Goal: Task Accomplishment & Management: Use online tool/utility

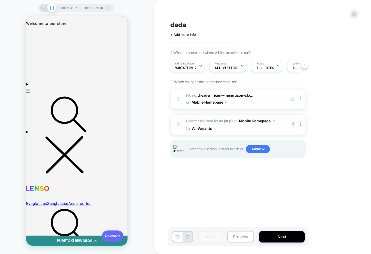
click at [204, 131] on button "All Variants" at bounding box center [204, 128] width 24 height 7
click at [200, 149] on div "Control" at bounding box center [203, 151] width 43 height 11
drag, startPoint x: 211, startPoint y: 237, endPoint x: 190, endPoint y: 225, distance: 24.3
click at [211, 237] on button "Save" at bounding box center [211, 237] width 24 height 12
click at [228, 133] on div "2 Collect click data for da (dup) on Mobile Homepage for Control primary 2 Dupl…" at bounding box center [238, 124] width 136 height 21
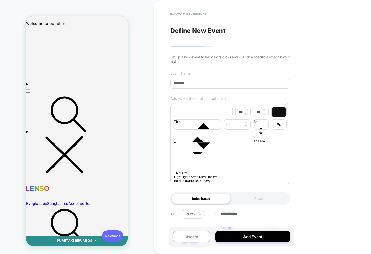
scroll to position [26, 0]
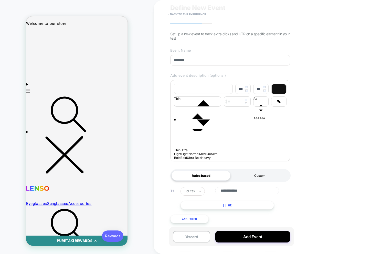
click at [254, 173] on div "Custom" at bounding box center [260, 176] width 59 height 10
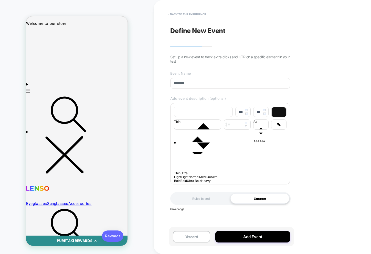
scroll to position [0, 0]
click at [197, 201] on div "Rules based" at bounding box center [201, 199] width 59 height 10
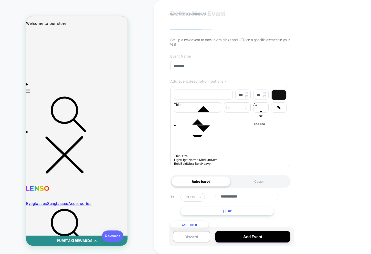
scroll to position [26, 0]
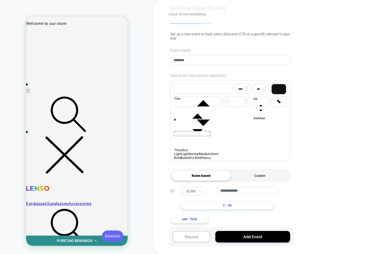
click at [268, 176] on div "Custom" at bounding box center [260, 176] width 59 height 10
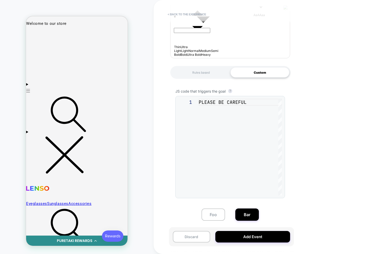
scroll to position [129, 0]
click at [191, 87] on div "**********" at bounding box center [230, 154] width 120 height 150
click at [188, 90] on span "JS code that triggers the goal" at bounding box center [201, 91] width 50 height 4
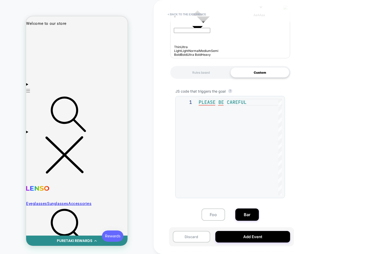
scroll to position [0, 47]
click at [212, 135] on div "PLEASE BE CAREFUL" at bounding box center [240, 147] width 83 height 97
click at [200, 74] on div "Rules based" at bounding box center [201, 72] width 59 height 10
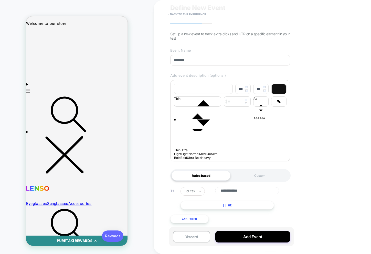
scroll to position [26, 0]
click at [247, 178] on div "Custom" at bounding box center [260, 176] width 59 height 10
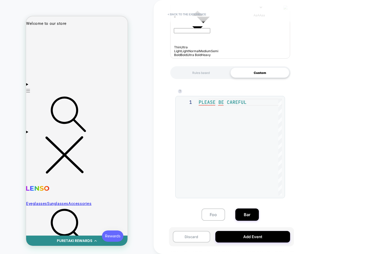
scroll to position [127, 0]
click at [205, 91] on div "**********" at bounding box center [230, 154] width 120 height 150
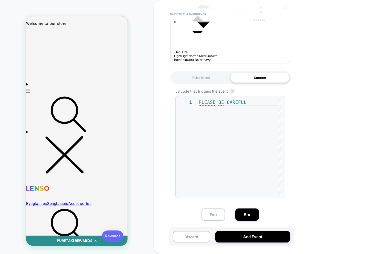
scroll to position [124, 0]
click at [204, 160] on div "PLEASE BE CAREFUL" at bounding box center [240, 147] width 83 height 97
type textarea "**********"
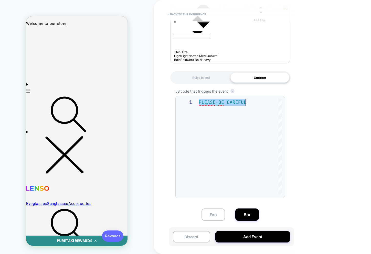
click at [202, 75] on div "Rules based" at bounding box center [201, 78] width 59 height 10
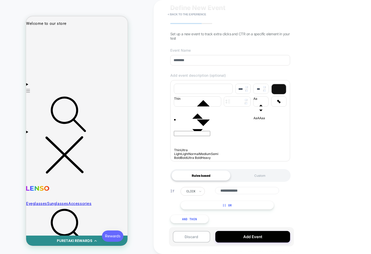
scroll to position [26, 0]
click at [252, 176] on div "Custom" at bounding box center [260, 176] width 59 height 10
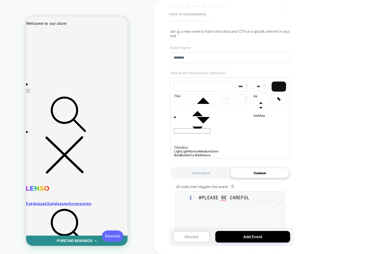
scroll to position [124, 0]
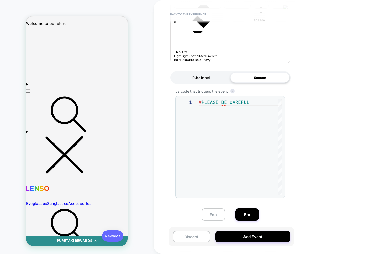
click at [205, 75] on div "Rules based" at bounding box center [201, 78] width 59 height 10
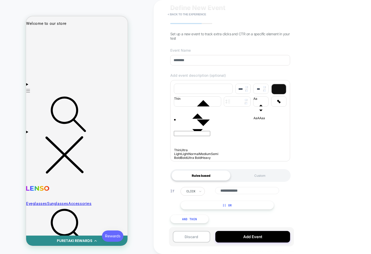
scroll to position [26, 0]
click at [254, 176] on div "Custom" at bounding box center [260, 176] width 59 height 10
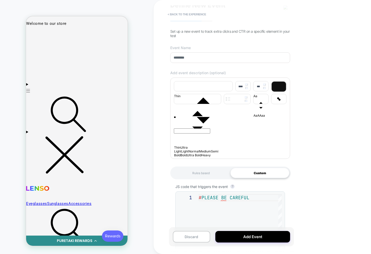
scroll to position [124, 0]
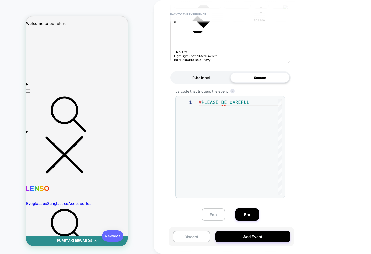
click at [213, 77] on div "Rules based" at bounding box center [201, 78] width 59 height 10
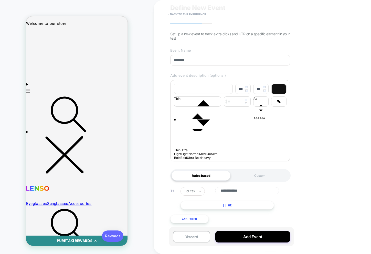
scroll to position [26, 0]
click at [251, 177] on div "Custom" at bounding box center [260, 176] width 59 height 10
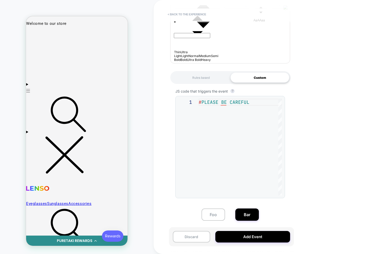
scroll to position [120, 0]
click at [206, 136] on div "# PLEASE BE CAREFUL" at bounding box center [240, 148] width 83 height 97
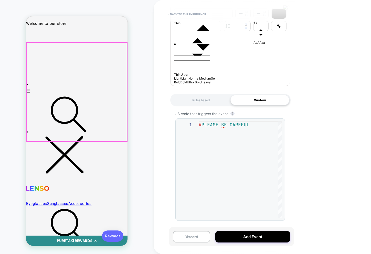
scroll to position [101, 0]
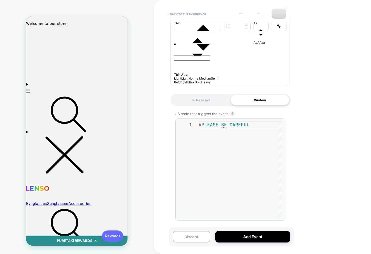
click at [255, 147] on div "# PLEASE BE CAREFUL" at bounding box center [240, 169] width 83 height 97
click at [219, 127] on div "# PLEASE BE CAREFUL" at bounding box center [240, 169] width 83 height 97
click at [218, 101] on div "Rules based" at bounding box center [201, 100] width 59 height 10
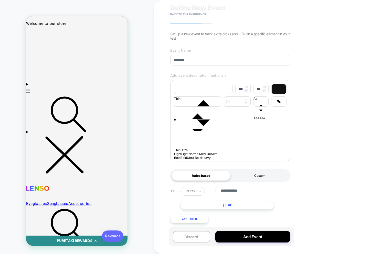
click at [254, 175] on div "Custom" at bounding box center [260, 176] width 59 height 10
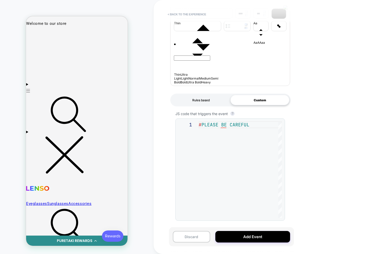
click at [193, 101] on div "Rules based" at bounding box center [201, 100] width 59 height 10
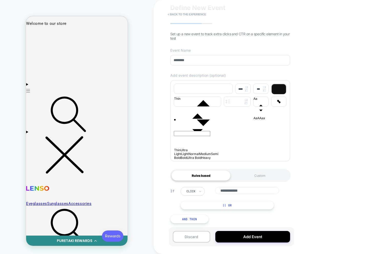
scroll to position [26, 0]
click at [248, 175] on div "Custom" at bounding box center [260, 176] width 59 height 10
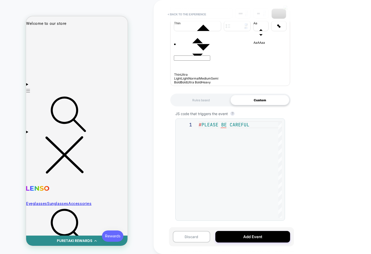
click at [197, 163] on div "1" at bounding box center [188, 169] width 21 height 97
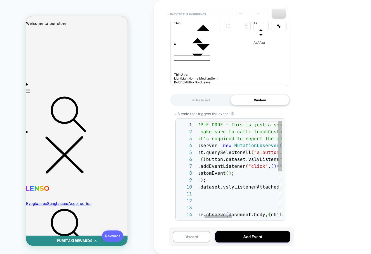
drag, startPoint x: 267, startPoint y: 124, endPoint x: 268, endPoint y: 114, distance: 10.7
click at [267, 124] on div "// EXAMPLE CODE – This is just a sample implementation. You can change the logi…" at bounding box center [300, 214] width 239 height 187
click at [269, 116] on div "JS code that triggers the event ? 1 2 3 4 5 6 7 8 9 10 11 12 13 14 // EXAMPLE C…" at bounding box center [230, 168] width 120 height 122
click at [273, 162] on div "// EXAMPLE CODE – This is just a sample implementation. You can change the logi…" at bounding box center [300, 214] width 239 height 187
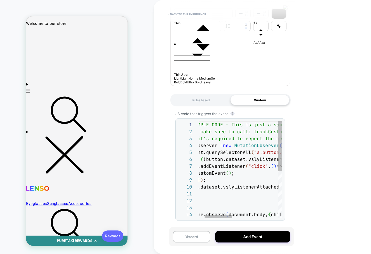
scroll to position [35, 91]
click at [252, 118] on div "JS code that triggers the event ? 1 2 3 4 5 6 7 8 9 10 11 12 13 14 // EXAMPLE C…" at bounding box center [230, 168] width 120 height 122
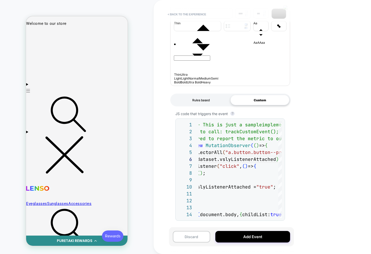
click at [207, 101] on div "Rules based" at bounding box center [201, 100] width 59 height 10
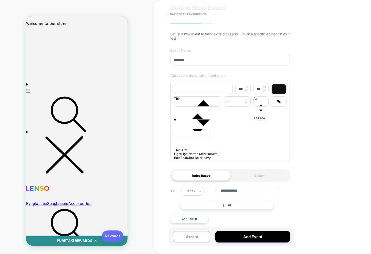
scroll to position [26, 0]
click at [266, 181] on div "Rules based Custom" at bounding box center [230, 175] width 120 height 13
click at [267, 180] on div "Custom" at bounding box center [260, 176] width 59 height 10
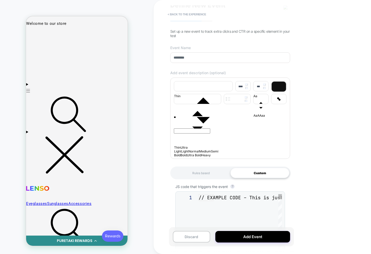
scroll to position [55, 0]
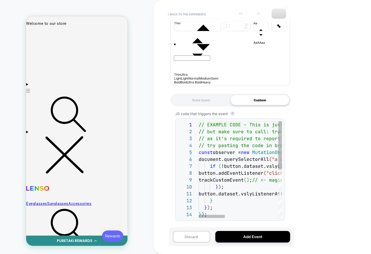
type textarea "**********"
click at [236, 158] on div "// EXAMPLE CODE – This is just a sample implementation. You can change the logi…" at bounding box center [325, 218] width 253 height 194
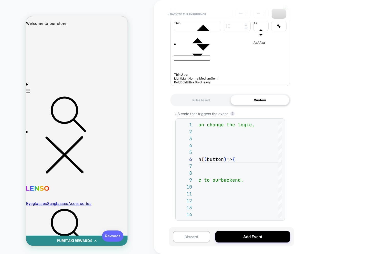
scroll to position [65, 0]
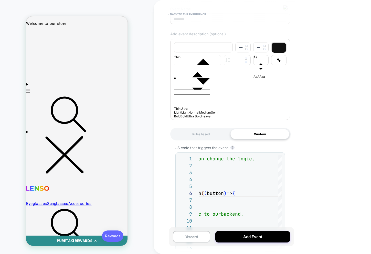
click at [283, 151] on div "JS code that triggers the event ? 14 12 13 9 10 11 5 6 7 8 2 3 4 1 } ) ; } } ) …" at bounding box center [230, 202] width 120 height 122
click at [268, 160] on div "} ) ; } } ) ; trackCustomEvent ( ) ; // <- magic method that reports the metric…" at bounding box center [155, 253] width 253 height 194
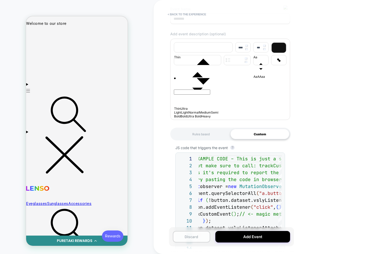
click at [189, 235] on button "Discard" at bounding box center [191, 237] width 37 height 12
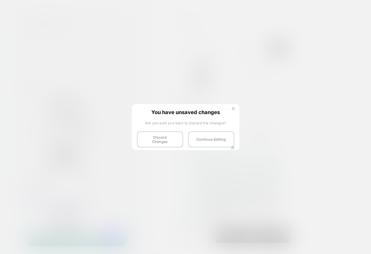
click at [159, 135] on button "Discard Changes" at bounding box center [160, 140] width 46 height 16
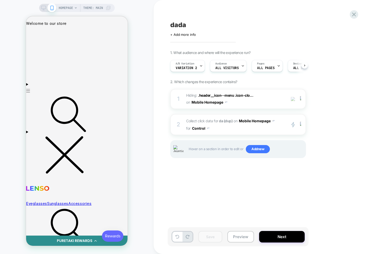
scroll to position [0, 0]
click at [355, 16] on icon at bounding box center [354, 15] width 4 height 4
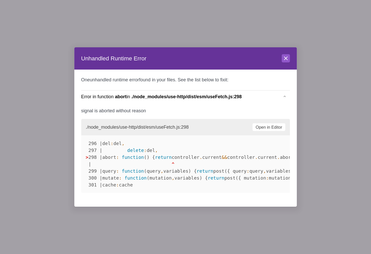
click at [353, 15] on div at bounding box center [185, 127] width 371 height 254
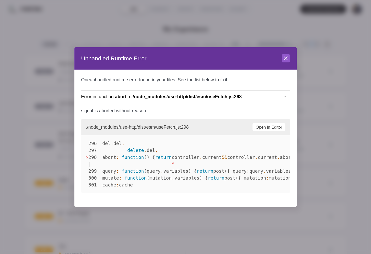
click at [289, 63] on div "Close" at bounding box center [286, 58] width 8 height 9
click at [288, 59] on icon at bounding box center [286, 58] width 6 height 6
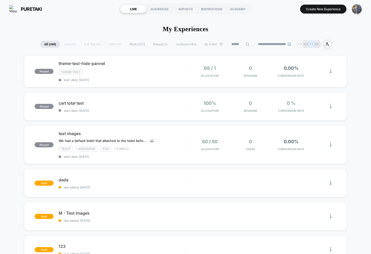
click at [358, 14] on img "button" at bounding box center [357, 9] width 10 height 10
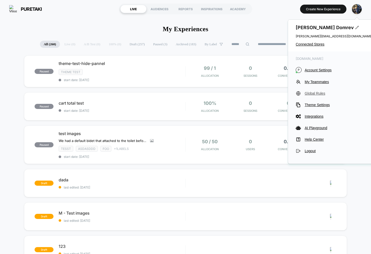
click at [315, 95] on span "Global Rules" at bounding box center [339, 93] width 68 height 4
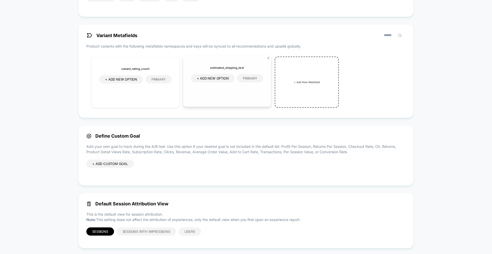
scroll to position [93, 0]
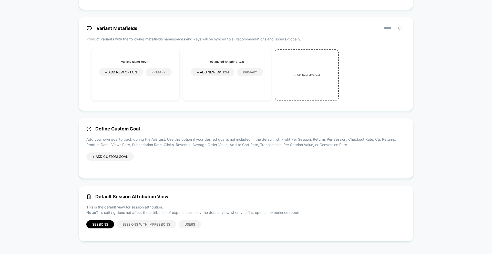
click at [116, 155] on div "+ ADD CUSTOM GOAL" at bounding box center [109, 157] width 47 height 8
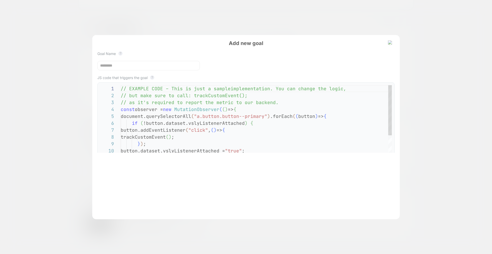
scroll to position [69, 0]
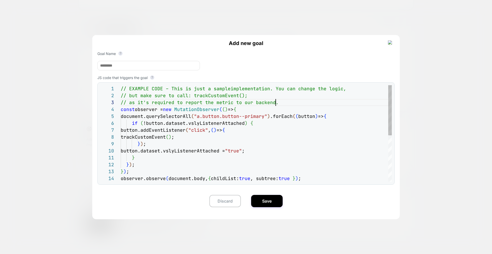
click at [343, 105] on div "// EXAMPLE CODE – This is just a sample implementation. You can change the logi…" at bounding box center [256, 178] width 271 height 187
click at [371, 43] on span "Add new goal" at bounding box center [245, 43] width 297 height 6
click at [371, 42] on img at bounding box center [390, 42] width 5 height 5
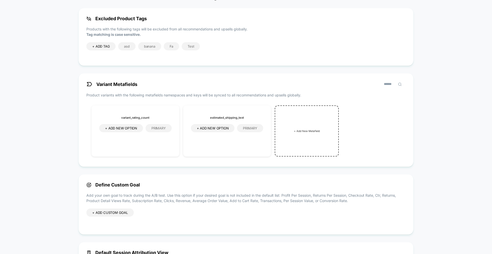
scroll to position [0, 0]
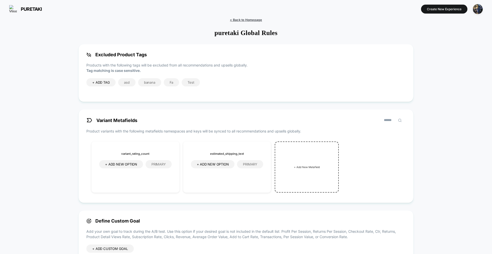
click at [238, 21] on span "< Back to Homepage" at bounding box center [246, 20] width 32 height 4
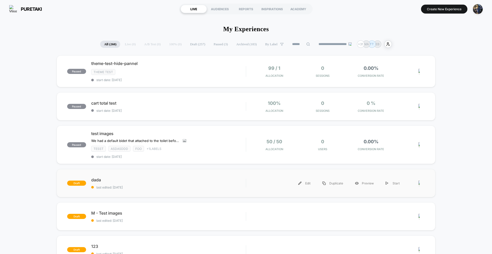
click at [192, 175] on div "draft dada last edited: 8/14/2025 Edit Duplicate Preview Start" at bounding box center [246, 183] width 379 height 28
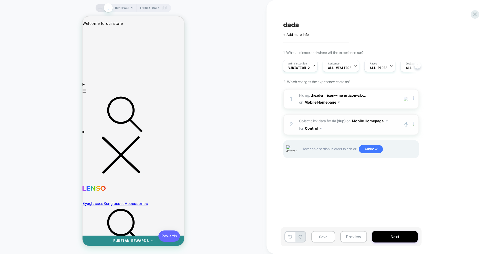
click at [371, 126] on img at bounding box center [413, 125] width 1 height 6
click at [340, 132] on span "Collect click data for da (dup) on Mobile Homepage for Control" at bounding box center [348, 124] width 98 height 15
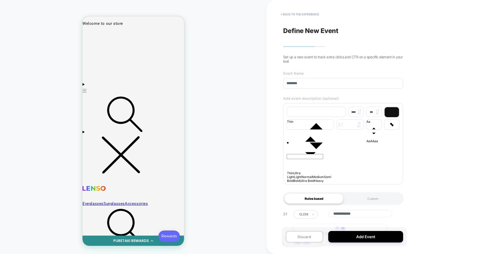
scroll to position [26, 0]
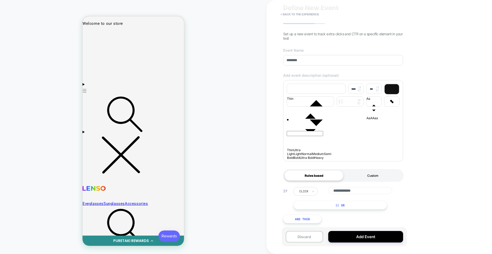
click at [365, 172] on div "Custom" at bounding box center [372, 176] width 59 height 10
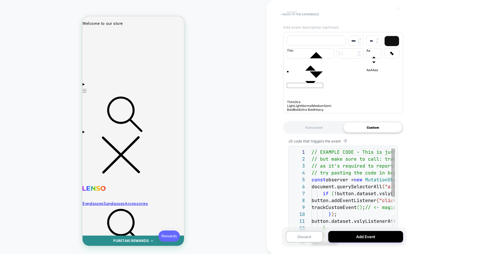
scroll to position [101, 0]
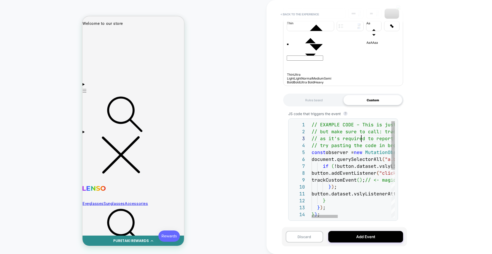
click at [360, 137] on div "// EXAMPLE CODE – This is just a sample implementation. You can change the logi…" at bounding box center [438, 218] width 253 height 194
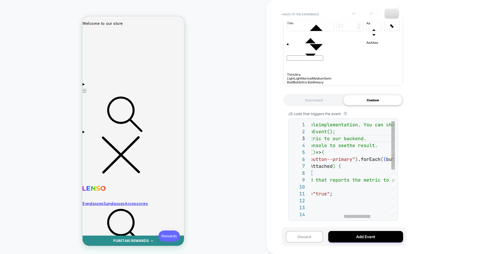
click at [357, 197] on div "// EXAMPLE CODE – This is just a sample implementation. You can change the logi…" at bounding box center [335, 218] width 253 height 194
click at [333, 180] on div "// EXAMPLE CODE – This is just a sample implementation. You can change the logi…" at bounding box center [334, 218] width 253 height 194
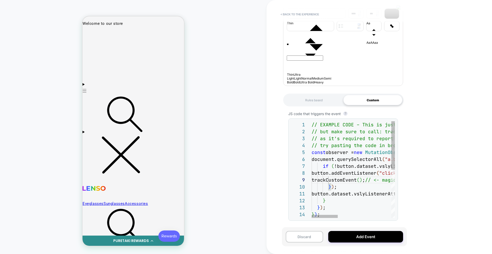
type textarea "**********"
click at [325, 165] on div "} ) ; } } ) ; } ) ; button.dataset.vslyListenerAttached = "true" ; button.addEv…" at bounding box center [438, 218] width 253 height 194
click at [352, 146] on div "} ) ; } } ) ; } ) ; button.dataset.vslyListenerAttached = "true" ; button.addEv…" at bounding box center [438, 218] width 253 height 194
click at [320, 141] on div "} ) ; } } ) ; } ) ; button.dataset.vslyListenerAttached = "true" ; button.addEv…" at bounding box center [438, 218] width 253 height 194
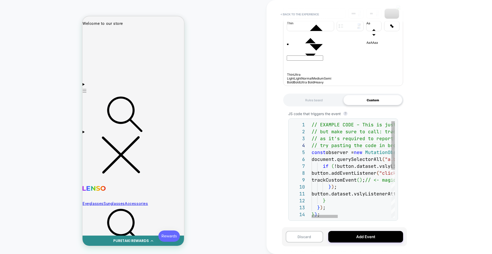
click at [320, 141] on div "} ) ; } } ) ; } ) ; button.dataset.vslyListenerAttached = "true" ; button.addEv…" at bounding box center [438, 218] width 253 height 194
drag, startPoint x: 383, startPoint y: 111, endPoint x: 364, endPoint y: 145, distance: 38.8
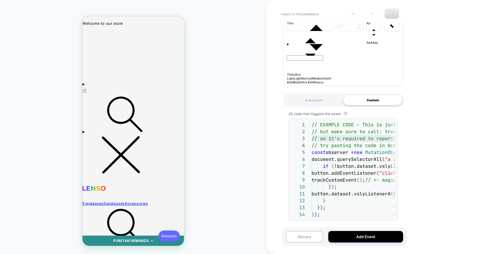
click at [371, 112] on div "JS code that triggers the event ? 14 12 13 10 11 8 9 6 7 4 5 2 3 1 } ) ; } } ) …" at bounding box center [343, 168] width 120 height 122
click at [356, 149] on div "} ) ; } } ) ; } ) ; button.dataset.vslyListenerAttached = "true" ; button.addEv…" at bounding box center [438, 218] width 253 height 194
drag, startPoint x: 397, startPoint y: 113, endPoint x: 393, endPoint y: 124, distance: 11.5
click at [371, 114] on div "JS code that triggers the event ? 14 12 13 11 10 9 8 7 6 5 4 3 2 1 } ) ; } } ) …" at bounding box center [343, 168] width 120 height 122
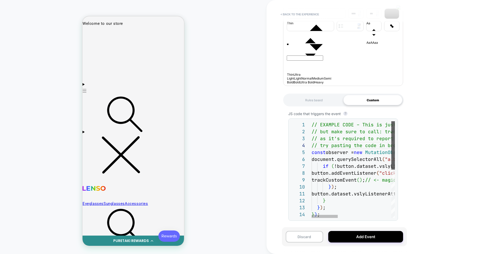
click at [371, 124] on div at bounding box center [393, 145] width 4 height 48
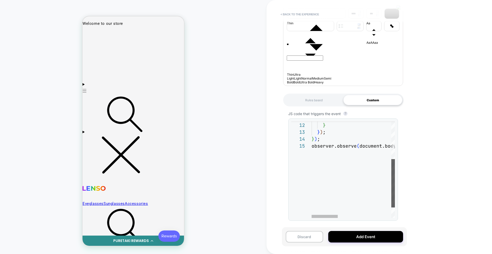
click at [371, 159] on div at bounding box center [393, 183] width 4 height 48
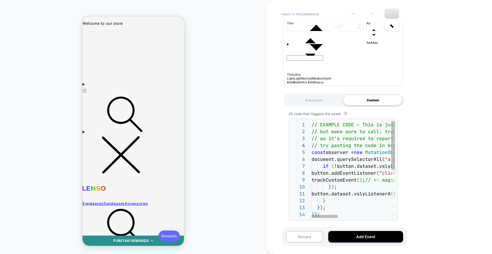
scroll to position [7, 0]
drag, startPoint x: 324, startPoint y: 145, endPoint x: 283, endPoint y: 133, distance: 42.0
click at [312, 126] on div "button.dataset.vslyListenerAttached = "true" ; } } ) ; } ) ; // try pasting the…" at bounding box center [438, 218] width 253 height 194
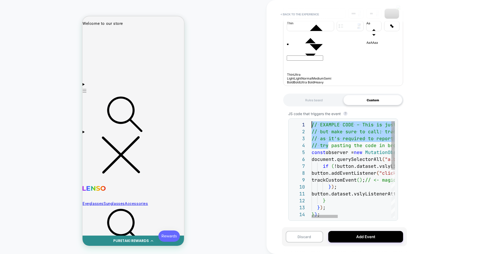
click at [336, 166] on div "button.dataset.vslyListenerAttached = "true" ; } } ) ; } ) ; // try pasting the…" at bounding box center [438, 218] width 253 height 194
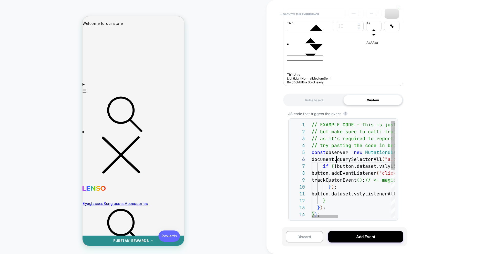
click at [337, 162] on span "document.querySelectorAll" at bounding box center [347, 160] width 70 height 6
click at [325, 146] on div "} ) ; } ) ; trackCustomEvent ( ) ; // <- magic method that reports the metric t…" at bounding box center [438, 218] width 253 height 194
drag, startPoint x: 362, startPoint y: 113, endPoint x: 359, endPoint y: 121, distance: 9.6
click at [362, 113] on div "JS code that triggers the event ? 14 13 9 10 11 12 6 7 8 4 5 1 2 3 } ) ; } ) ; …" at bounding box center [343, 168] width 120 height 122
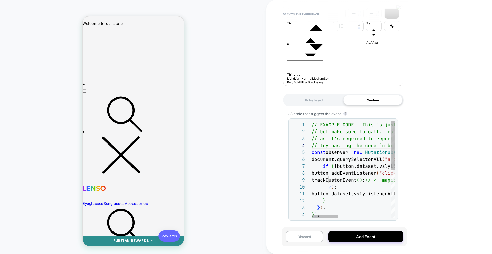
click at [353, 149] on div "} ) ; } ) ; trackCustomEvent ( ) ; // <- magic method that reports the metric t…" at bounding box center [438, 218] width 253 height 194
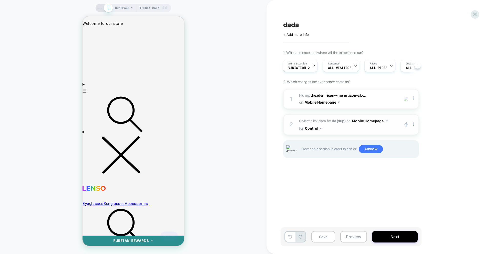
click at [342, 129] on span "Collect click data for da (dup) on Mobile Homepage for Control" at bounding box center [348, 124] width 98 height 15
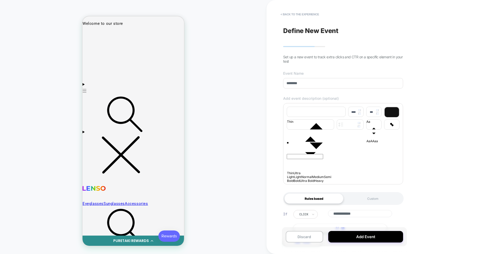
scroll to position [26, 0]
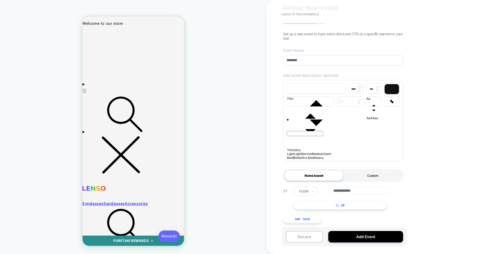
click at [366, 172] on div "Custom" at bounding box center [372, 176] width 59 height 10
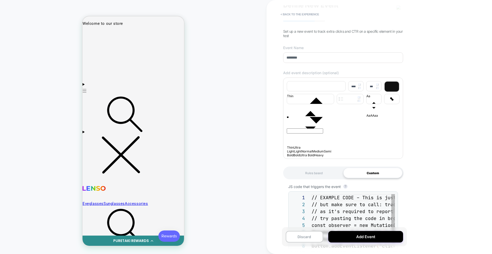
scroll to position [55, 0]
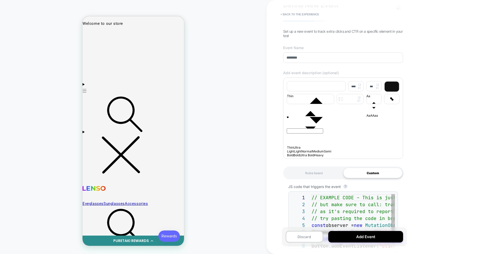
click at [361, 189] on div "JS code that triggers the event ? 1 2 3 4 5 6 7 8 9 10 11 12 13 14 // EXAMPLE C…" at bounding box center [343, 241] width 120 height 122
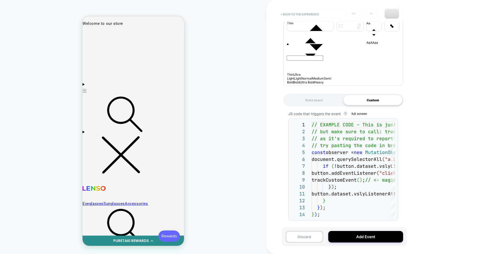
scroll to position [101, 0]
click at [358, 114] on button "full screen" at bounding box center [359, 114] width 19 height 4
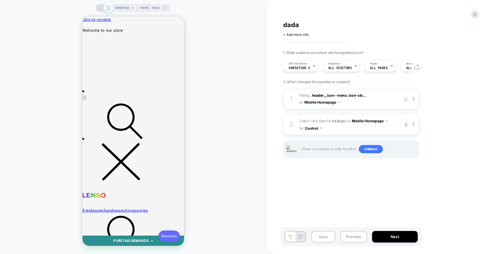
scroll to position [0, 0]
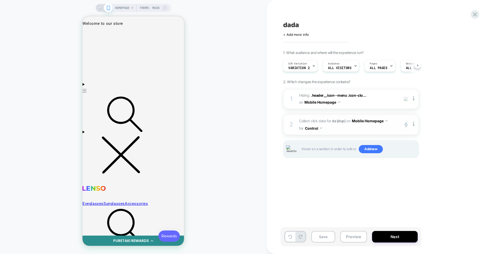
click at [339, 133] on div "2 Collect click data for da (dup) on Mobile Homepage for Control primary 2 Dupl…" at bounding box center [351, 124] width 136 height 21
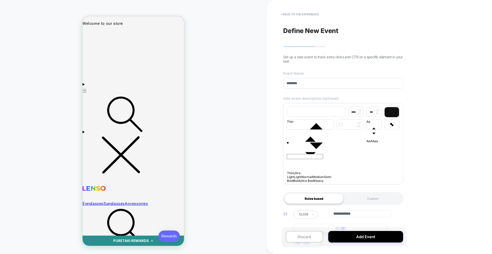
click at [371, 209] on div "**********" at bounding box center [343, 229] width 125 height 52
click at [371, 204] on div "Custom" at bounding box center [372, 199] width 59 height 10
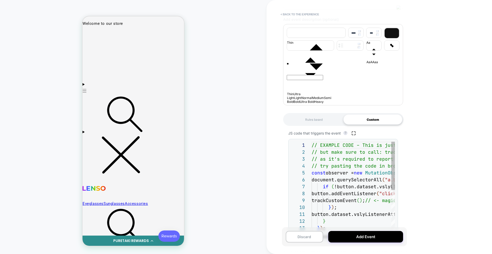
scroll to position [85, 0]
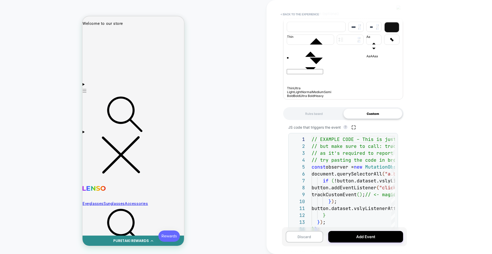
click at [353, 130] on icon "button" at bounding box center [354, 128] width 4 height 4
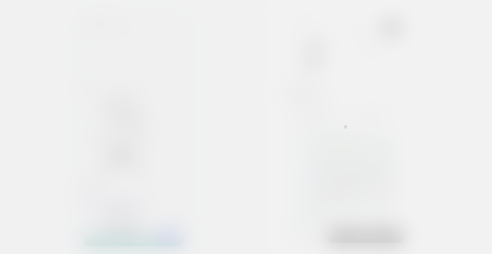
drag, startPoint x: 304, startPoint y: 108, endPoint x: 309, endPoint y: 113, distance: 6.5
click at [304, 109] on div at bounding box center [246, 127] width 492 height 254
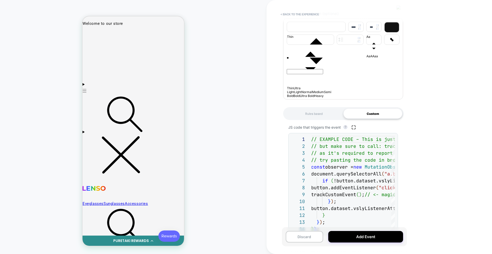
click at [354, 130] on icon "button" at bounding box center [354, 128] width 4 height 4
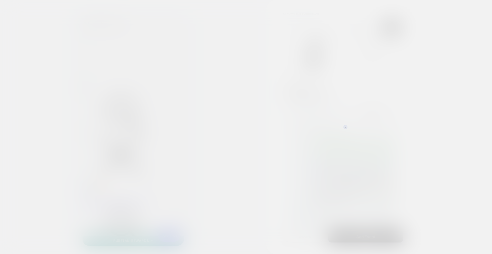
click at [189, 83] on div at bounding box center [246, 127] width 492 height 254
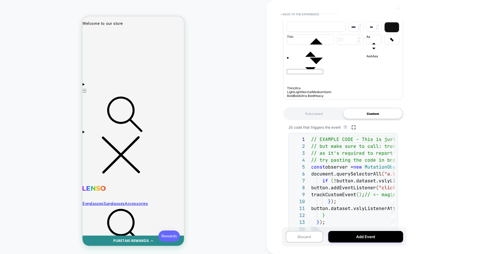
click at [354, 130] on icon "button" at bounding box center [354, 128] width 4 height 4
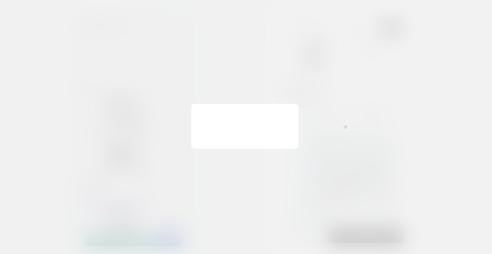
scroll to position [55, 0]
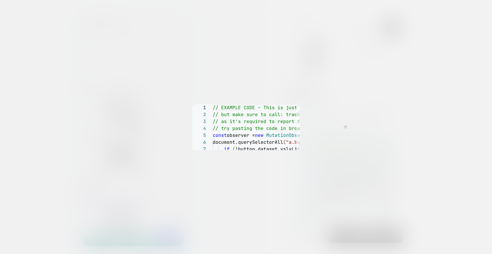
click at [309, 98] on div at bounding box center [246, 127] width 492 height 254
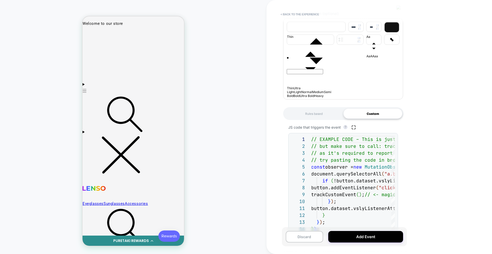
click at [355, 129] on icon "button" at bounding box center [353, 127] width 3 height 3
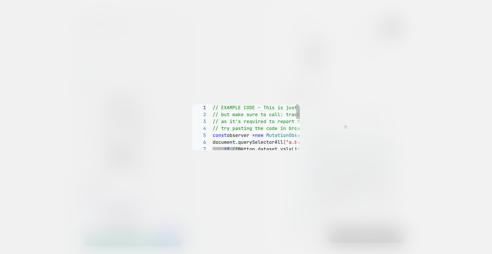
click at [303, 80] on div at bounding box center [246, 127] width 492 height 254
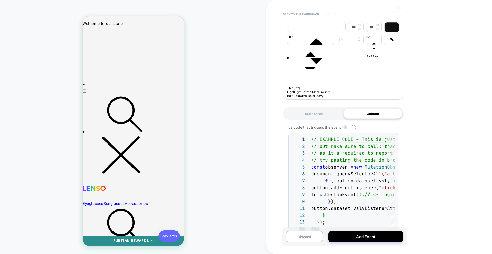
click at [353, 130] on icon "button" at bounding box center [354, 128] width 4 height 4
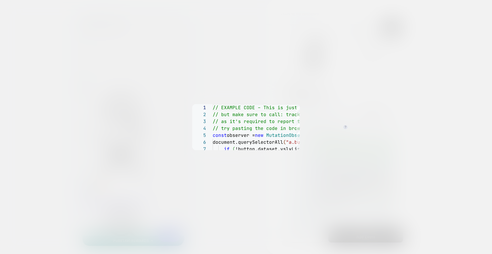
click at [342, 107] on div at bounding box center [246, 127] width 492 height 254
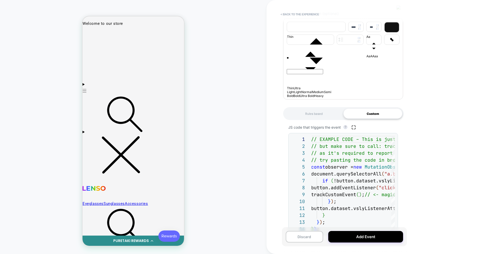
click at [353, 130] on icon "button" at bounding box center [354, 128] width 4 height 4
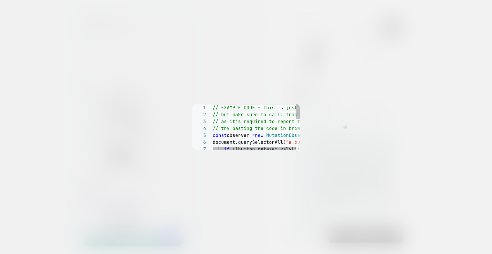
click at [371, 146] on div at bounding box center [246, 127] width 492 height 254
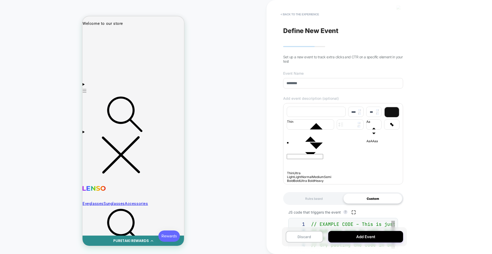
scroll to position [55, 0]
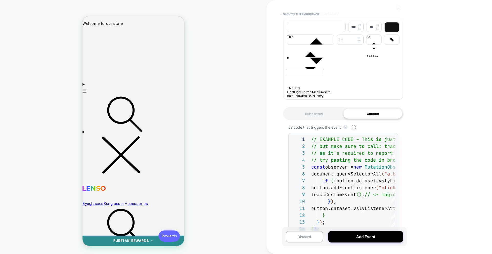
click at [318, 119] on div "Rules based" at bounding box center [313, 114] width 59 height 10
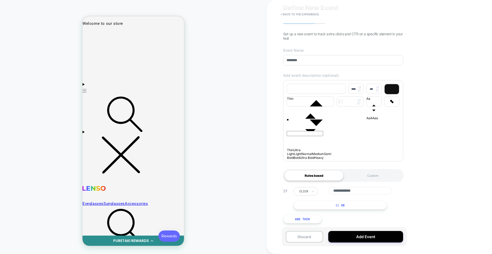
click at [366, 170] on div "Rules based Custom" at bounding box center [343, 175] width 120 height 13
click at [367, 175] on div "Custom" at bounding box center [372, 176] width 59 height 10
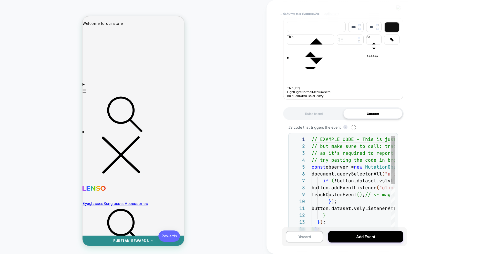
scroll to position [55, 0]
click at [353, 130] on icon "button" at bounding box center [354, 128] width 4 height 4
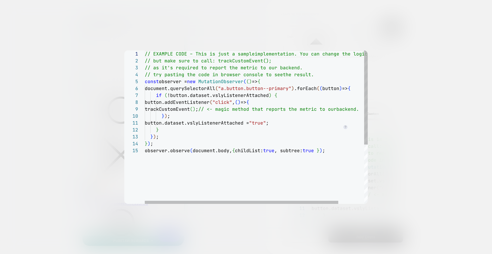
type textarea "**********"
click at [218, 75] on div "observer.observe ( document.body, { childList: true , subtree: true } ) ; } ) ;…" at bounding box center [271, 175] width 253 height 251
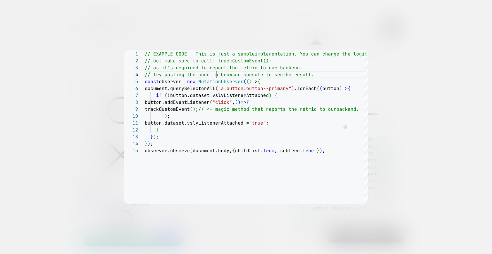
click at [406, 61] on div at bounding box center [246, 127] width 492 height 254
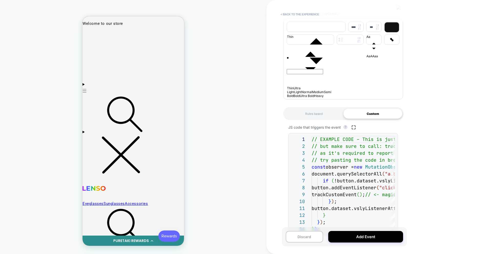
click at [355, 130] on icon "button" at bounding box center [354, 128] width 4 height 4
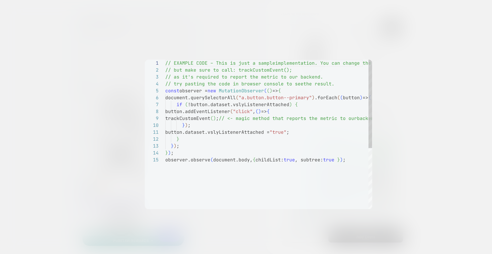
scroll to position [55, 0]
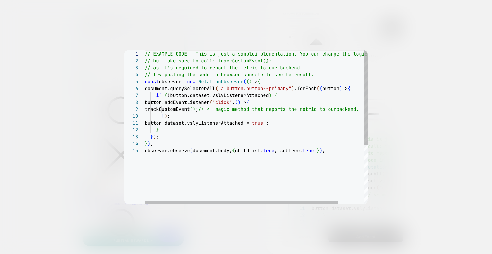
type textarea "**********"
drag, startPoint x: 246, startPoint y: 87, endPoint x: 250, endPoint y: 90, distance: 5.1
click at [247, 88] on div "// EXAMPLE CODE – This is just a sample implementation. You can change the logi…" at bounding box center [271, 175] width 253 height 251
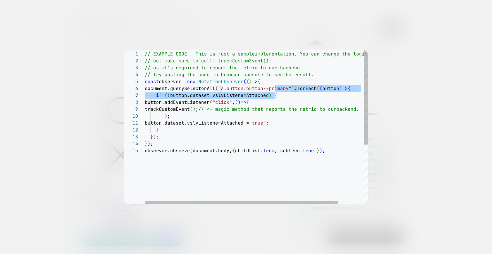
drag, startPoint x: 275, startPoint y: 92, endPoint x: 319, endPoint y: 36, distance: 70.6
click at [276, 92] on div "} ) ; observer.observe ( document.body, { childList: true , subtree: true } ) ;…" at bounding box center [271, 175] width 253 height 251
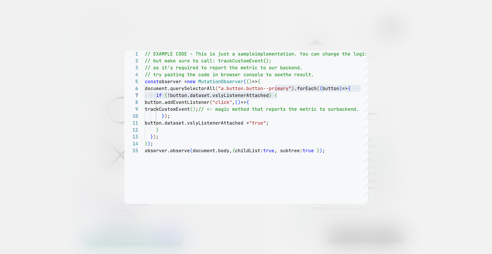
drag, startPoint x: 306, startPoint y: 32, endPoint x: 307, endPoint y: 38, distance: 6.2
click at [306, 32] on div at bounding box center [246, 127] width 492 height 254
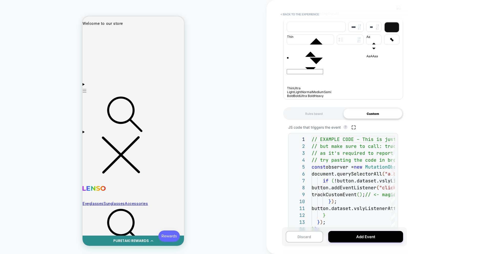
click at [352, 130] on icon "button" at bounding box center [354, 128] width 4 height 4
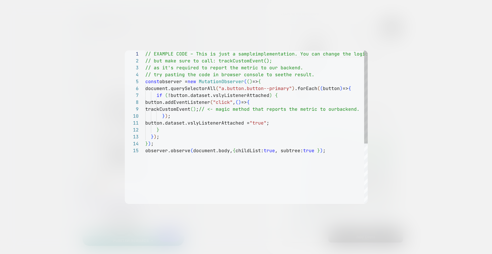
scroll to position [55, 0]
click at [409, 134] on div at bounding box center [246, 127] width 492 height 254
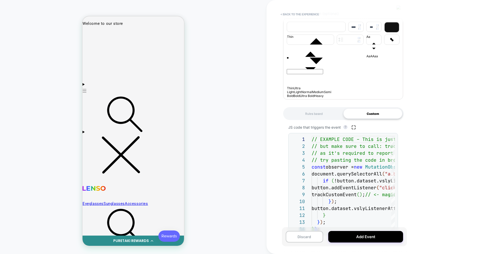
click at [355, 130] on icon "button" at bounding box center [354, 128] width 4 height 4
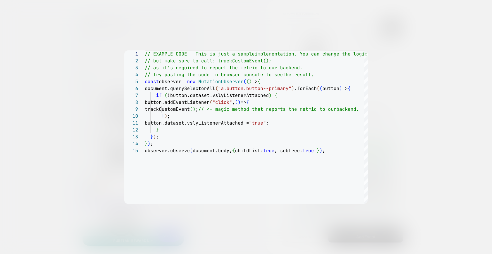
click at [392, 145] on div at bounding box center [246, 127] width 492 height 254
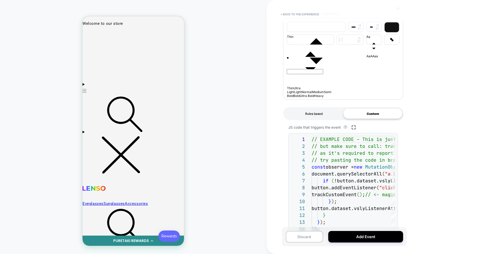
drag, startPoint x: 326, startPoint y: 129, endPoint x: 331, endPoint y: 118, distance: 11.5
click at [328, 128] on span "JS code that triggers the event" at bounding box center [314, 127] width 53 height 5
click at [330, 118] on div "Rules based" at bounding box center [313, 114] width 59 height 10
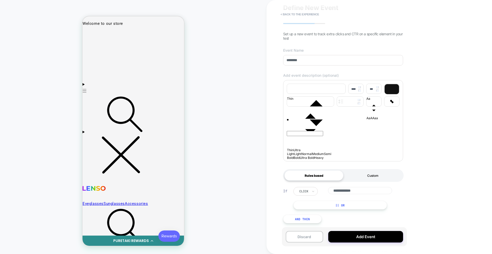
click at [362, 171] on div "Custom" at bounding box center [372, 176] width 59 height 10
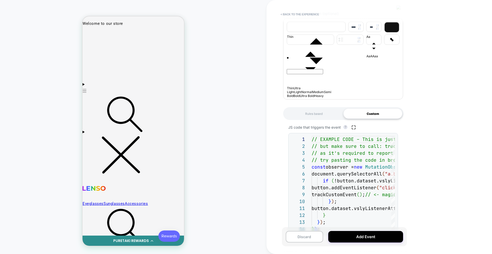
click at [356, 130] on button "button" at bounding box center [353, 127] width 7 height 5
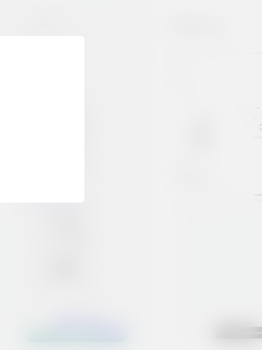
scroll to position [7, 0]
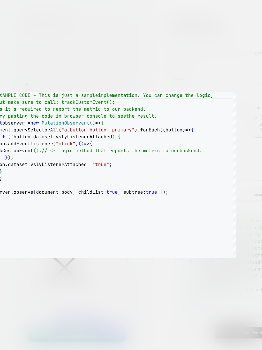
click at [96, 110] on span "// as it's required to report the metric to our ba" at bounding box center [58, 109] width 141 height 6
type textarea "**********"
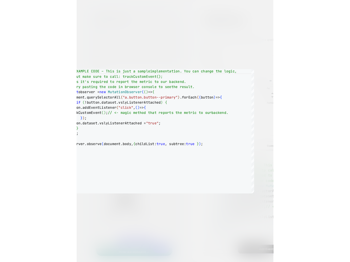
scroll to position [14, 108]
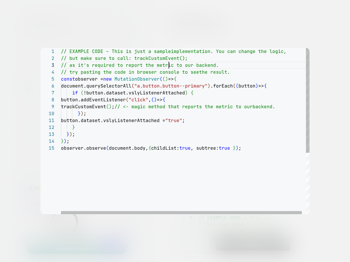
click at [205, 35] on div at bounding box center [175, 131] width 350 height 262
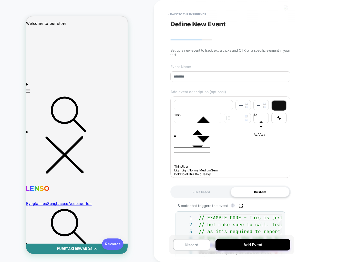
click at [201, 197] on div "Rules based" at bounding box center [201, 192] width 59 height 10
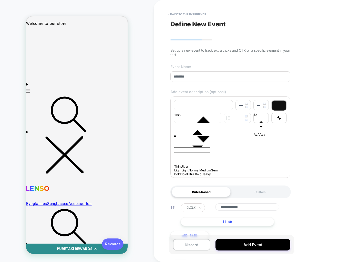
click at [261, 197] on div "Custom" at bounding box center [260, 192] width 59 height 10
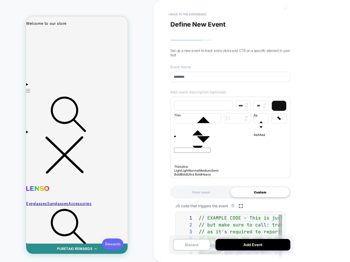
scroll to position [19, 0]
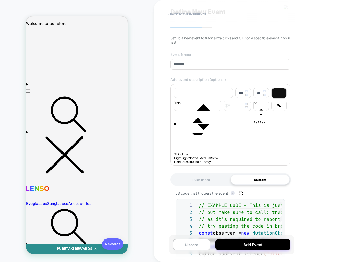
click at [241, 196] on icon "button" at bounding box center [241, 194] width 4 height 4
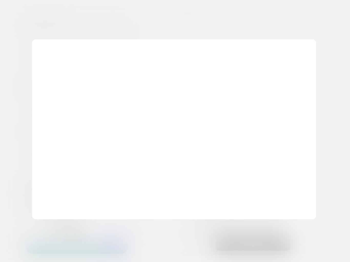
scroll to position [55, 0]
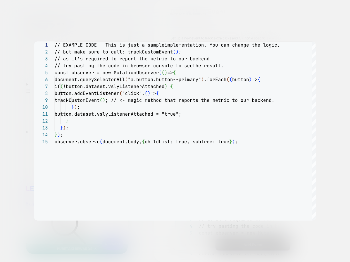
click at [148, 94] on span "(" at bounding box center [146, 93] width 3 height 6
type textarea "**********"
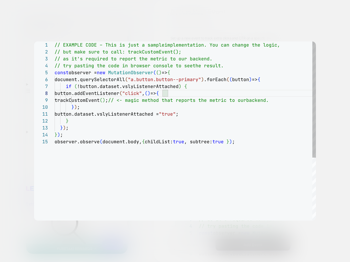
click at [216, 34] on div at bounding box center [175, 131] width 350 height 262
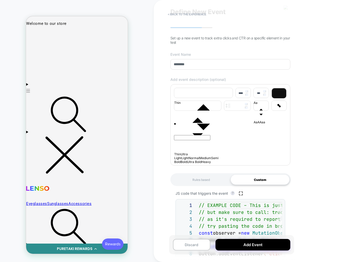
click at [193, 185] on div "Rules based" at bounding box center [201, 180] width 59 height 10
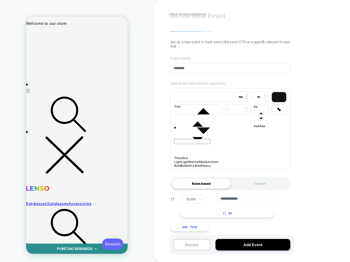
click at [258, 187] on div "Custom" at bounding box center [260, 184] width 59 height 10
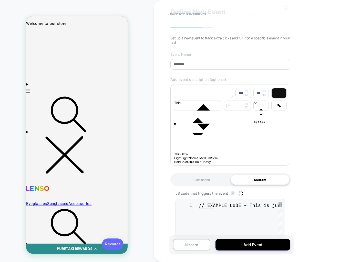
scroll to position [55, 0]
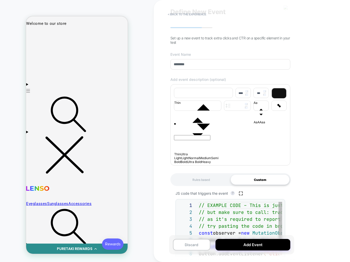
click at [240, 196] on icon "button" at bounding box center [241, 194] width 4 height 4
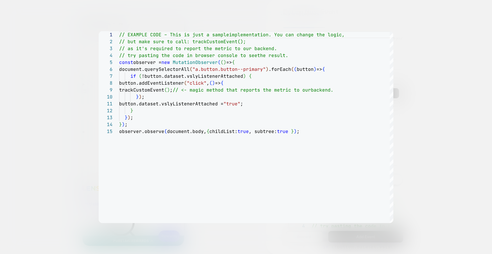
click at [409, 25] on div at bounding box center [246, 127] width 492 height 254
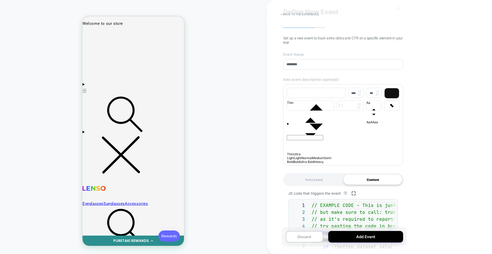
click at [354, 194] on icon "button" at bounding box center [353, 193] width 3 height 3
click at [356, 197] on button "button" at bounding box center [353, 193] width 7 height 5
drag, startPoint x: 423, startPoint y: 136, endPoint x: 405, endPoint y: 202, distance: 69.1
click at [423, 136] on div "**********" at bounding box center [380, 127] width 226 height 254
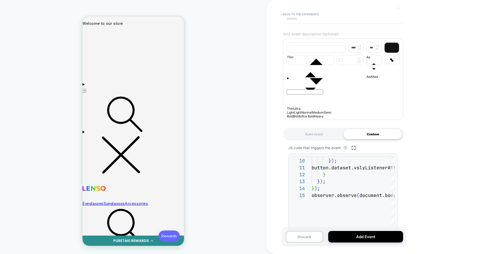
scroll to position [65, 0]
click at [353, 150] on icon "button" at bounding box center [354, 148] width 4 height 4
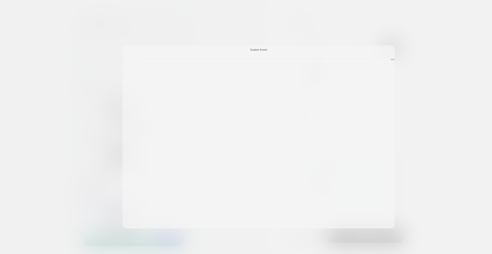
scroll to position [55, 0]
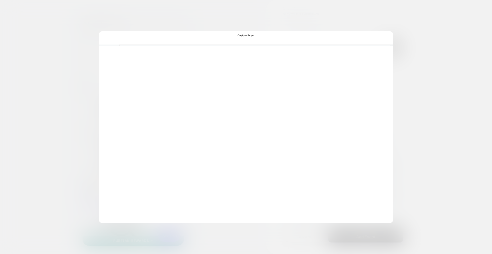
click at [250, 84] on div "**********" at bounding box center [246, 127] width 295 height 192
click at [249, 31] on div "**********" at bounding box center [246, 127] width 295 height 192
click at [245, 36] on div "**********" at bounding box center [246, 40] width 295 height 12
click at [253, 13] on div at bounding box center [246, 127] width 492 height 254
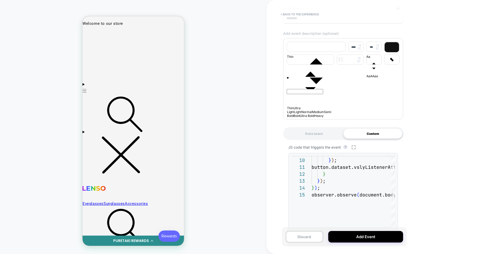
click at [353, 150] on icon "button" at bounding box center [354, 148] width 4 height 4
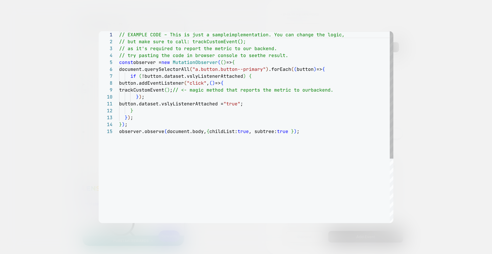
click at [224, 68] on div "// EXAMPLE CODE – This is just a sample implementation. You can change the logi…" at bounding box center [256, 175] width 274 height 289
click at [258, 78] on div "observer.observe ( document.body, { childList: true , subtree: true } ) ; } ) ;…" at bounding box center [256, 175] width 274 height 289
type textarea "**********"
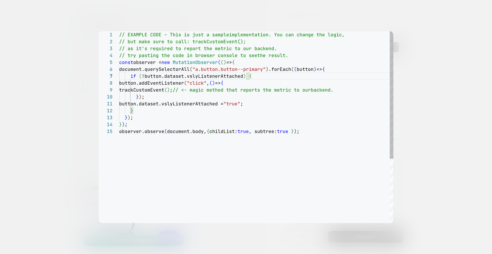
click at [255, 106] on div "observer.observe ( document.body, { childList: true , subtree: true } ) ; } ) ;…" at bounding box center [256, 175] width 274 height 289
drag, startPoint x: 242, startPoint y: 103, endPoint x: 256, endPoint y: 104, distance: 13.8
click at [256, 104] on div "observer.observe ( document.body, { childList: true , subtree: true } ) ; } ) ;…" at bounding box center [256, 175] width 274 height 289
type textarea "**********"
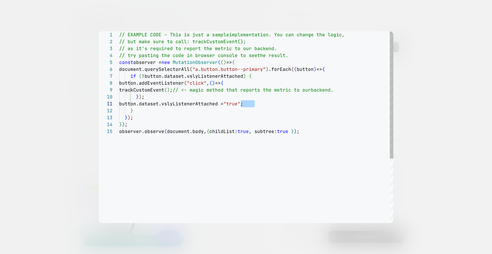
type textarea "**********"
drag, startPoint x: 256, startPoint y: 103, endPoint x: 249, endPoint y: 104, distance: 7.4
click at [257, 103] on div "observer.observe ( document.body, { childList: true , subtree: true } ) ; } ) ;…" at bounding box center [256, 175] width 274 height 289
click at [247, 104] on div "observer.observe ( document.body, { childList: true , subtree: true } ) ; } ) ;…" at bounding box center [256, 175] width 274 height 289
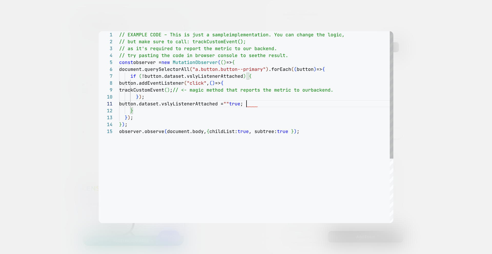
scroll to position [0, 127]
type textarea "**********"
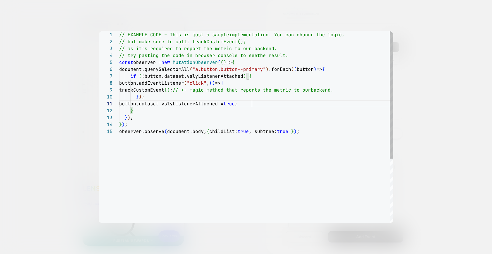
type textarea "**********"
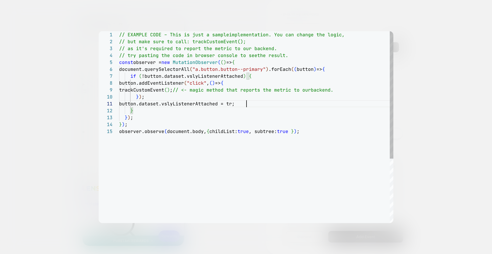
type textarea "**********"
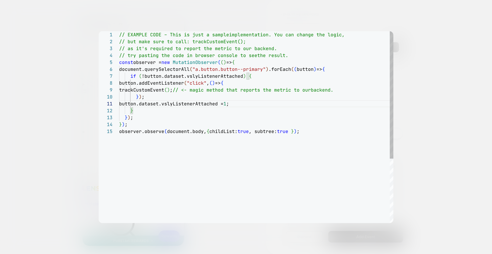
click at [258, 109] on div "observer.observe ( document.body, { childList: true , subtree: true } ) ; } ) ;…" at bounding box center [256, 175] width 274 height 289
type textarea "**********"
click at [424, 99] on div at bounding box center [246, 127] width 492 height 254
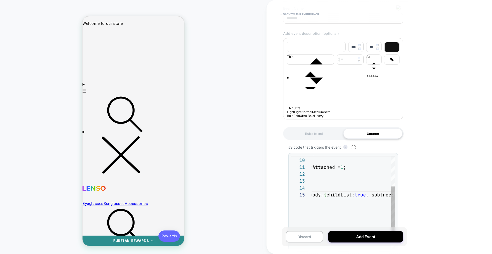
click at [349, 178] on div "trackCustomEvent ( ) ; // <- magic method that reports the metric to our backen…" at bounding box center [362, 192] width 253 height 194
click at [446, 165] on div "**********" at bounding box center [380, 127] width 226 height 254
click at [355, 151] on button "button" at bounding box center [353, 147] width 7 height 5
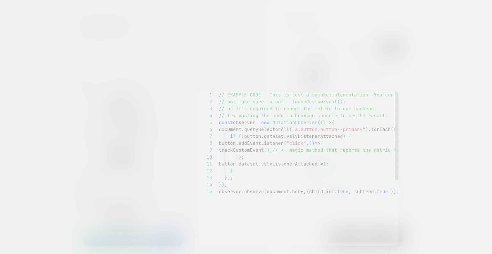
scroll to position [55, 0]
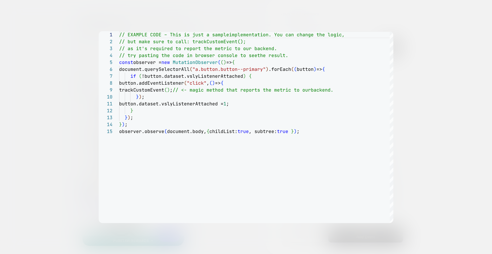
click at [412, 103] on div at bounding box center [246, 127] width 492 height 254
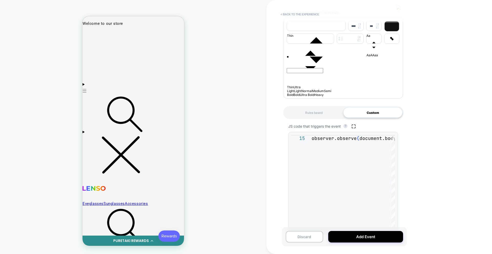
scroll to position [90, 0]
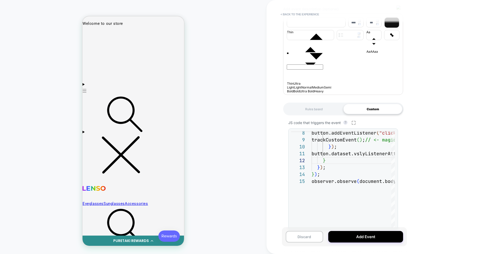
click at [353, 125] on icon "button" at bounding box center [354, 123] width 4 height 4
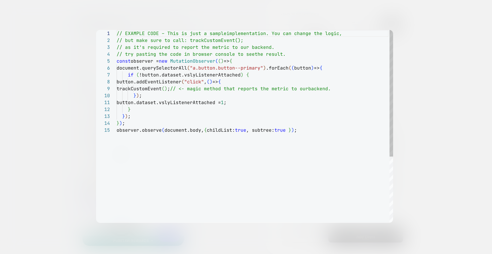
scroll to position [55, 0]
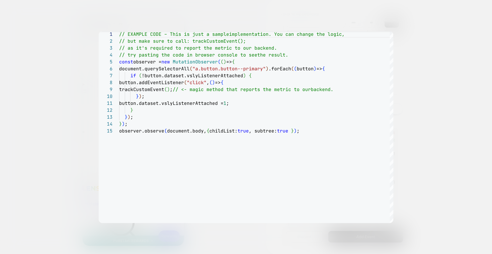
click at [423, 86] on div at bounding box center [246, 127] width 492 height 254
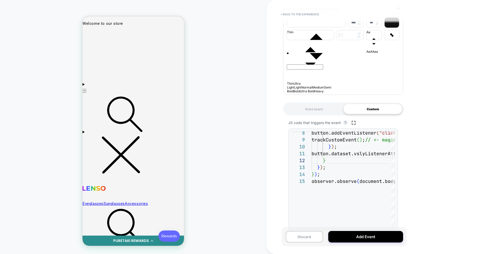
click at [333, 110] on div "Rules based" at bounding box center [313, 109] width 59 height 10
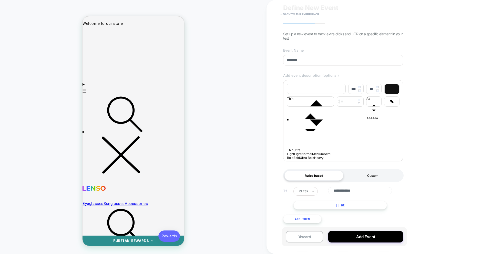
click at [373, 173] on div "Custom" at bounding box center [372, 176] width 59 height 10
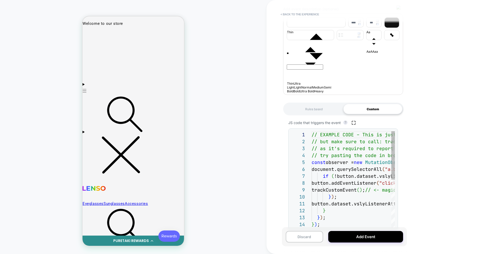
scroll to position [55, 0]
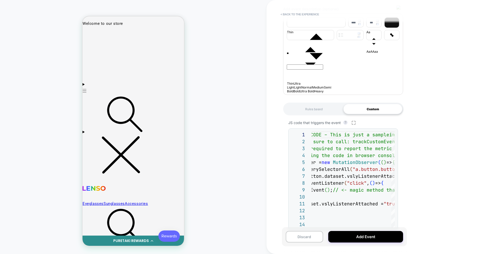
click at [353, 125] on icon "button" at bounding box center [354, 123] width 4 height 4
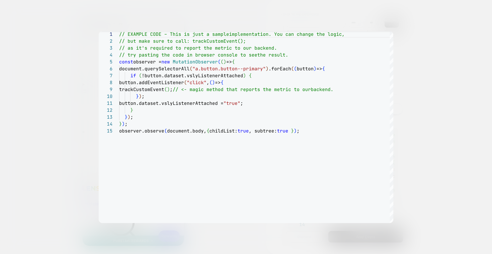
click at [391, 21] on div at bounding box center [246, 127] width 492 height 254
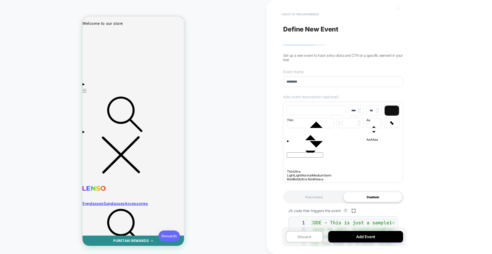
scroll to position [0, 0]
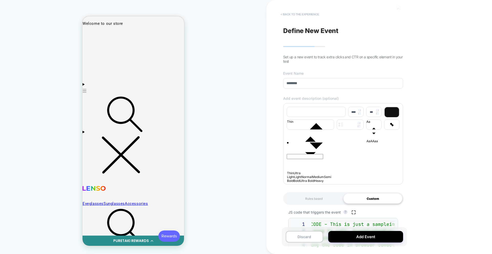
click at [296, 14] on button "< back to the experience" at bounding box center [300, 14] width 44 height 8
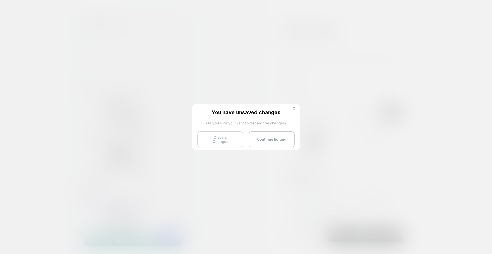
click at [223, 142] on button "Discard Changes" at bounding box center [220, 140] width 46 height 16
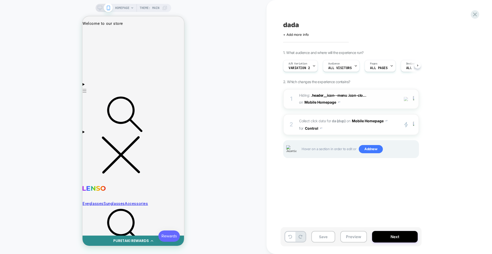
scroll to position [0, 0]
click at [307, 72] on div "A/B Variation Variation 2" at bounding box center [300, 66] width 35 height 12
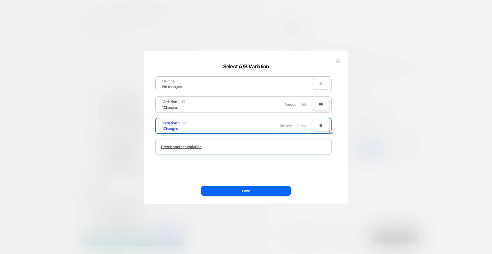
click at [303, 104] on span "Edit" at bounding box center [303, 105] width 5 height 4
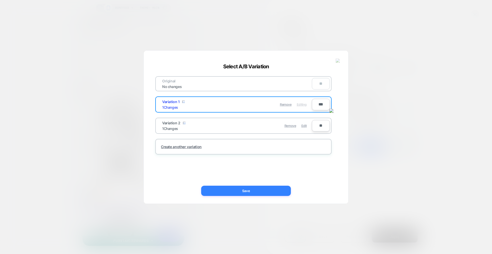
click at [242, 188] on button "Save" at bounding box center [246, 191] width 90 height 10
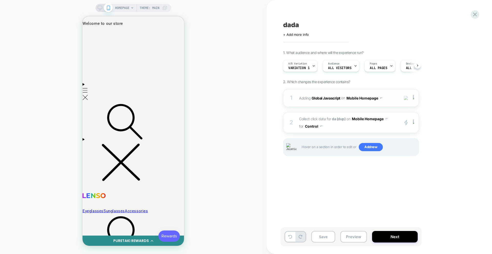
click at [347, 104] on div "1 Adding Global Javascript on Mobile Homepage Add Before Add After Copy to Desk…" at bounding box center [351, 98] width 136 height 18
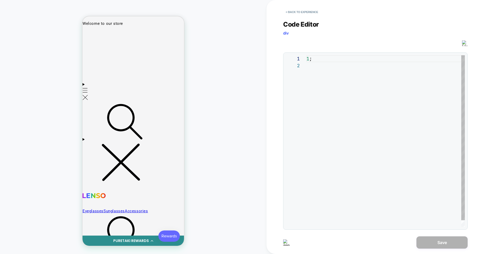
scroll to position [7, 0]
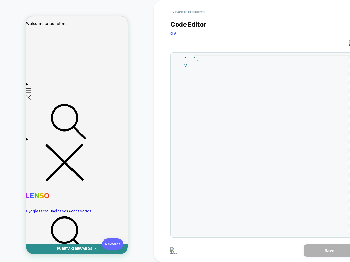
click at [179, 41] on div "JS" at bounding box center [183, 43] width 24 height 6
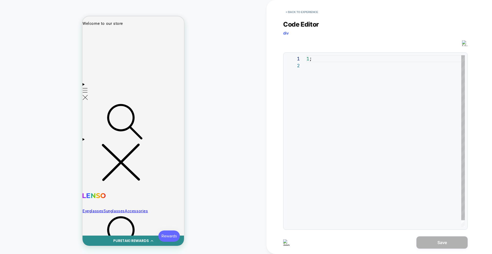
drag, startPoint x: 343, startPoint y: 103, endPoint x: 451, endPoint y: 40, distance: 125.0
click at [349, 101] on div "1 ;" at bounding box center [386, 144] width 158 height 179
click at [296, 11] on button "< Back to experience" at bounding box center [301, 12] width 37 height 8
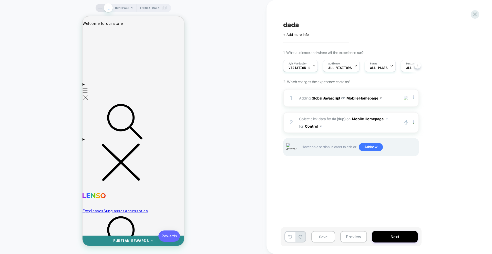
scroll to position [0, 0]
click at [360, 129] on span "Collect click data for da (dup) on Mobile Homepage for Control" at bounding box center [348, 122] width 98 height 15
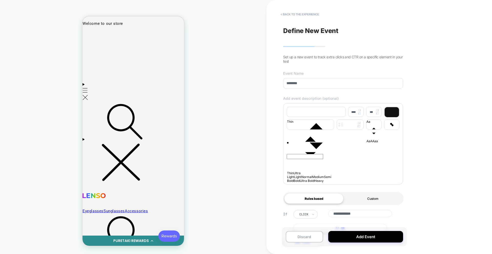
click at [376, 199] on div "Custom" at bounding box center [372, 199] width 59 height 10
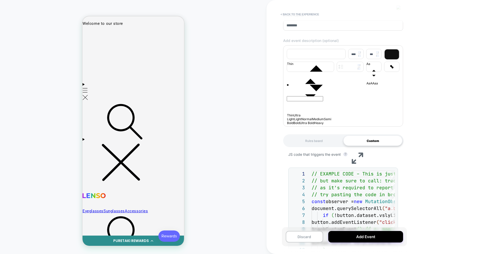
scroll to position [65, 0]
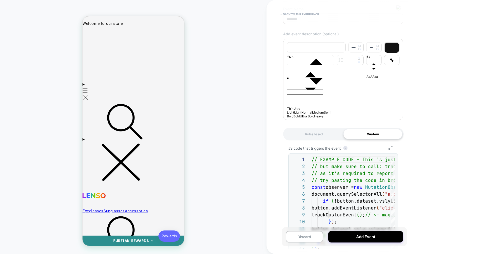
click at [399, 151] on div "JS code that triggers the event ? Group 7 1 2 3 4 5 6 7 8 9 10 11 12 13 14 // E…" at bounding box center [343, 202] width 120 height 123
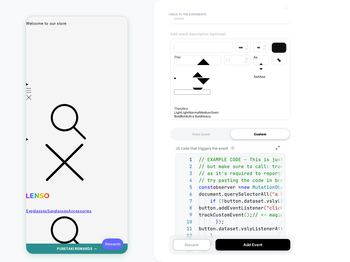
click at [256, 151] on div "JS code that triggers the event ? Group 7" at bounding box center [231, 148] width 110 height 5
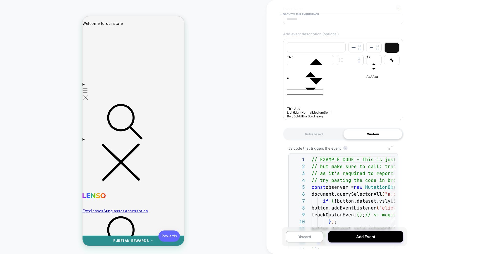
click at [390, 150] on icon "Group 7" at bounding box center [391, 148] width 12 height 4
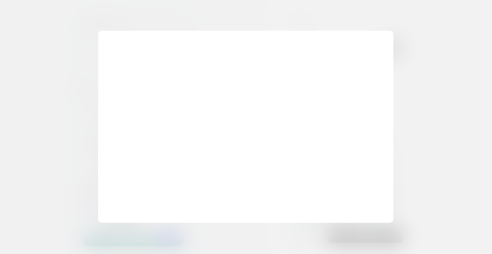
scroll to position [55, 0]
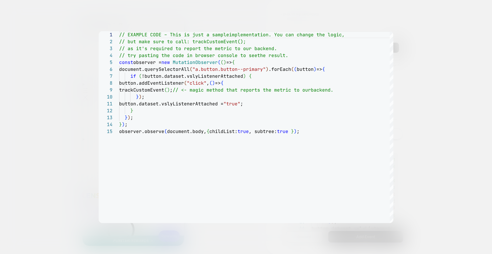
click at [417, 120] on div at bounding box center [246, 127] width 492 height 254
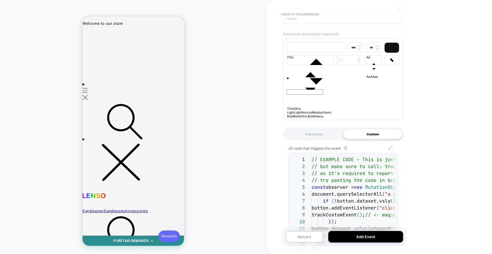
click at [391, 150] on icon "Group 7" at bounding box center [391, 148] width 12 height 4
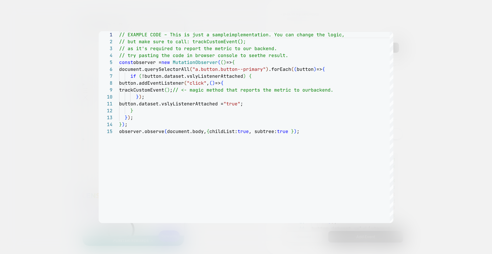
click at [417, 124] on div at bounding box center [246, 127] width 492 height 254
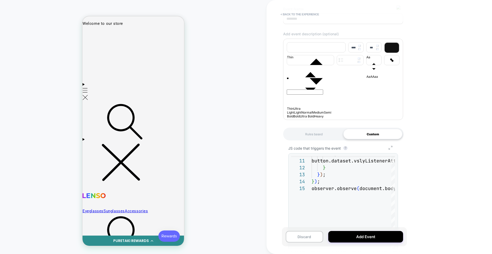
click at [391, 150] on icon "Group 7" at bounding box center [391, 148] width 12 height 4
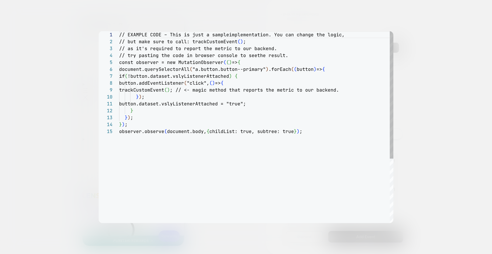
click at [423, 97] on div at bounding box center [246, 127] width 492 height 254
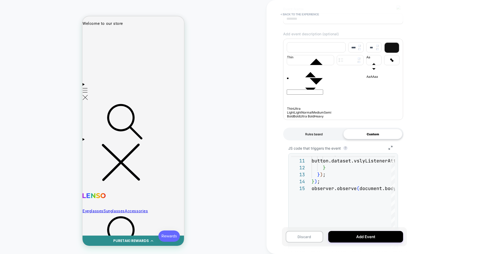
click at [315, 138] on div "Rules based" at bounding box center [313, 134] width 59 height 10
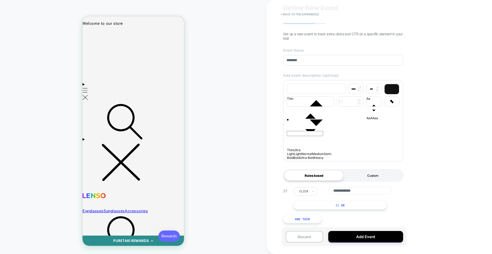
click at [379, 175] on div "Custom" at bounding box center [372, 176] width 59 height 10
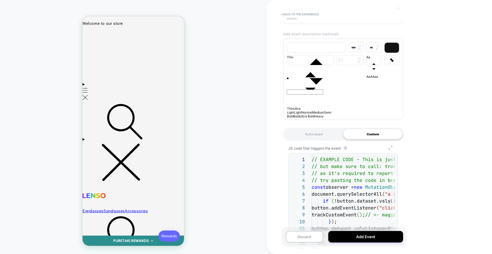
click at [392, 150] on icon "Group 7" at bounding box center [391, 148] width 12 height 4
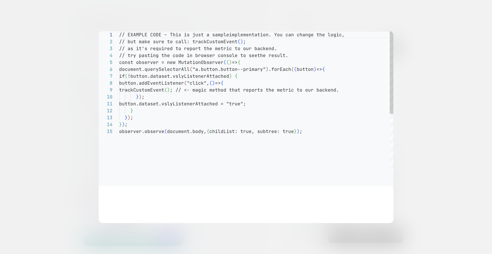
click at [445, 129] on div at bounding box center [246, 127] width 492 height 254
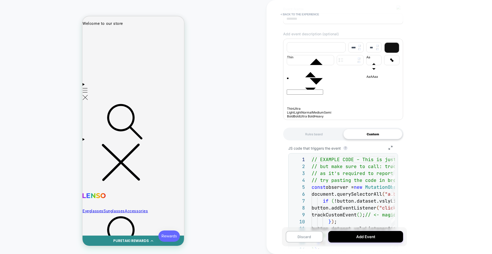
click at [324, 136] on div "Rules based" at bounding box center [313, 134] width 59 height 10
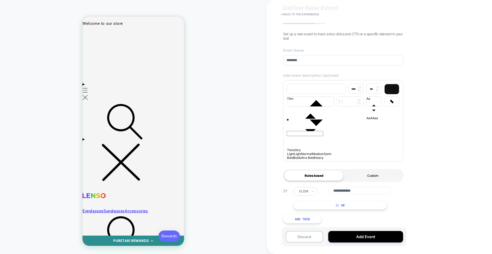
click at [375, 178] on div "Custom" at bounding box center [372, 176] width 59 height 10
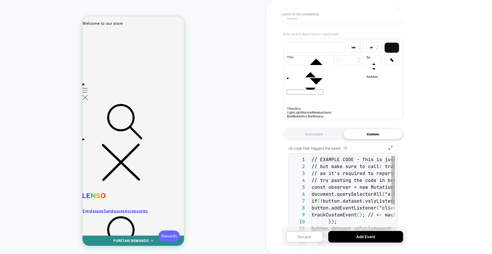
scroll to position [55, 0]
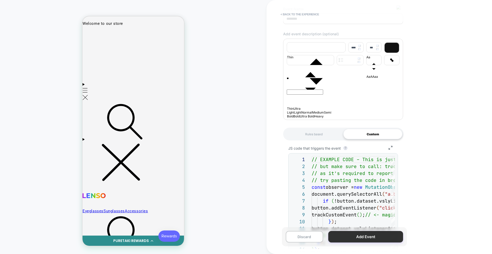
click at [356, 234] on button "Add Event" at bounding box center [365, 237] width 75 height 12
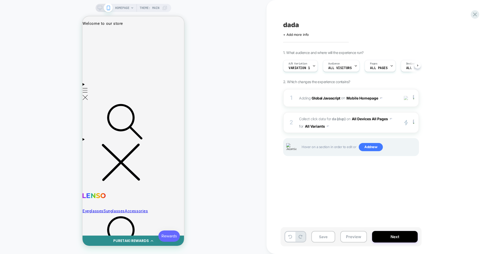
scroll to position [0, 0]
click at [351, 130] on div "2 Collect click data for da (dup) on All Devices All Pages for All Variants pri…" at bounding box center [351, 122] width 136 height 21
click at [350, 125] on span "Collect click data for da (dup) on All Devices All Pages for All Variants" at bounding box center [348, 122] width 98 height 15
click at [364, 123] on span "Collect click data for da (dup) on All Devices All Pages for All Variants" at bounding box center [348, 122] width 98 height 15
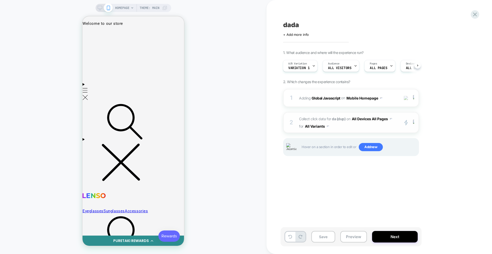
click at [344, 130] on div "2 Collect click data for da (dup) on All Devices All Pages for All Variants pri…" at bounding box center [351, 122] width 136 height 21
drag, startPoint x: 348, startPoint y: 132, endPoint x: 345, endPoint y: 126, distance: 6.3
click at [348, 132] on div "2 Collect click data for da (dup) on All Devices All Pages for All Variants pri…" at bounding box center [351, 122] width 136 height 21
click at [345, 126] on span "Collect click data for da (dup) on All Devices All Pages for All Variants" at bounding box center [348, 122] width 98 height 15
click at [338, 130] on span "Collect click data for da (dup) on All Devices All Pages for All Variants" at bounding box center [348, 122] width 98 height 15
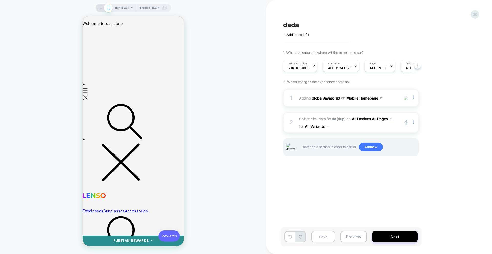
drag, startPoint x: 344, startPoint y: 209, endPoint x: 353, endPoint y: 138, distance: 71.1
click at [344, 209] on div "dada Click to edit experience details + Add more info 1. What audience and wher…" at bounding box center [377, 127] width 192 height 244
click at [337, 125] on span "Collect click data for da (dup) on All Devices All Pages for All Variants" at bounding box center [348, 122] width 98 height 15
drag, startPoint x: 337, startPoint y: 125, endPoint x: 330, endPoint y: 127, distance: 7.6
click at [337, 125] on span "Collect click data for da (dup) on All Devices All Pages for All Variants" at bounding box center [348, 122] width 98 height 15
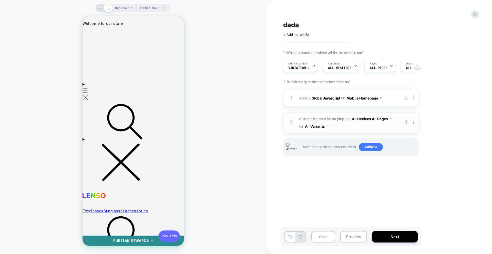
click at [316, 127] on button "All Variants" at bounding box center [317, 126] width 24 height 7
click at [312, 146] on div "Control" at bounding box center [316, 149] width 43 height 11
click at [339, 125] on span "Collect click data for da (dup) on All Devices All Pages for Control" at bounding box center [348, 122] width 98 height 15
drag, startPoint x: 339, startPoint y: 125, endPoint x: 305, endPoint y: 128, distance: 34.8
click at [339, 125] on span "Collect click data for da (dup) on All Devices All Pages for Control" at bounding box center [348, 122] width 98 height 15
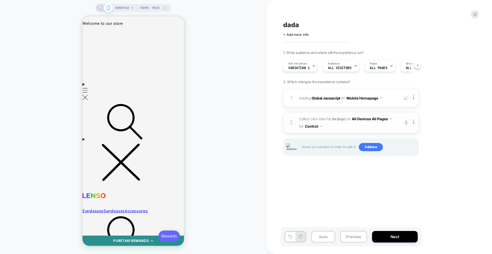
drag, startPoint x: 305, startPoint y: 128, endPoint x: 309, endPoint y: 128, distance: 4.6
click at [305, 128] on button "Control" at bounding box center [313, 126] width 17 height 7
click at [312, 139] on div "All Variants" at bounding box center [313, 138] width 43 height 11
click at [347, 125] on span "Collect click data for da (dup) on All Devices All Pages for All Variants" at bounding box center [348, 122] width 98 height 15
drag, startPoint x: 347, startPoint y: 125, endPoint x: 365, endPoint y: 125, distance: 18.5
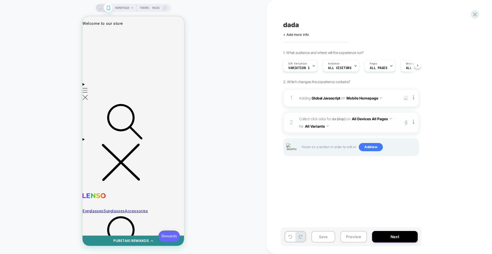
click at [347, 125] on span "Collect click data for da (dup) on All Devices All Pages for All Variants" at bounding box center [348, 122] width 98 height 15
click at [413, 122] on div at bounding box center [414, 123] width 8 height 6
click at [351, 127] on span "Collect click data for da (dup) on All Devices All Pages for All Variants" at bounding box center [348, 122] width 98 height 15
click at [346, 126] on span "Collect click data for da (dup) on All Devices All Pages for All Variants" at bounding box center [348, 122] width 98 height 15
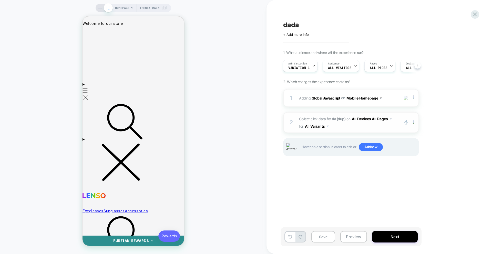
click at [346, 126] on span "Collect click data for da (dup) on All Devices All Pages for All Variants" at bounding box center [348, 122] width 98 height 15
click at [365, 128] on span "Collect click data for da (dup) on All Devices All Pages for All Variants" at bounding box center [348, 122] width 98 height 15
click at [414, 121] on img at bounding box center [413, 123] width 1 height 6
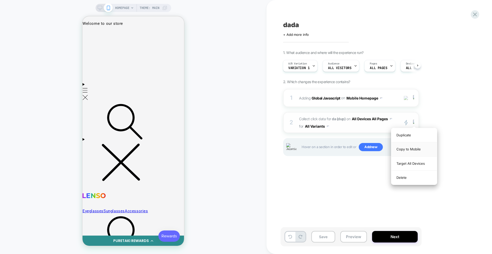
click at [410, 150] on div "Copy to Mobile" at bounding box center [414, 149] width 46 height 14
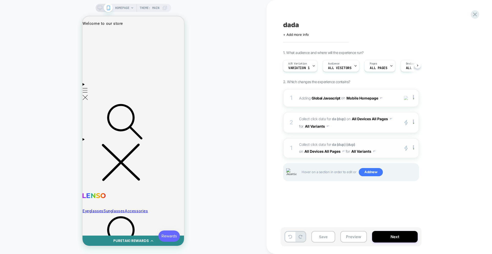
click at [413, 151] on div "1 Collect click data for da (dup) (dup) on All Devices All Pages for All Varian…" at bounding box center [351, 148] width 136 height 20
click at [415, 150] on div at bounding box center [414, 149] width 8 height 6
drag, startPoint x: 408, startPoint y: 203, endPoint x: 415, endPoint y: 173, distance: 30.5
click at [409, 202] on div "Delete" at bounding box center [414, 204] width 46 height 14
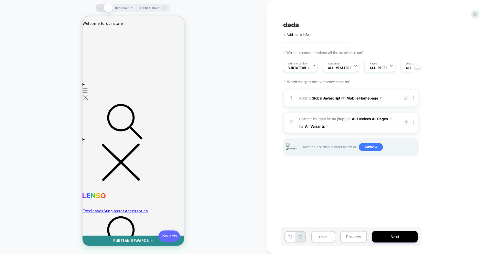
click at [414, 122] on img at bounding box center [413, 123] width 1 height 6
click at [367, 116] on button "All Devices All Pages" at bounding box center [372, 118] width 40 height 7
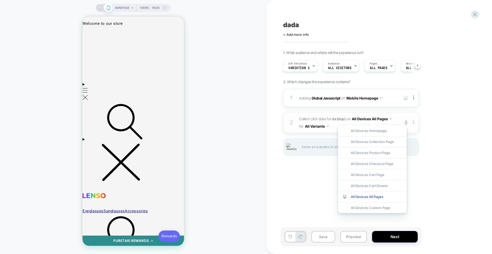
click at [415, 123] on div at bounding box center [414, 123] width 8 height 6
drag, startPoint x: 444, startPoint y: 121, endPoint x: 436, endPoint y: 121, distance: 7.9
click at [442, 121] on div "1. What audience and where will the experience run? A/B Variation Variation 1 A…" at bounding box center [376, 109] width 187 height 119
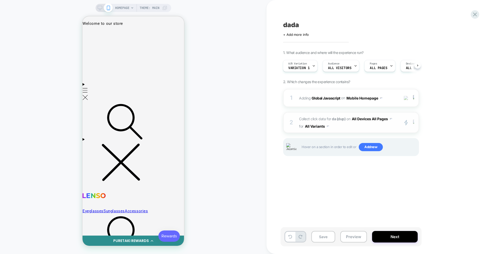
click at [414, 124] on img at bounding box center [413, 123] width 1 height 6
click at [409, 165] on div "Target All Devices" at bounding box center [414, 164] width 46 height 14
drag, startPoint x: 381, startPoint y: 128, endPoint x: 429, endPoint y: 143, distance: 50.5
click at [429, 144] on div "1. What audience and where will the experience run? A/B Variation Variation 1 A…" at bounding box center [376, 109] width 187 height 119
click at [412, 123] on div at bounding box center [414, 123] width 8 height 6
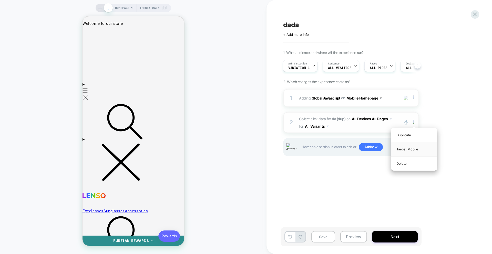
click at [409, 150] on div "Target Mobile" at bounding box center [414, 149] width 46 height 14
click at [414, 124] on img at bounding box center [413, 123] width 1 height 6
click at [412, 149] on div "Copy to DESKTOP" at bounding box center [414, 149] width 46 height 14
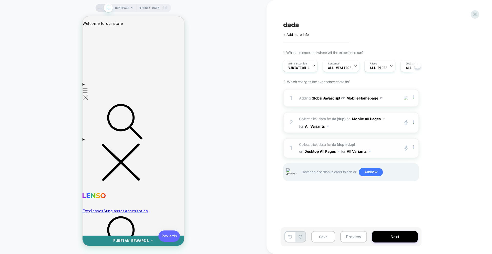
click at [383, 146] on span "Collect click data for da (dup) (dup) on Desktop All Pages for All Variants" at bounding box center [348, 148] width 98 height 14
drag, startPoint x: 384, startPoint y: 146, endPoint x: 393, endPoint y: 148, distance: 9.9
click at [386, 147] on span "Collect click data for da (dup) (dup) on Desktop All Pages for All Variants" at bounding box center [348, 148] width 98 height 14
click at [414, 148] on div at bounding box center [414, 149] width 8 height 6
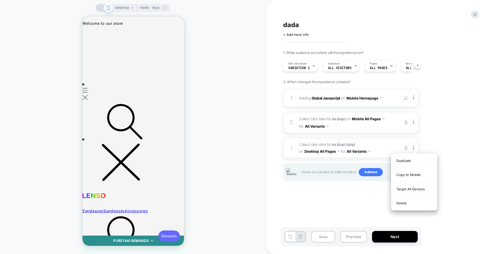
click at [404, 203] on div "Delete" at bounding box center [414, 204] width 46 height 14
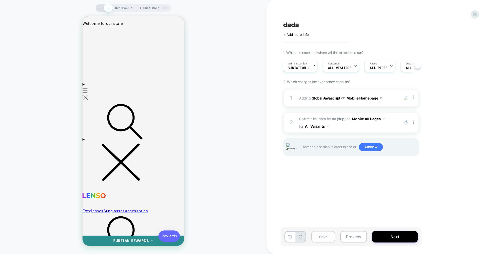
click at [323, 239] on button "Save" at bounding box center [323, 237] width 24 height 12
click at [365, 126] on span "Collect click data for da (dup) on Mobile All Pages for All Variants" at bounding box center [348, 122] width 98 height 15
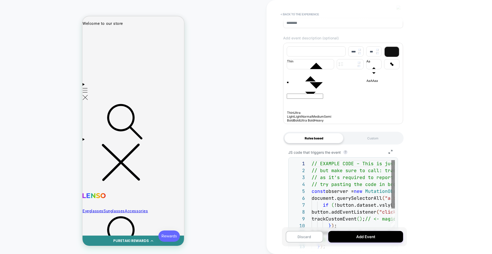
scroll to position [65, 0]
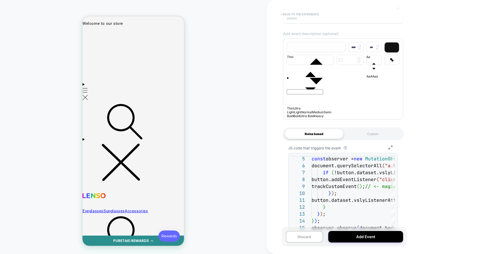
click at [293, 11] on button "< back to the experience" at bounding box center [300, 14] width 44 height 8
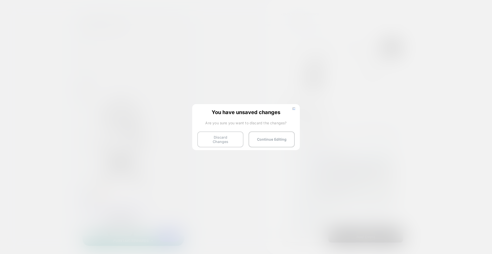
click at [203, 144] on button "Discard Changes" at bounding box center [220, 140] width 46 height 16
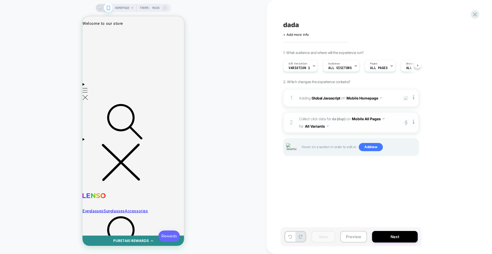
scroll to position [0, 0]
click at [365, 128] on span "Collect click data for da (dup) on Mobile All Pages for All Variants" at bounding box center [348, 122] width 98 height 15
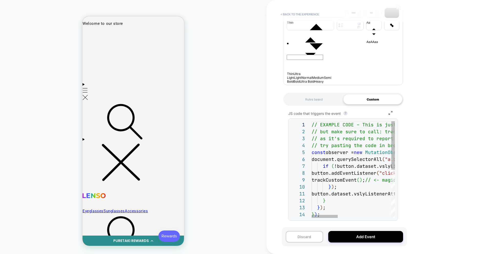
scroll to position [102, 0]
click at [388, 116] on div "JS code that triggers the event ? Group 7 1 2 3 4 5 6 7 8 9 10 11 12 13 14 // E…" at bounding box center [343, 167] width 120 height 123
click at [389, 113] on icon "Group 7" at bounding box center [391, 113] width 12 height 4
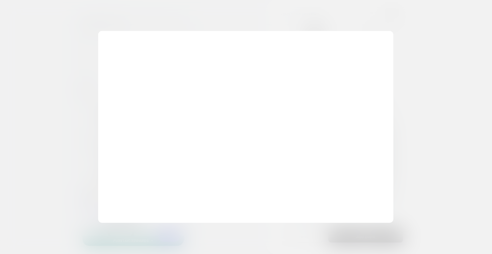
scroll to position [55, 0]
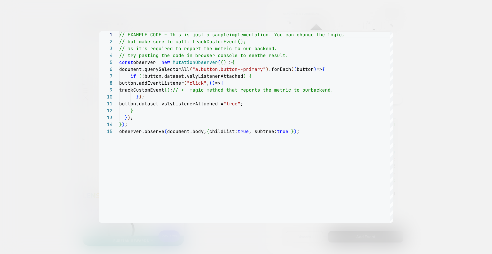
click at [422, 43] on div at bounding box center [246, 127] width 492 height 254
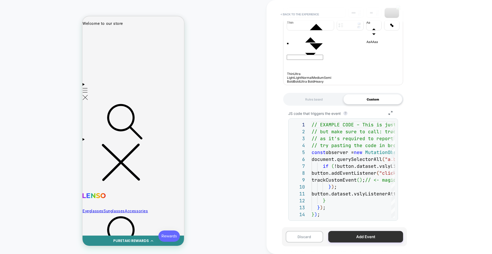
click at [362, 239] on button "Add Event" at bounding box center [365, 237] width 75 height 12
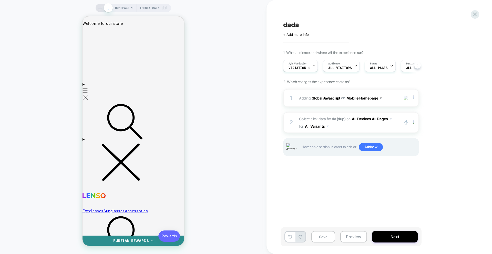
scroll to position [0, 0]
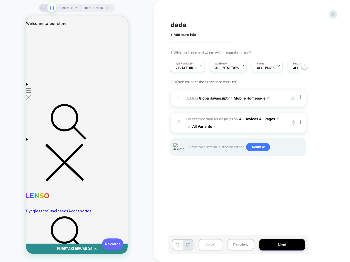
click at [211, 243] on button "Save" at bounding box center [211, 245] width 24 height 12
click at [227, 130] on div "2 Collect click data for da (dup) on All Devices All Pages for All Variants pri…" at bounding box center [238, 122] width 136 height 21
click at [226, 126] on span "Collect click data for da (dup) on All Devices All Pages for All Variants" at bounding box center [235, 122] width 98 height 15
click at [259, 122] on button "All Devices All Pages" at bounding box center [259, 118] width 40 height 7
click at [255, 129] on span "Collect click data for da (dup) on All Devices Homepage for All Variants" at bounding box center [235, 122] width 98 height 15
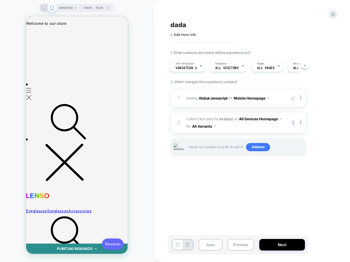
click at [301, 124] on img at bounding box center [300, 123] width 1 height 6
click at [301, 123] on img at bounding box center [300, 123] width 1 height 6
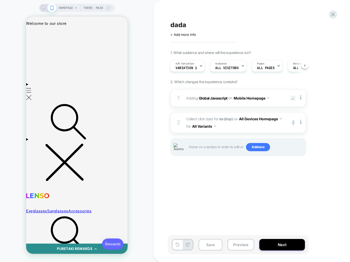
click at [349, 140] on div "1. What audience and where will the experience run? A/B Variation Variation 1 A…" at bounding box center [263, 109] width 187 height 119
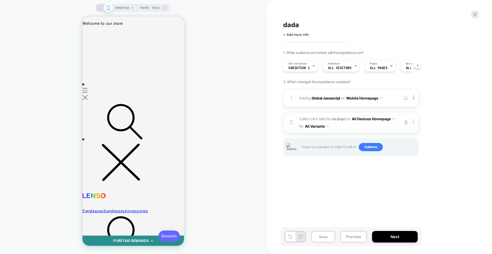
click at [414, 123] on img at bounding box center [413, 123] width 1 height 6
click at [408, 163] on div "Target All Devices" at bounding box center [414, 164] width 46 height 14
click at [322, 239] on button "Save" at bounding box center [323, 237] width 24 height 12
click at [360, 132] on div "2 Collect click data for da (dup) on All Devices Homepage for All Variants prim…" at bounding box center [351, 122] width 136 height 21
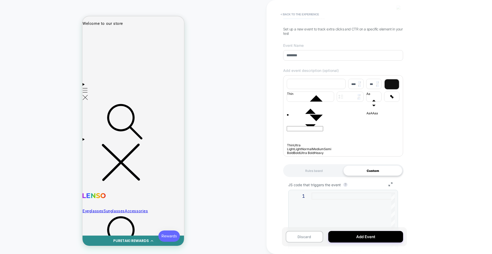
scroll to position [102, 0]
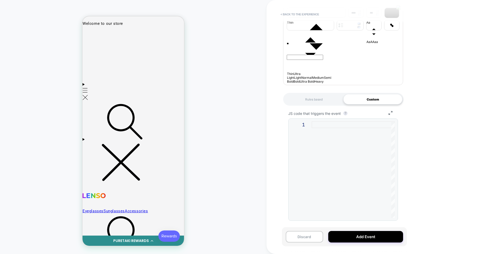
click at [368, 148] on div at bounding box center [353, 169] width 83 height 97
click at [340, 104] on div "Rules based" at bounding box center [313, 99] width 59 height 10
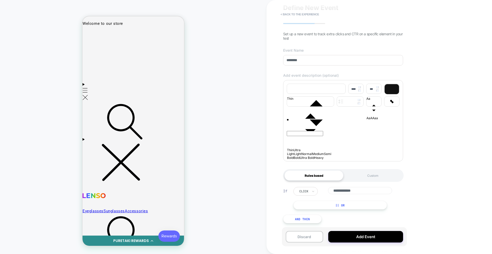
scroll to position [26, 0]
click at [376, 176] on div "Custom" at bounding box center [372, 176] width 59 height 10
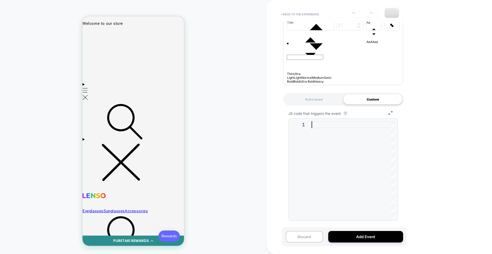
click at [336, 150] on div at bounding box center [353, 169] width 83 height 97
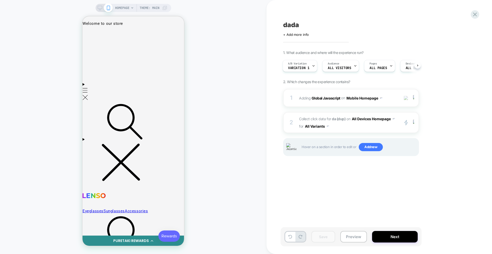
click at [380, 126] on span "Collect click data for da (dup) on All Devices Homepage for All Variants" at bounding box center [348, 122] width 98 height 15
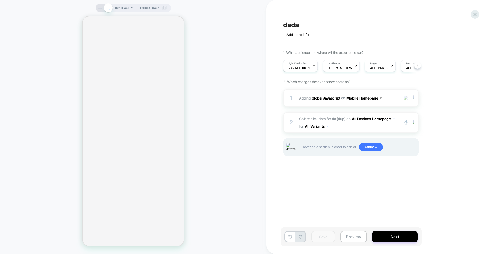
scroll to position [0, 0]
click at [353, 131] on div "2 Collect click data for da (dup) on All Devices Homepage for All Variants prim…" at bounding box center [351, 122] width 136 height 21
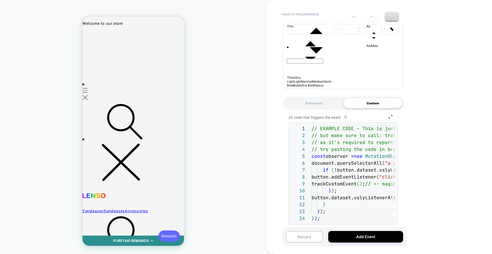
scroll to position [102, 0]
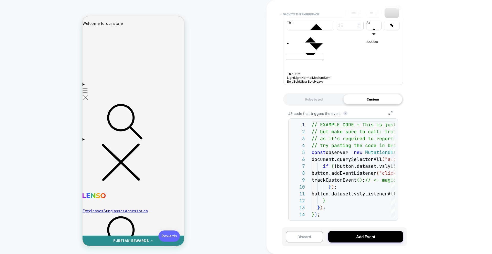
click at [424, 104] on div "**********" at bounding box center [380, 127] width 226 height 254
click at [423, 116] on div "**********" at bounding box center [380, 127] width 226 height 254
click at [391, 114] on icon "Group 7" at bounding box center [391, 113] width 12 height 4
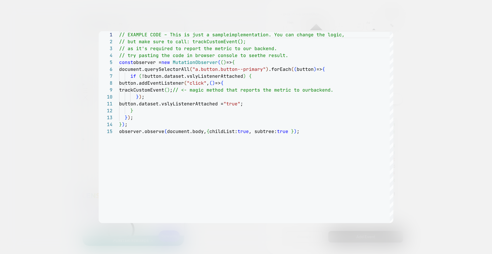
click at [450, 114] on div at bounding box center [246, 127] width 492 height 254
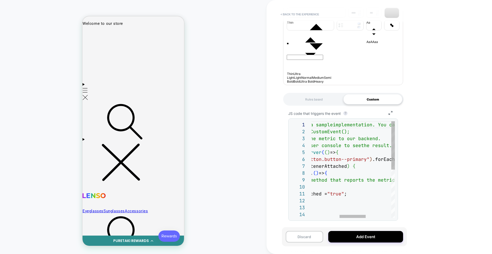
type textarea "**********"
click at [356, 195] on div "// EXAMPLE CODE – This is just a sample implementation. You can change the logi…" at bounding box center [349, 218] width 253 height 194
click at [396, 118] on div "**********" at bounding box center [343, 167] width 120 height 123
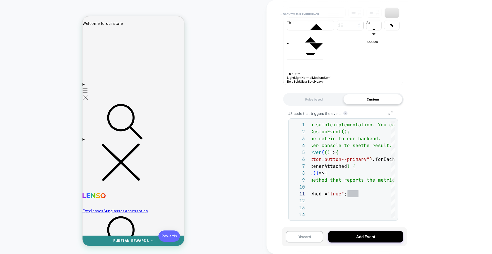
click at [392, 112] on polyline "button" at bounding box center [391, 111] width 1 height 1
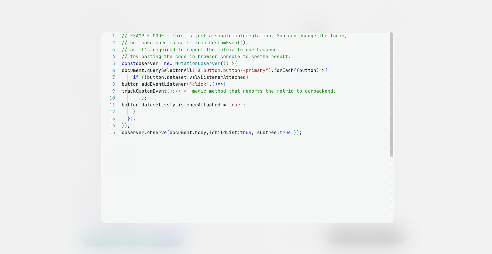
scroll to position [55, 0]
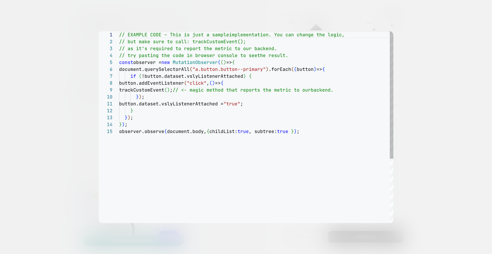
type textarea "**********"
click at [242, 105] on div "// EXAMPLE CODE – This is just a sample implementation. You can change the logi…" at bounding box center [256, 175] width 274 height 289
drag, startPoint x: 241, startPoint y: 105, endPoint x: 257, endPoint y: 104, distance: 15.6
click at [257, 104] on div "// EXAMPLE CODE – This is just a sample implementation. You can change the logi…" at bounding box center [256, 175] width 274 height 289
type textarea "**********"
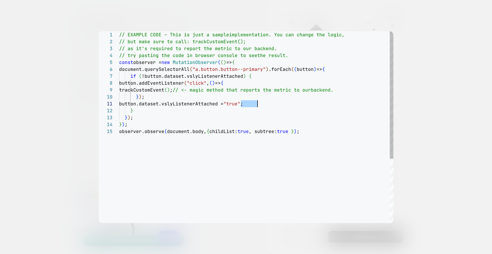
type textarea "**********"
click at [260, 104] on div "// EXAMPLE CODE – This is just a sample implementation. You can change the logi…" at bounding box center [256, 175] width 274 height 289
type textarea "**********"
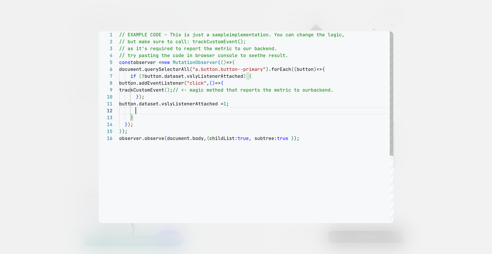
type textarea "**********"
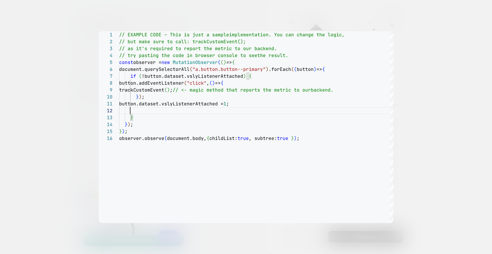
scroll to position [7, 6]
type textarea "**********"
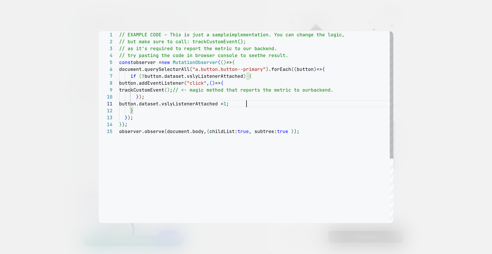
scroll to position [0, 127]
type textarea "**********"
click at [416, 108] on div at bounding box center [246, 127] width 492 height 254
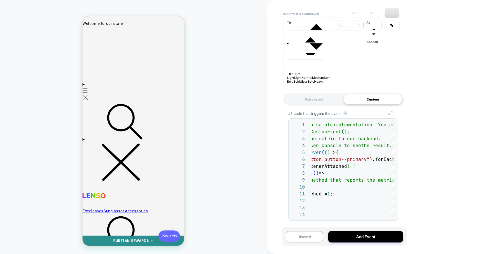
click at [387, 114] on icon "Group 7" at bounding box center [391, 113] width 12 height 4
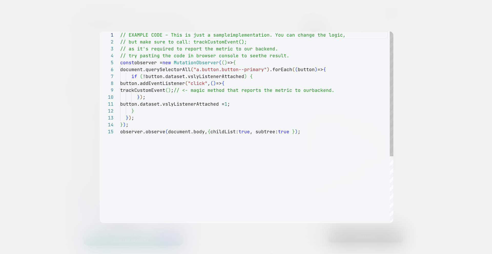
scroll to position [55, 0]
click at [407, 165] on div at bounding box center [246, 127] width 492 height 254
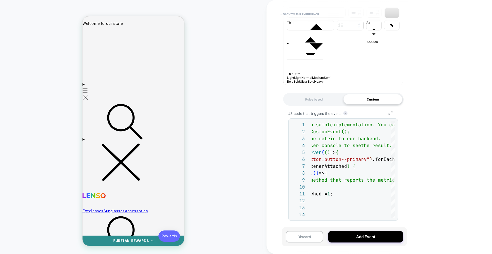
click at [392, 114] on icon "Group 7" at bounding box center [391, 113] width 12 height 4
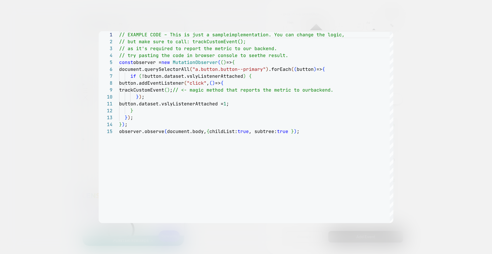
click at [417, 157] on div at bounding box center [246, 127] width 492 height 254
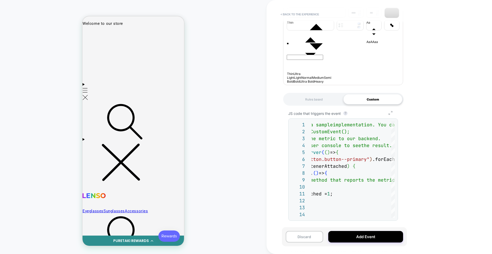
click at [389, 114] on icon "Group 7" at bounding box center [391, 113] width 12 height 4
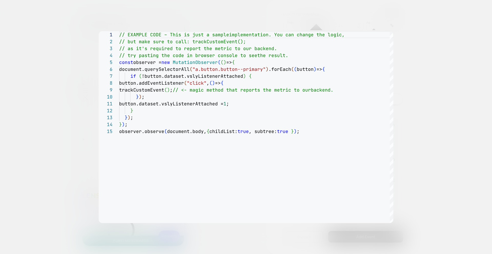
click at [226, 233] on div at bounding box center [246, 127] width 492 height 254
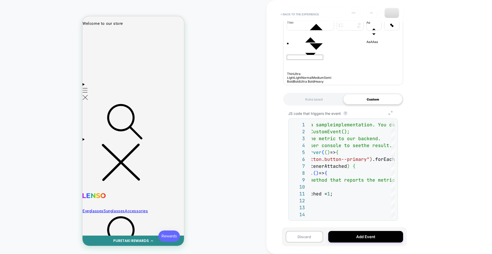
click at [389, 114] on icon "Group 7" at bounding box center [391, 113] width 12 height 4
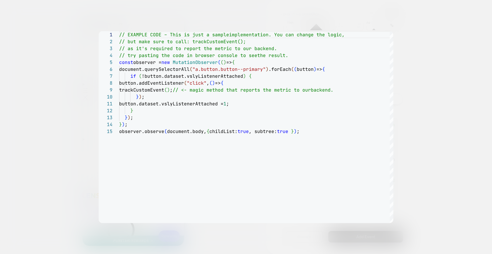
click at [263, 18] on div at bounding box center [246, 127] width 492 height 254
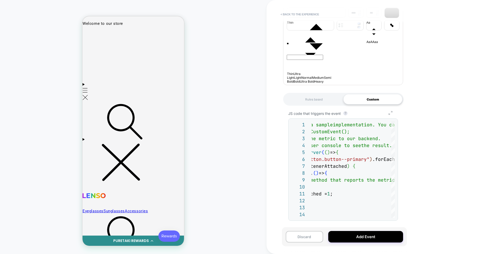
click at [392, 113] on icon "Group 7" at bounding box center [391, 113] width 12 height 4
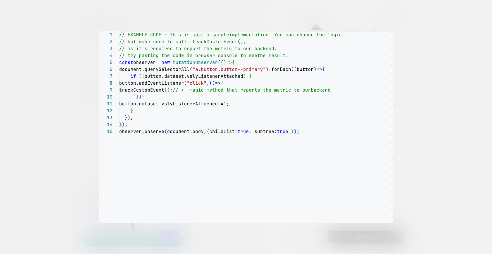
click at [419, 146] on div at bounding box center [246, 127] width 492 height 254
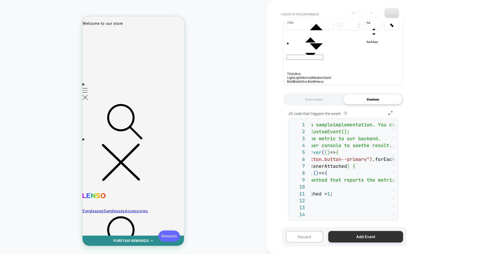
click at [352, 234] on button "Add Event" at bounding box center [365, 237] width 75 height 12
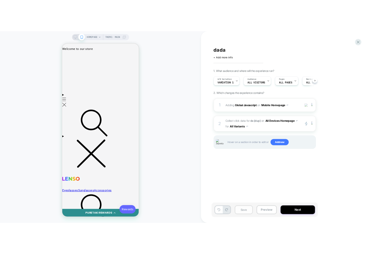
scroll to position [0, 0]
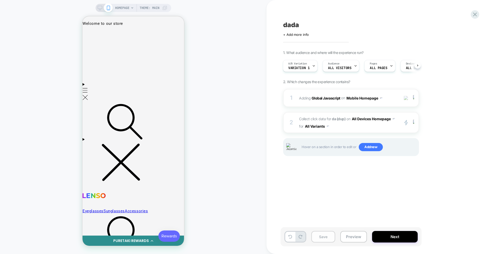
click at [321, 236] on button "Save" at bounding box center [323, 237] width 24 height 12
click at [329, 209] on div "dada Click to edit experience details + Add more info 1. What audience and wher…" at bounding box center [377, 127] width 192 height 244
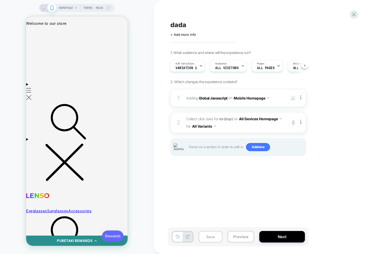
click at [209, 236] on button "Save" at bounding box center [211, 237] width 24 height 12
click at [358, 14] on div "dada Click to edit experience details + Add more info 1. What audience and wher…" at bounding box center [266, 127] width 192 height 254
click at [356, 15] on icon at bounding box center [354, 14] width 7 height 7
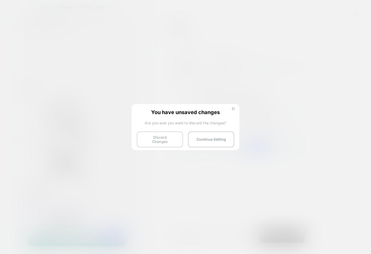
click at [154, 141] on button "Discard Changes" at bounding box center [160, 140] width 46 height 16
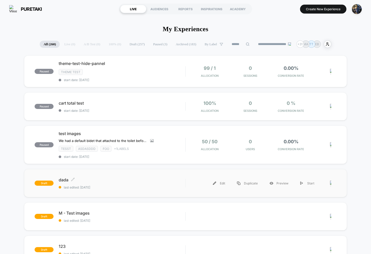
click at [138, 183] on div "dada Click to edit experience details Click to edit experience details last edi…" at bounding box center [122, 184] width 127 height 12
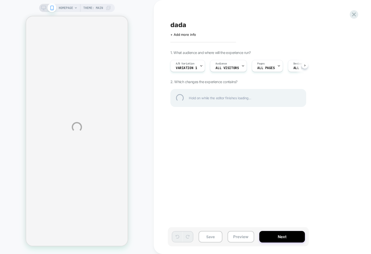
click at [15, 98] on div "HOMEPAGE Theme: MAIN dada Click to edit experience details + Add more info 1. W…" at bounding box center [185, 127] width 371 height 254
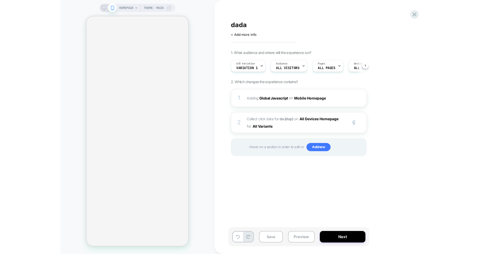
scroll to position [0, 0]
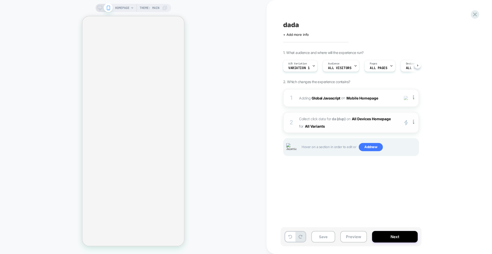
click at [356, 126] on span "Collect click data for da (dup) on All Devices Homepage for All Variants" at bounding box center [348, 122] width 98 height 15
click at [371, 123] on div at bounding box center [414, 123] width 8 height 6
drag, startPoint x: 413, startPoint y: 148, endPoint x: 438, endPoint y: 145, distance: 25.0
click at [371, 148] on div "1. What audience and where will the experience run? A/B Variation Variation 1 A…" at bounding box center [376, 109] width 187 height 119
click at [371, 121] on img at bounding box center [413, 123] width 1 height 6
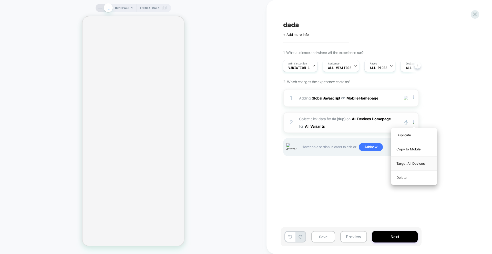
click at [371, 162] on div "Target All Devices" at bounding box center [414, 164] width 46 height 14
click at [371, 124] on div at bounding box center [414, 123] width 8 height 6
click at [371, 147] on div "Target Mobile" at bounding box center [414, 149] width 46 height 14
click at [329, 236] on button "Save" at bounding box center [323, 237] width 24 height 12
click at [351, 128] on span "Collect click data for da (dup) on Mobile Homepage for All Variants" at bounding box center [348, 122] width 98 height 15
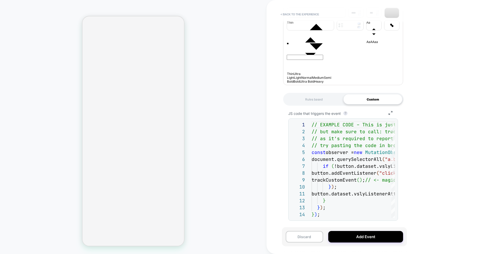
scroll to position [102, 0]
click at [358, 180] on div "// EXAMPLE CODE – This is just a sample implementation. You can change the logi…" at bounding box center [435, 218] width 253 height 194
click at [352, 192] on div "// EXAMPLE CODE – This is just a sample implementation. You can change the logi…" at bounding box center [435, 218] width 253 height 194
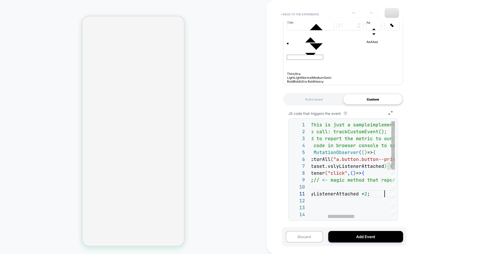
scroll to position [0, 125]
type textarea "**********"
click at [352, 238] on button "Add Event" at bounding box center [365, 237] width 75 height 12
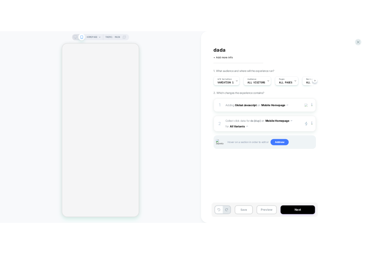
scroll to position [0, 0]
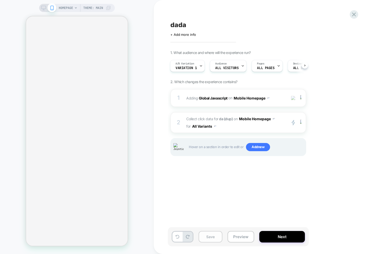
click at [212, 239] on button "Save" at bounding box center [211, 237] width 24 height 12
click at [258, 126] on span "Collect click data for da (dup) on Mobile Homepage for All Variants" at bounding box center [235, 122] width 98 height 15
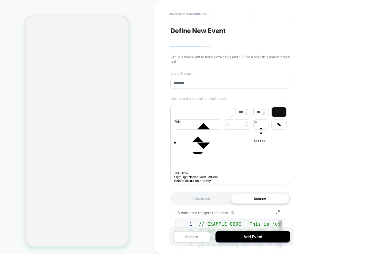
scroll to position [55, 0]
click at [255, 237] on button "Add Event" at bounding box center [253, 237] width 75 height 12
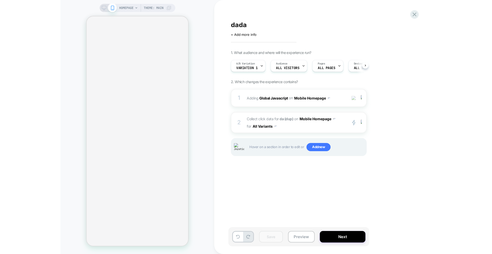
scroll to position [0, 0]
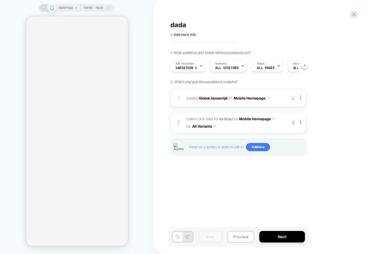
click at [229, 188] on div "dada Click to edit experience details + Add more info 1. What audience and wher…" at bounding box center [264, 127] width 192 height 244
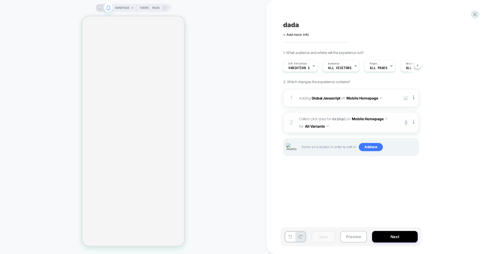
click at [371, 122] on icon "primary 2" at bounding box center [406, 123] width 4 height 6
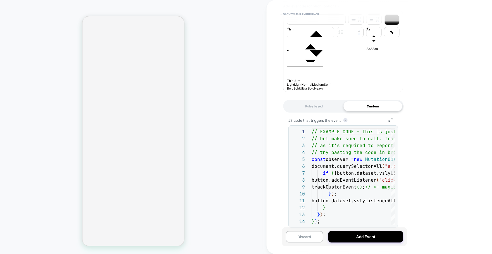
scroll to position [102, 0]
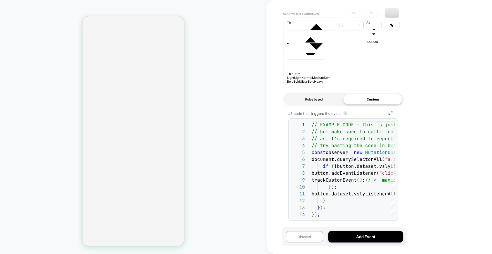
click at [307, 100] on div "Rules based" at bounding box center [313, 99] width 59 height 10
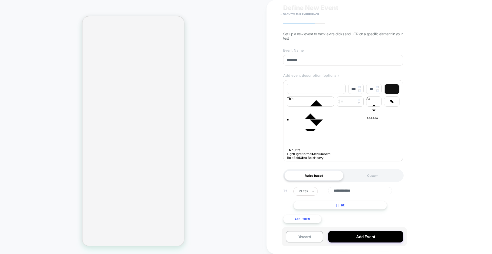
scroll to position [26, 0]
click at [354, 238] on button "Add Event" at bounding box center [365, 237] width 75 height 12
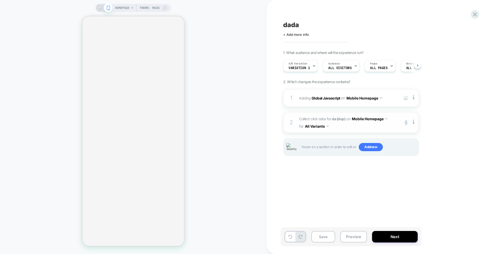
scroll to position [0, 0]
click at [366, 129] on span "Collect click data for da (dup) on Mobile Homepage for All Variants" at bounding box center [348, 122] width 98 height 15
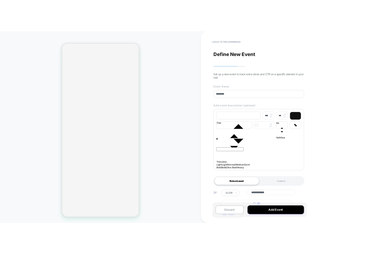
scroll to position [26, 0]
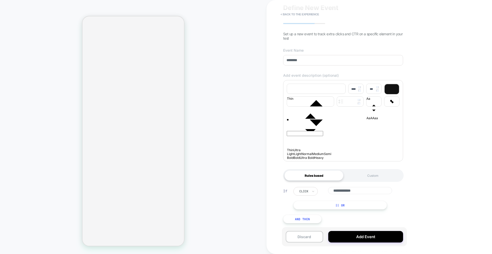
click at [366, 192] on input "**********" at bounding box center [360, 190] width 64 height 7
click at [356, 207] on button "|| Or" at bounding box center [340, 205] width 94 height 9
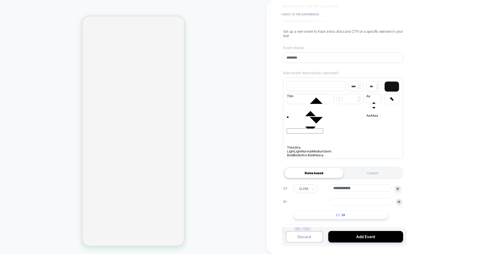
click at [357, 204] on input at bounding box center [361, 202] width 64 height 7
click at [371, 203] on img at bounding box center [399, 202] width 2 height 2
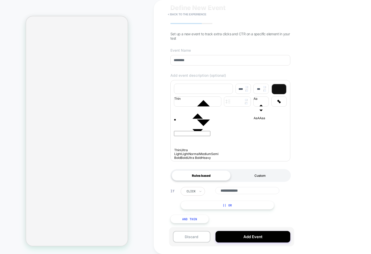
click at [256, 176] on div "Custom" at bounding box center [260, 176] width 59 height 10
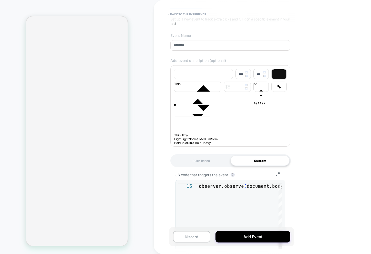
scroll to position [40, 0]
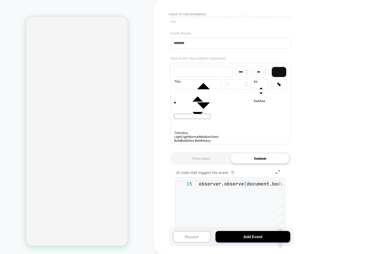
click at [239, 188] on div "observer.observe ( document.body, { childList: true , subtree: true } ) ;" at bounding box center [325, 181] width 253 height 194
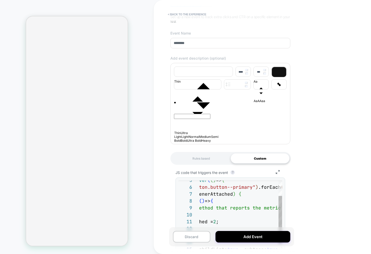
type textarea "**********"
click at [217, 191] on div "observer.observe ( document.body, { childList: true , subtree: true } ) ; } ) ;…" at bounding box center [235, 246] width 253 height 194
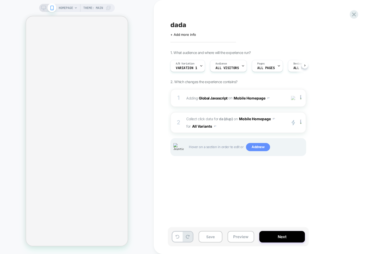
scroll to position [0, 0]
click at [249, 124] on span "Collect click data for da (dup) on Mobile Homepage for All Variants" at bounding box center [235, 122] width 98 height 15
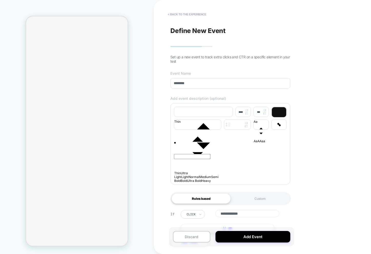
scroll to position [26, 0]
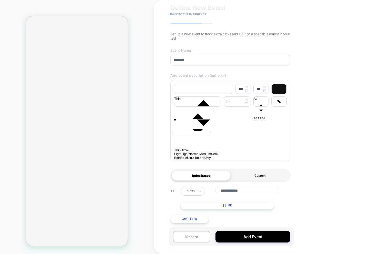
click at [257, 173] on div "Custom" at bounding box center [260, 176] width 59 height 10
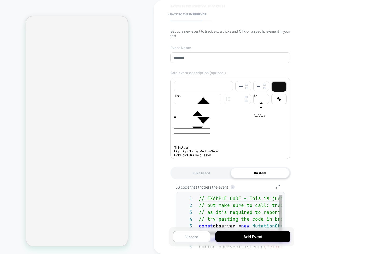
scroll to position [55, 0]
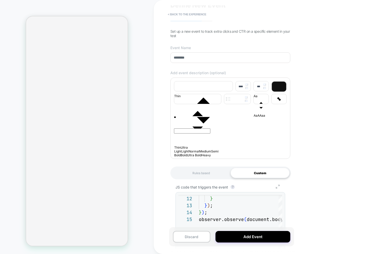
click at [280, 188] on icon "Group 7" at bounding box center [278, 187] width 12 height 4
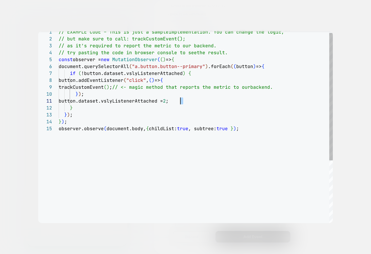
scroll to position [0, 122]
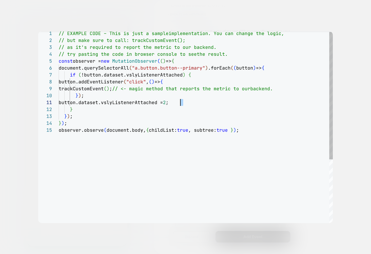
click at [180, 101] on div "// EXAMPLE CODE – This is just a sample implementation. You can change the logi…" at bounding box center [196, 174] width 274 height 289
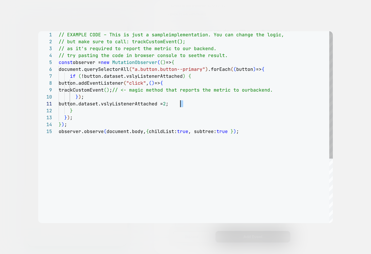
type textarea "**********"
click at [139, 69] on div "// EXAMPLE CODE – This is just a sample implementation. You can change the logi…" at bounding box center [196, 175] width 274 height 289
type textarea "**********"
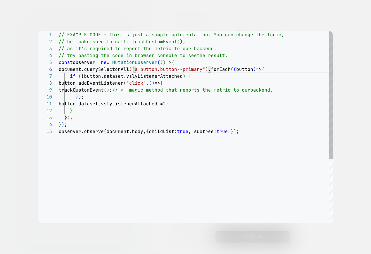
scroll to position [35, 77]
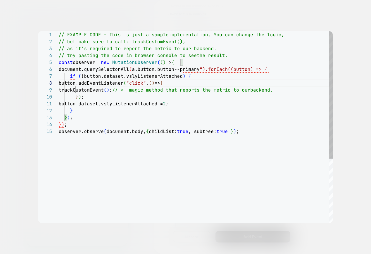
click at [205, 80] on div "// EXAMPLE CODE – This is just a sample implementation. You can change the logi…" at bounding box center [196, 175] width 274 height 289
click at [344, 108] on div at bounding box center [185, 127] width 371 height 254
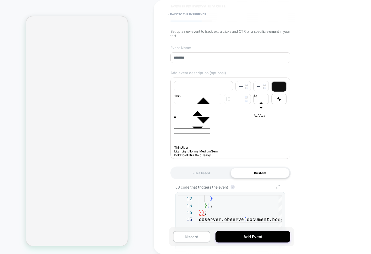
click at [278, 188] on icon "Group 7" at bounding box center [278, 187] width 12 height 4
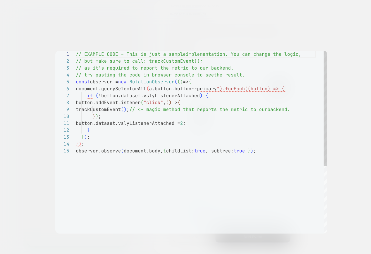
scroll to position [55, 0]
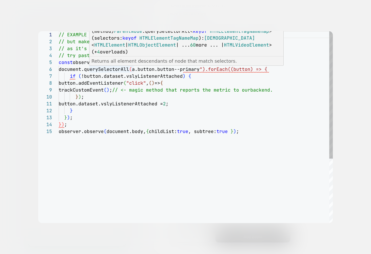
click at [136, 69] on div "// EXAMPLE CODE – This is just a sample implementation. You can change the logi…" at bounding box center [196, 175] width 274 height 289
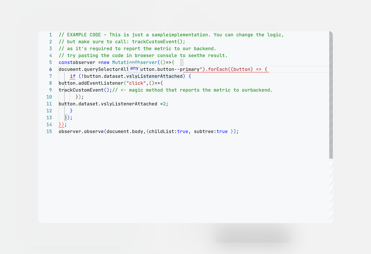
scroll to position [35, 80]
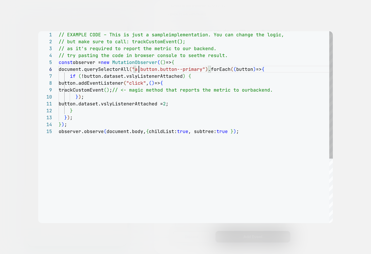
click at [193, 107] on div "// EXAMPLE CODE – This is just a sample implementation. You can change the logi…" at bounding box center [196, 175] width 274 height 289
type textarea "**********"
click at [353, 83] on div at bounding box center [185, 127] width 371 height 254
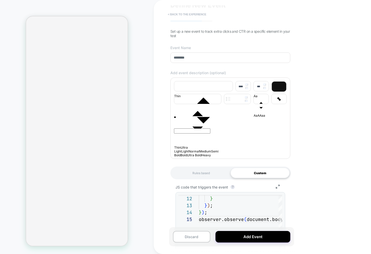
click at [194, 14] on button "< back to the experience" at bounding box center [187, 14] width 44 height 8
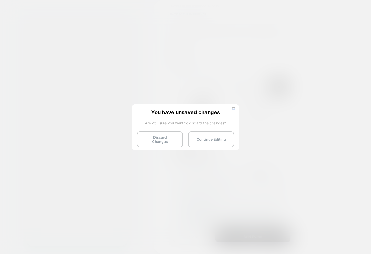
click at [233, 110] on img at bounding box center [233, 109] width 3 height 3
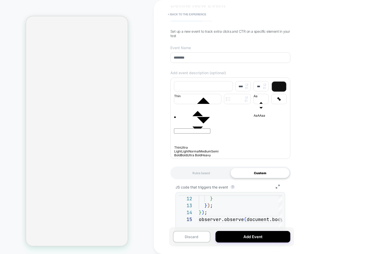
drag, startPoint x: 209, startPoint y: 196, endPoint x: 213, endPoint y: 198, distance: 4.5
click at [213, 198] on div "**********" at bounding box center [231, 243] width 110 height 103
click at [215, 197] on div at bounding box center [230, 196] width 104 height 2
click at [211, 207] on div "button.dataset.vslyListenerAttached = 2 ; } } ) ; } ) ; observer.observe ( docu…" at bounding box center [325, 216] width 253 height 194
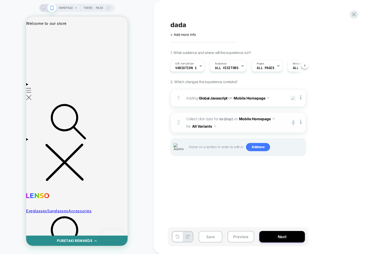
scroll to position [0, 0]
click at [241, 131] on div "2 Collect click data for da (dup) on Mobile Homepage for All Variants primary 2…" at bounding box center [238, 122] width 136 height 21
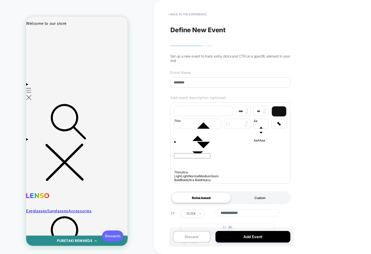
click at [262, 203] on div "Custom" at bounding box center [260, 198] width 59 height 10
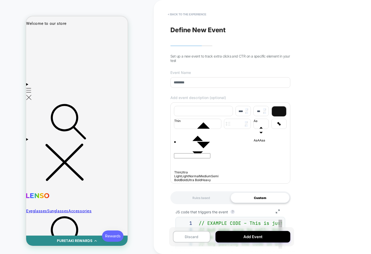
scroll to position [55, 0]
click at [275, 212] on icon "Group 7" at bounding box center [278, 212] width 12 height 4
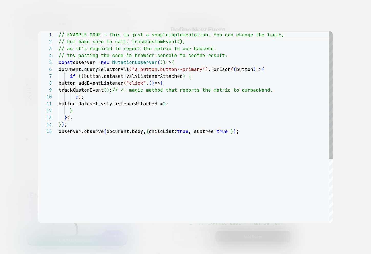
type textarea "**********"
click at [139, 68] on div "// EXAMPLE CODE – This is just a sample implementation. You can change the logi…" at bounding box center [196, 175] width 274 height 289
click at [348, 73] on div at bounding box center [185, 127] width 371 height 254
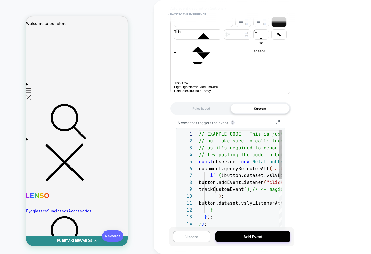
scroll to position [55, 0]
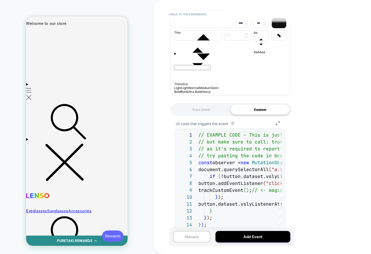
click at [200, 109] on div "Rules based" at bounding box center [201, 110] width 59 height 10
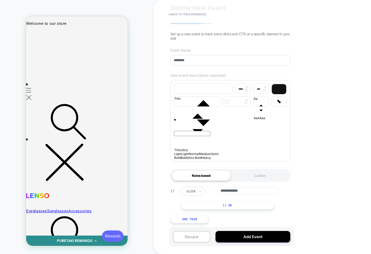
scroll to position [26, 0]
click at [258, 175] on div "Custom" at bounding box center [260, 176] width 59 height 10
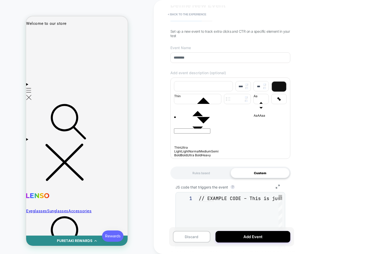
scroll to position [55, 0]
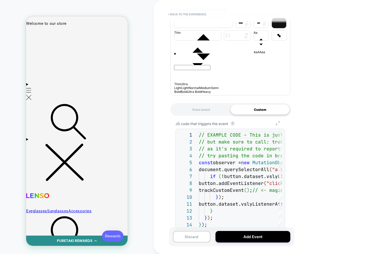
click at [279, 125] on icon "Group 7" at bounding box center [278, 123] width 12 height 4
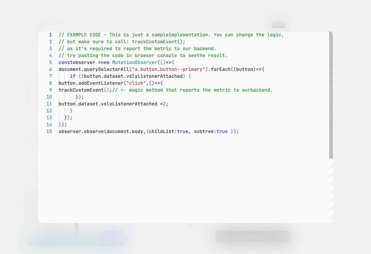
type textarea "**********"
click at [140, 69] on div "// EXAMPLE CODE – This is just a sample implementation. You can change the logi…" at bounding box center [196, 175] width 274 height 289
type textarea "**********"
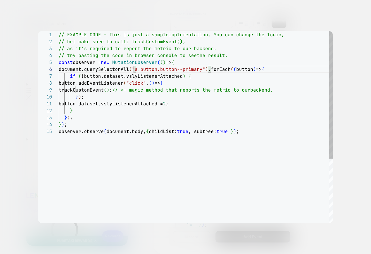
scroll to position [35, 77]
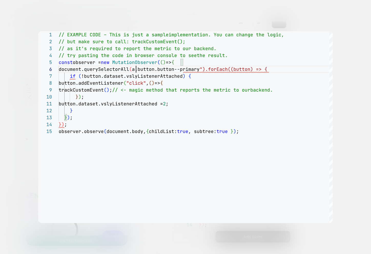
click at [342, 114] on div at bounding box center [185, 127] width 371 height 254
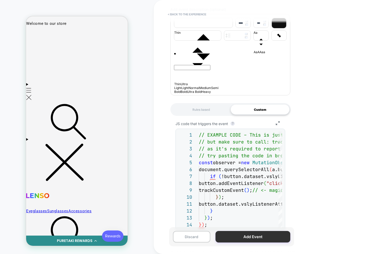
click at [247, 236] on button "Add Event" at bounding box center [253, 237] width 75 height 12
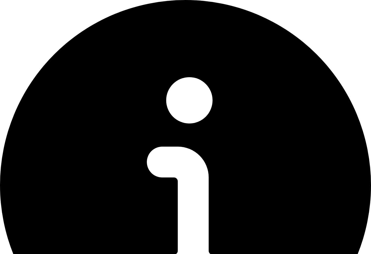
click at [351, 19] on div "Js Code fails to compile." at bounding box center [185, 192] width 371 height 384
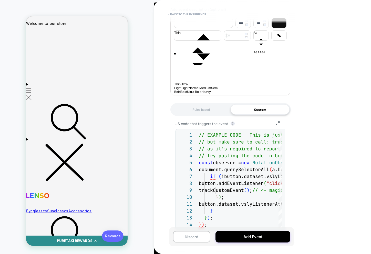
click at [212, 115] on div "Rules based" at bounding box center [201, 110] width 59 height 10
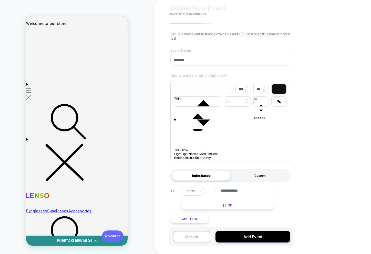
click at [247, 174] on div "Custom" at bounding box center [260, 176] width 59 height 10
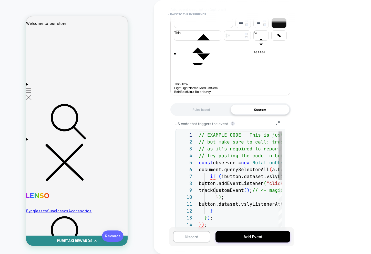
scroll to position [55, 0]
click at [184, 234] on button "Discard" at bounding box center [191, 237] width 37 height 12
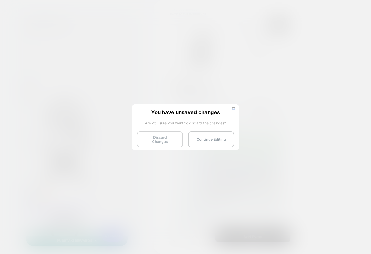
click at [159, 135] on button "Discard Changes" at bounding box center [160, 140] width 46 height 16
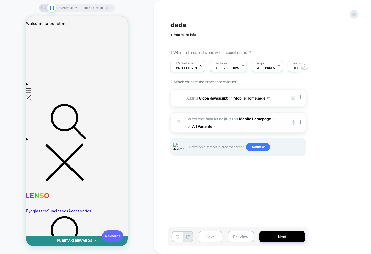
scroll to position [0, 0]
click at [256, 121] on button "Mobile Homepage" at bounding box center [257, 118] width 36 height 7
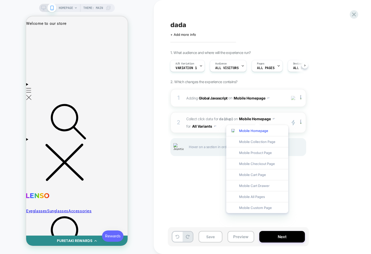
click at [222, 130] on div "2 Collect click data for da (dup) on Mobile Homepage for All Variants primary 2…" at bounding box center [238, 122] width 136 height 21
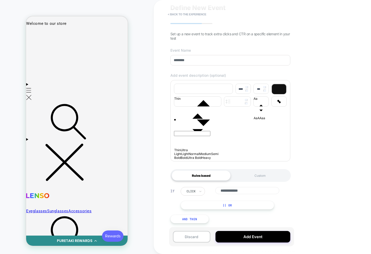
scroll to position [8, 0]
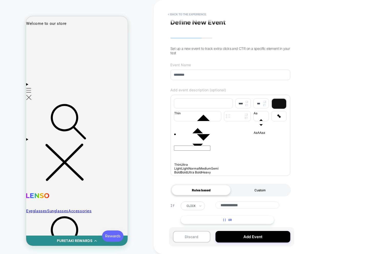
click at [261, 192] on div "Custom" at bounding box center [260, 190] width 59 height 10
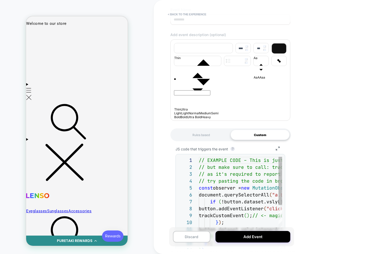
scroll to position [68, 0]
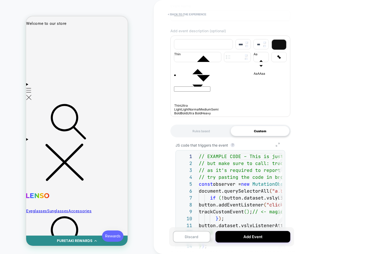
click at [275, 147] on icon "Group 7" at bounding box center [278, 145] width 12 height 4
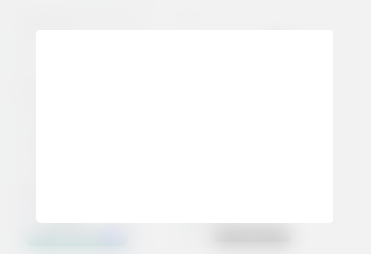
scroll to position [55, 0]
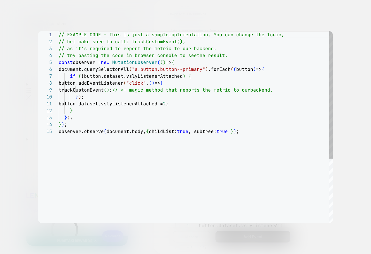
type textarea "**********"
click at [139, 77] on div "// EXAMPLE CODE – This is just a sample implementation. You can change the logi…" at bounding box center [196, 175] width 274 height 289
click at [139, 70] on div "// EXAMPLE CODE – This is just a sample implementation. You can change the logi…" at bounding box center [196, 175] width 274 height 289
type textarea "**********"
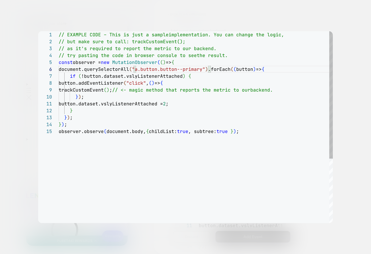
type textarea "**********"
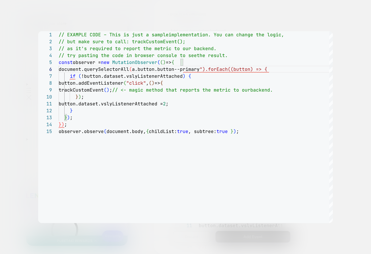
click at [160, 19] on div at bounding box center [185, 127] width 371 height 254
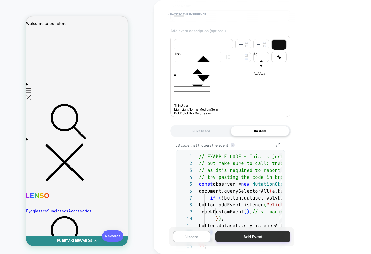
click at [241, 234] on button "Add Event" at bounding box center [253, 237] width 75 height 12
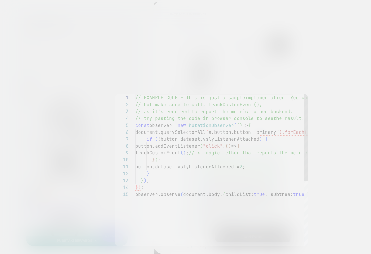
scroll to position [55, 0]
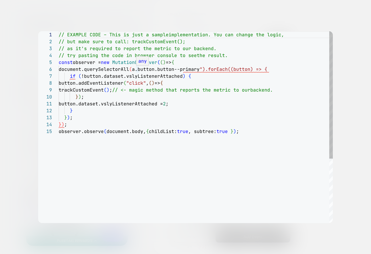
click at [136, 70] on div "// EXAMPLE CODE – This is just a sample implementation. You can change the logi…" at bounding box center [196, 175] width 274 height 289
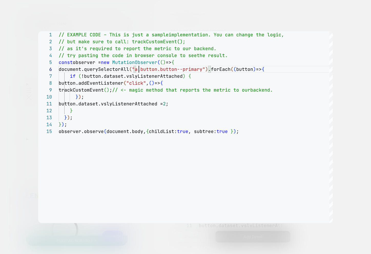
type textarea "**********"
drag, startPoint x: 342, startPoint y: 166, endPoint x: 340, endPoint y: 168, distance: 3.4
click at [342, 166] on div at bounding box center [185, 127] width 371 height 254
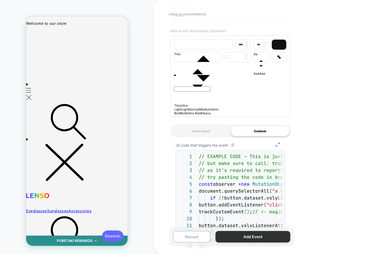
click at [236, 237] on button "Add Event" at bounding box center [253, 237] width 75 height 12
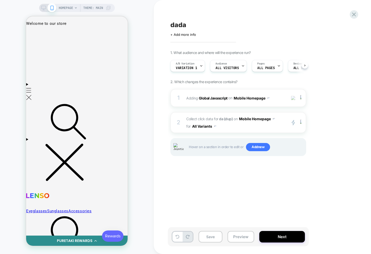
scroll to position [0, 0]
click at [355, 14] on icon at bounding box center [354, 14] width 7 height 7
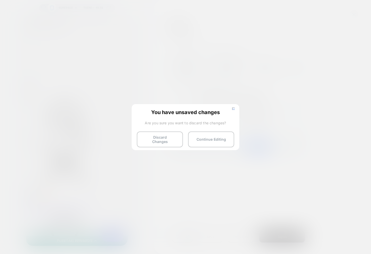
click at [164, 135] on button "Discard Changes" at bounding box center [160, 140] width 46 height 16
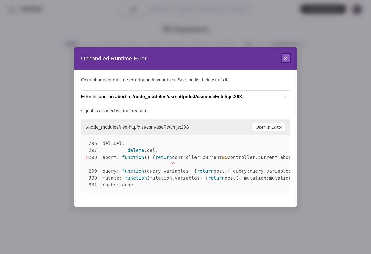
click at [287, 59] on icon at bounding box center [285, 58] width 3 height 3
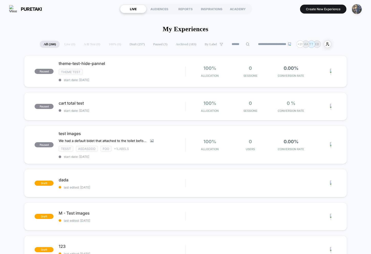
click at [354, 11] on img "button" at bounding box center [357, 9] width 10 height 10
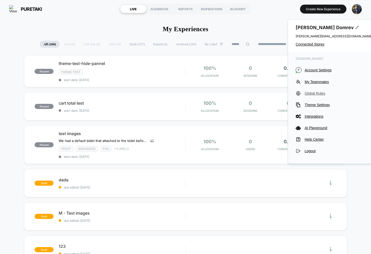
click at [313, 94] on span "Global Rules" at bounding box center [339, 93] width 68 height 4
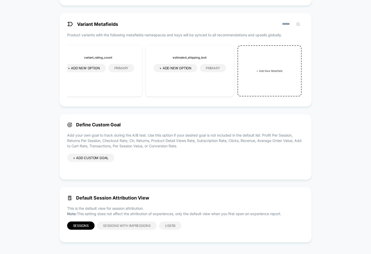
scroll to position [97, 0]
click at [99, 159] on div "+ ADD CUSTOM GOAL" at bounding box center [90, 158] width 47 height 8
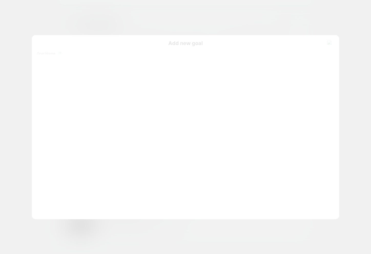
scroll to position [69, 0]
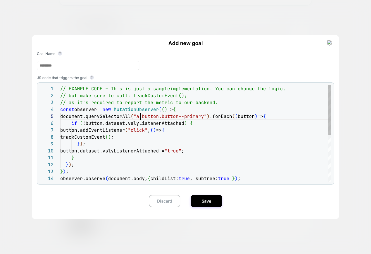
click at [140, 118] on div "// EXAMPLE CODE – This is just a sample implementation. You can change the logi…" at bounding box center [195, 178] width 271 height 187
type textarea "**********"
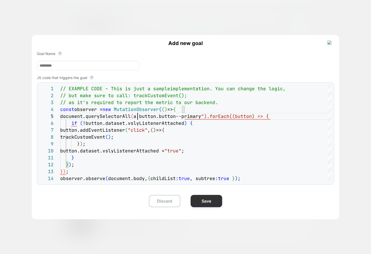
click at [209, 203] on button "Save" at bounding box center [207, 201] width 32 height 12
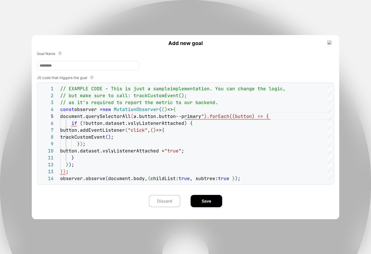
click at [82, 66] on input at bounding box center [88, 65] width 103 height 9
type input "*****"
click at [202, 199] on button "Save" at bounding box center [207, 201] width 32 height 12
click at [209, 206] on button "Save" at bounding box center [207, 201] width 32 height 12
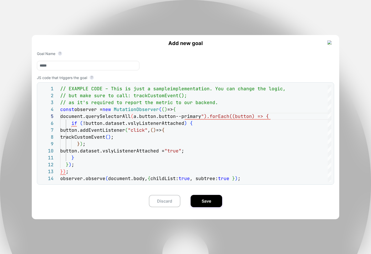
drag, startPoint x: 307, startPoint y: 14, endPoint x: 304, endPoint y: 20, distance: 6.6
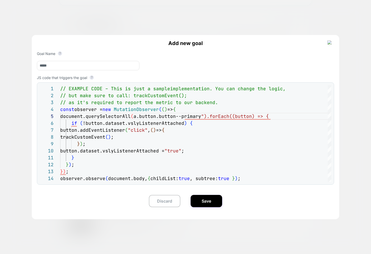
click at [331, 45] on img at bounding box center [330, 42] width 5 height 5
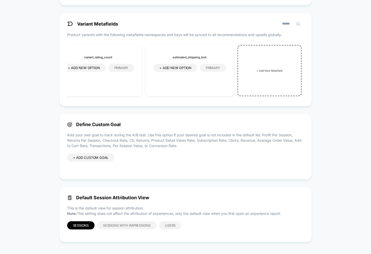
click at [111, 162] on div "+ ADD CUSTOM GOAL" at bounding box center [90, 163] width 47 height 18
click at [109, 161] on div "+ ADD CUSTOM GOAL" at bounding box center [90, 158] width 47 height 8
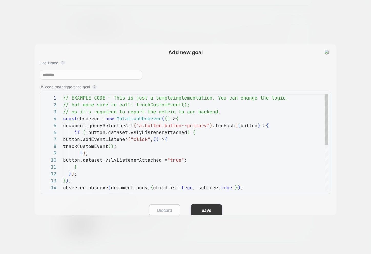
scroll to position [69, 0]
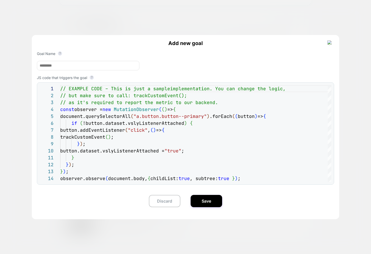
click at [330, 43] on img at bounding box center [330, 42] width 5 height 5
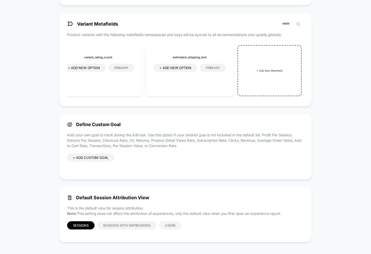
click at [95, 160] on div "+ ADD CUSTOM GOAL" at bounding box center [90, 158] width 47 height 8
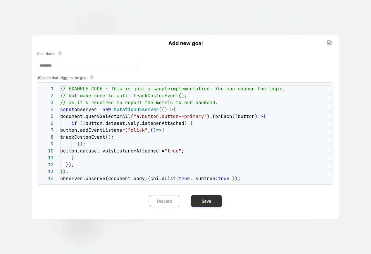
click at [205, 203] on button "Save" at bounding box center [207, 201] width 32 height 12
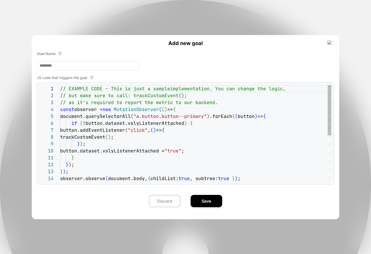
click at [213, 131] on div "// EXAMPLE CODE – This is just a sample implementation. You can change the logi…" at bounding box center [195, 178] width 271 height 187
click at [104, 73] on div "Add new goal Goal Name ? JS code that triggers the goal ? 1 2 3 4 5 6 7 8 9 10 …" at bounding box center [186, 125] width 308 height 180
click at [100, 68] on input at bounding box center [88, 65] width 103 height 9
type input "****"
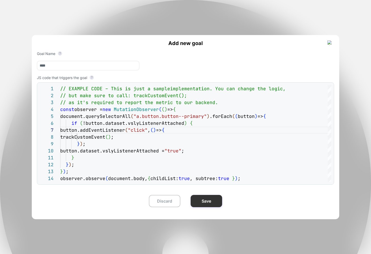
click at [205, 202] on button "Save" at bounding box center [207, 201] width 32 height 12
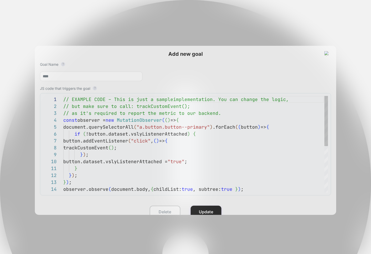
scroll to position [69, 0]
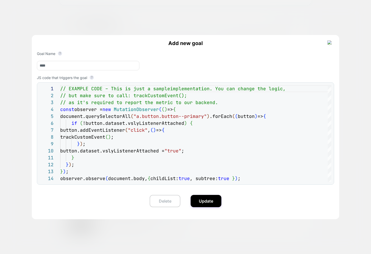
click at [163, 204] on button "Delete" at bounding box center [165, 201] width 31 height 12
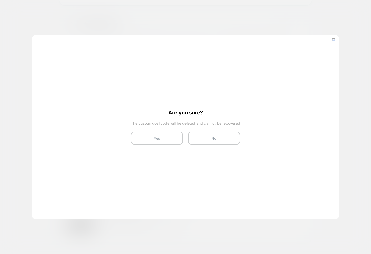
click at [168, 130] on div "Are you sure? The custom goal code will be deleted and cannot be recovered Yes …" at bounding box center [185, 127] width 119 height 45
click at [165, 136] on button "Yes" at bounding box center [157, 138] width 52 height 13
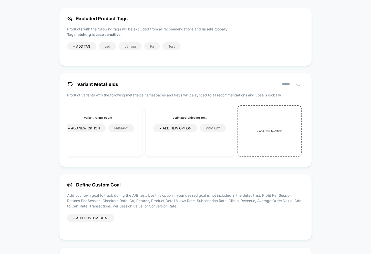
scroll to position [0, 0]
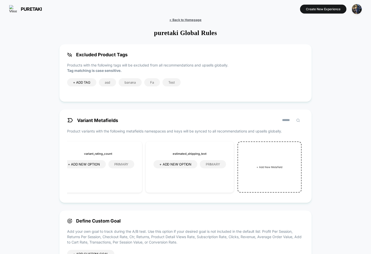
click at [183, 19] on span "< Back to Homepage" at bounding box center [185, 20] width 32 height 4
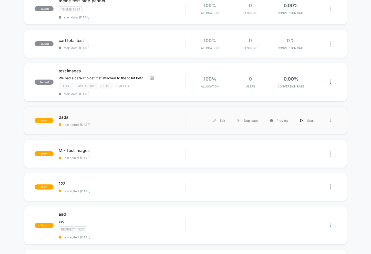
scroll to position [67, 0]
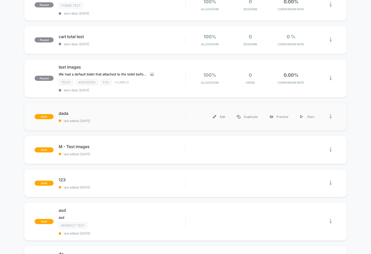
click at [126, 128] on div "draft dada last edited: 8/14/2025 Edit Duplicate Preview Start" at bounding box center [185, 117] width 323 height 28
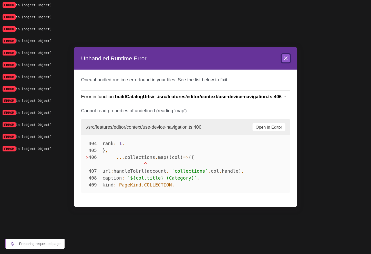
click at [285, 59] on icon at bounding box center [285, 58] width 3 height 3
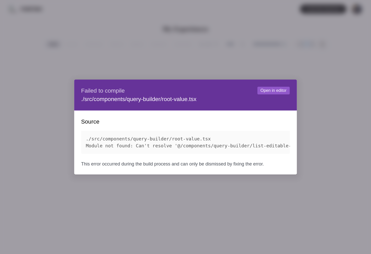
click at [253, 52] on div at bounding box center [185, 127] width 371 height 254
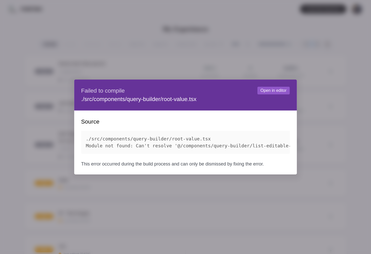
drag, startPoint x: 121, startPoint y: 66, endPoint x: 100, endPoint y: 72, distance: 21.7
click at [121, 66] on div at bounding box center [185, 127] width 371 height 254
click at [56, 84] on div at bounding box center [185, 127] width 371 height 254
click at [259, 142] on pre "./src/components/query-builder/root-value.tsx Module not found: Can't resolve '…" at bounding box center [185, 142] width 209 height 23
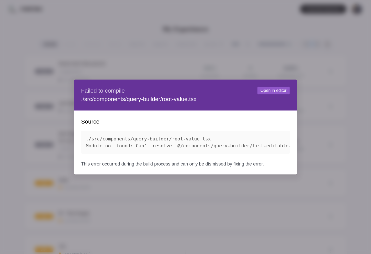
click at [259, 142] on pre "./src/components/query-builder/root-value.tsx Module not found: Can't resolve '…" at bounding box center [185, 142] width 209 height 23
click at [153, 61] on div at bounding box center [185, 127] width 371 height 254
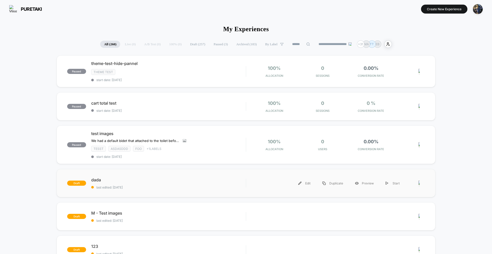
click at [206, 177] on div "draft dada last edited: 8/14/2025 Edit Duplicate Preview Start" at bounding box center [246, 183] width 379 height 28
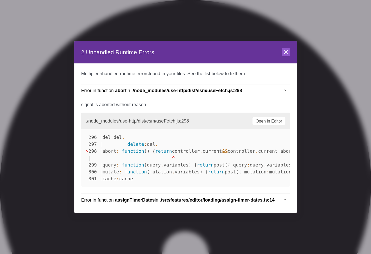
click at [281, 55] on header "2 Unhandled Runtime Errors Close" at bounding box center [185, 52] width 222 height 23
drag, startPoint x: 284, startPoint y: 52, endPoint x: 228, endPoint y: 83, distance: 64.3
click at [284, 52] on icon at bounding box center [285, 52] width 6 height 6
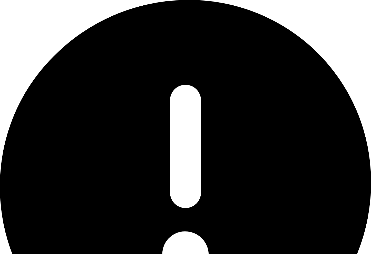
click at [363, 23] on div "Oops.. something went wrong..." at bounding box center [185, 192] width 371 height 384
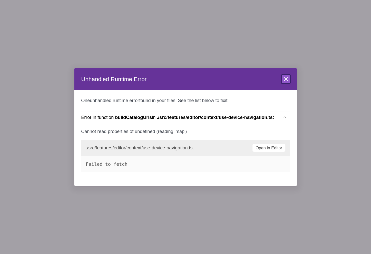
click at [287, 78] on icon at bounding box center [285, 79] width 6 height 6
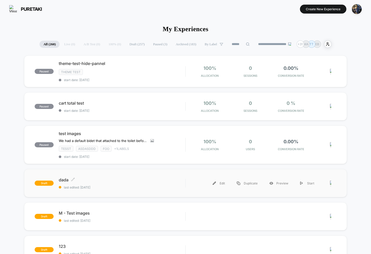
click at [134, 184] on div "dada Click to edit experience details Click to edit experience details last edi…" at bounding box center [122, 184] width 126 height 12
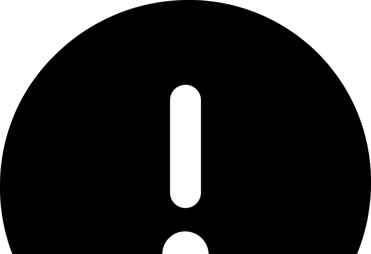
scroll to position [23, 0]
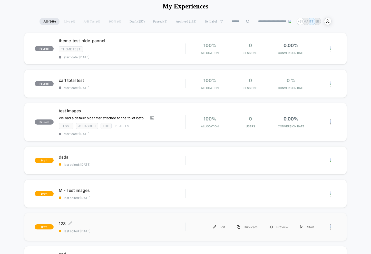
click at [112, 230] on span "last edited: [DATE]" at bounding box center [122, 232] width 126 height 4
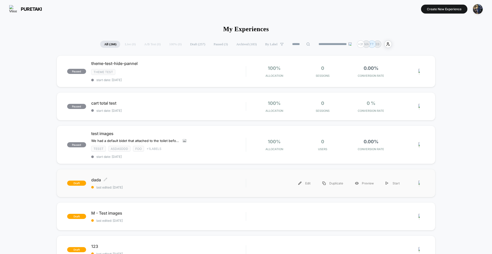
click at [205, 180] on span "dada Click to edit experience details" at bounding box center [168, 180] width 155 height 5
click at [192, 191] on div "draft dada last edited: [DATE] Edit Duplicate Preview Start" at bounding box center [246, 183] width 379 height 28
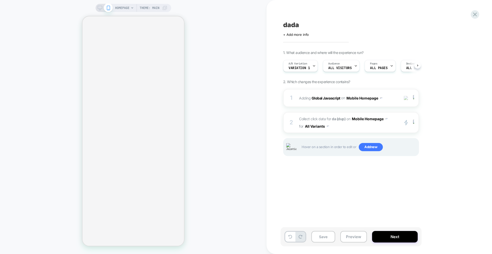
scroll to position [0, 0]
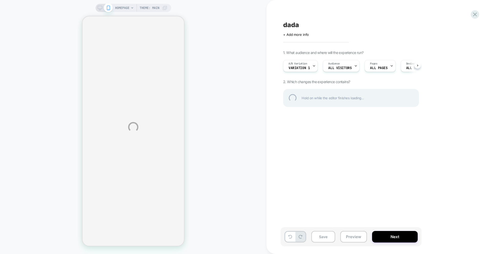
click at [214, 38] on div "HOMEPAGE Theme: MAIN dada Click to edit experience details + Add more info 1. W…" at bounding box center [246, 127] width 492 height 254
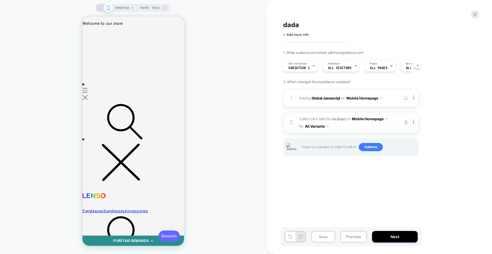
click at [331, 130] on span "Collect click data for da (dup) on Mobile Homepage for All Variants" at bounding box center [348, 122] width 98 height 15
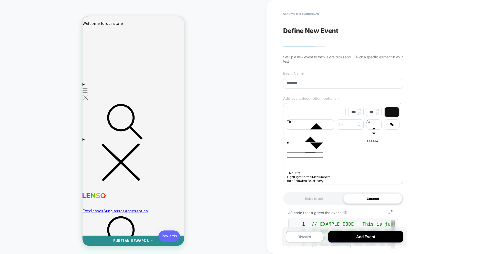
scroll to position [55, 0]
click at [295, 16] on button "< back to the experience" at bounding box center [300, 14] width 44 height 8
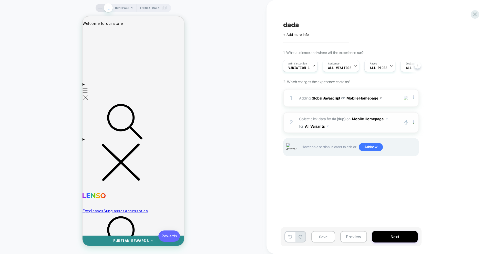
click at [350, 128] on span "Collect click data for da (dup) on Mobile Homepage for All Variants" at bounding box center [348, 122] width 98 height 15
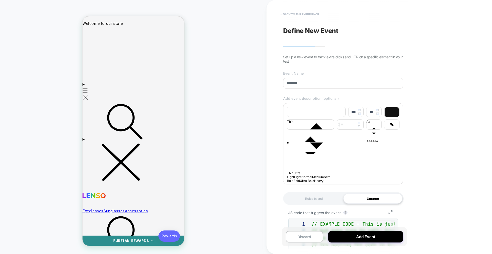
click at [290, 13] on button "< back to the experience" at bounding box center [300, 14] width 44 height 8
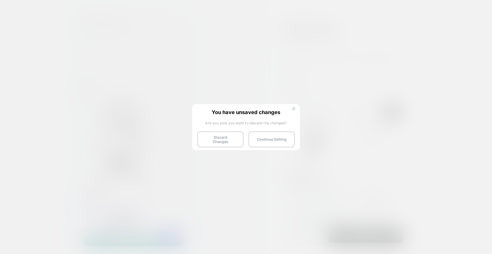
click at [226, 137] on button "Discard Changes" at bounding box center [220, 140] width 46 height 16
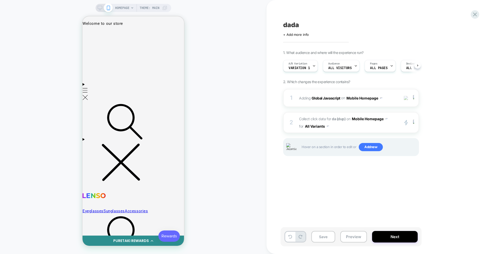
scroll to position [0, 0]
click at [348, 129] on span "Collect click data for da (dup) on Mobile Homepage for All Variants" at bounding box center [348, 122] width 98 height 15
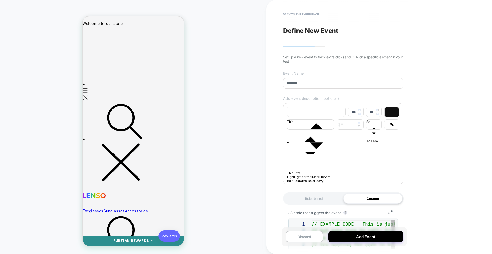
scroll to position [55, 0]
click at [309, 15] on button "< back to the experience" at bounding box center [300, 14] width 44 height 8
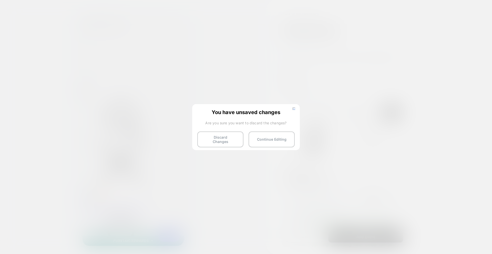
click at [214, 140] on button "Discard Changes" at bounding box center [220, 140] width 46 height 16
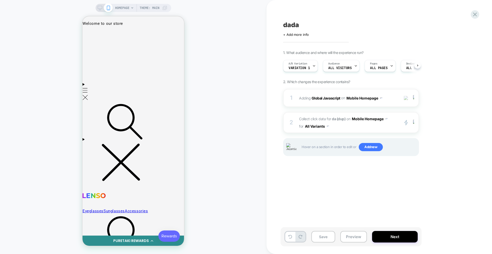
scroll to position [0, 0]
click at [336, 127] on span "Collect click data for da (dup) on Mobile Homepage for All Variants" at bounding box center [348, 122] width 98 height 15
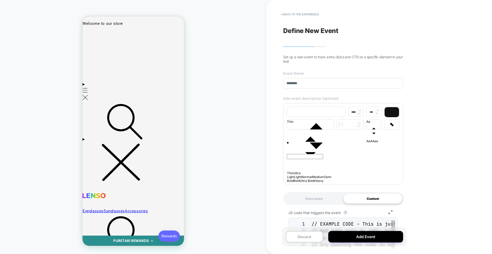
scroll to position [55, 0]
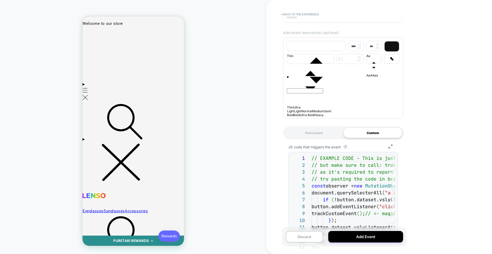
click at [312, 142] on div "JS code that triggers the event ? Group 7 1 2 3 4 5 6 7 8 9 10 11 12 13 14 // E…" at bounding box center [343, 200] width 120 height 123
click at [311, 137] on div "Rules based" at bounding box center [313, 133] width 59 height 10
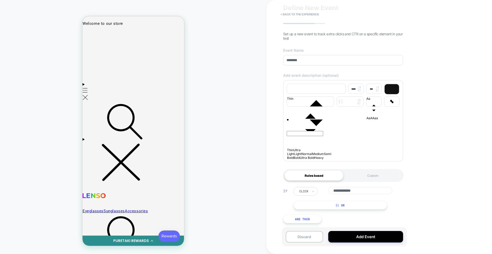
click at [361, 196] on div "**********" at bounding box center [346, 198] width 107 height 23
click at [361, 192] on input "**********" at bounding box center [360, 190] width 64 height 7
click at [333, 190] on input "**********" at bounding box center [360, 190] width 64 height 7
type input "**********"
click at [345, 239] on button "Add Event" at bounding box center [365, 237] width 75 height 12
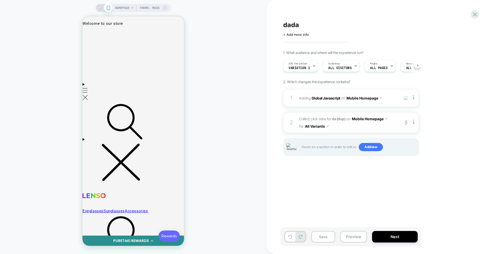
scroll to position [0, 0]
click at [345, 126] on span "Collect click data for da (dup) on Mobile Homepage for All Variants" at bounding box center [348, 122] width 98 height 15
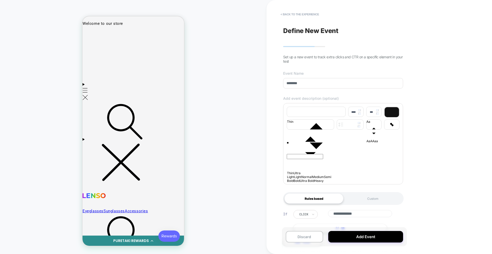
scroll to position [26, 0]
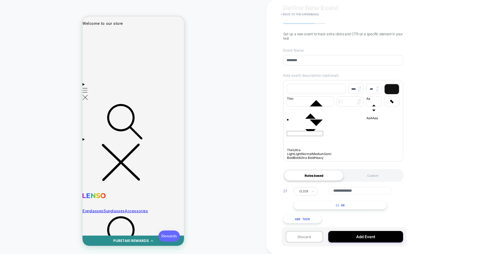
click at [353, 191] on input "**********" at bounding box center [360, 190] width 64 height 7
click at [304, 189] on div "click" at bounding box center [304, 192] width 10 height 6
click at [323, 190] on div "**********" at bounding box center [346, 191] width 107 height 9
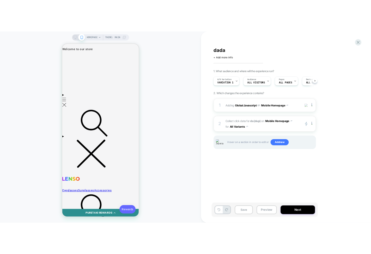
scroll to position [0, 0]
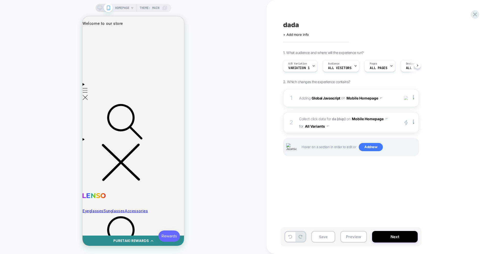
click at [348, 129] on span "Collect click data for da (dup) on Mobile Homepage for All Variants" at bounding box center [348, 122] width 98 height 15
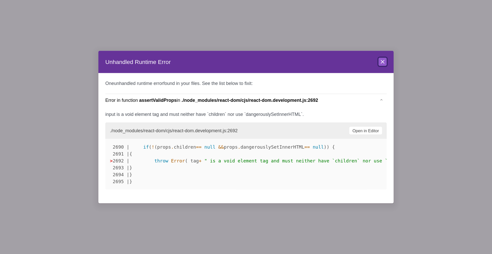
click at [385, 58] on button "Close" at bounding box center [383, 62] width 8 height 8
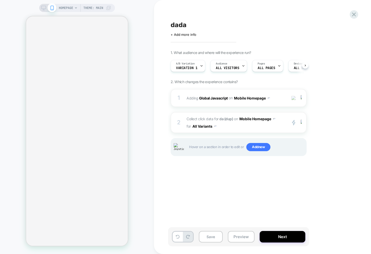
scroll to position [0, 0]
click at [234, 127] on span "Collect click data for da (dup) on Mobile Homepage for All Variants" at bounding box center [235, 122] width 98 height 15
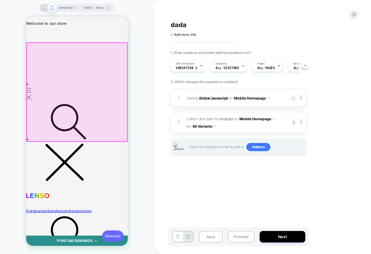
scroll to position [0, 0]
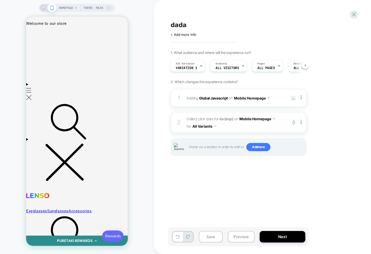
click at [228, 126] on span "Collect click data for da (dup) on Mobile Homepage for All Variants" at bounding box center [235, 122] width 98 height 15
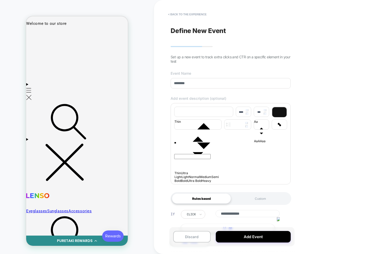
scroll to position [26, 0]
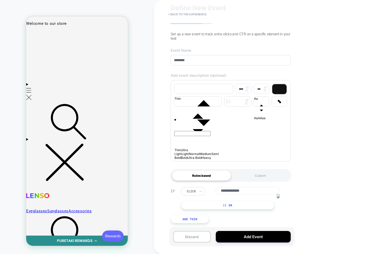
drag, startPoint x: 278, startPoint y: 197, endPoint x: 279, endPoint y: 207, distance: 9.8
click at [278, 197] on img at bounding box center [278, 197] width 3 height 4
click at [265, 190] on input "**********" at bounding box center [247, 190] width 64 height 7
click at [280, 197] on div "**********" at bounding box center [234, 198] width 107 height 23
click at [277, 198] on img at bounding box center [278, 197] width 3 height 4
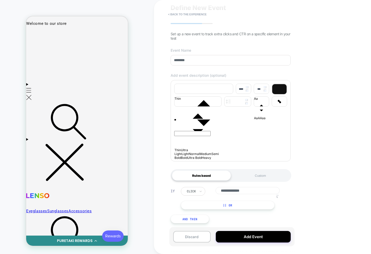
drag, startPoint x: 277, startPoint y: 197, endPoint x: 289, endPoint y: 213, distance: 20.4
click at [277, 198] on icon at bounding box center [277, 197] width 4 height 4
drag, startPoint x: 277, startPoint y: 198, endPoint x: 295, endPoint y: 190, distance: 20.0
click at [277, 198] on icon at bounding box center [276, 199] width 8 height 8
click at [276, 197] on rect at bounding box center [275, 197] width 4 height 2
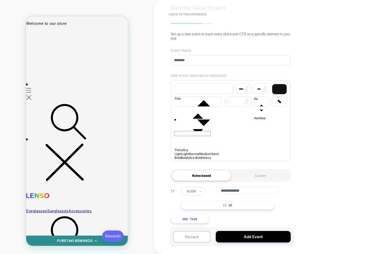
click at [249, 188] on input "**********" at bounding box center [247, 190] width 64 height 7
click at [257, 193] on input "**********" at bounding box center [247, 190] width 64 height 7
click at [252, 174] on div "Custom" at bounding box center [260, 176] width 59 height 10
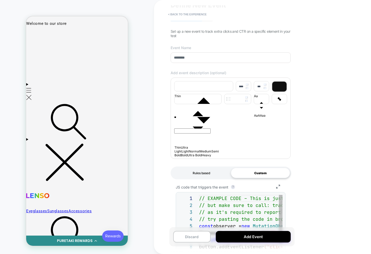
scroll to position [55, 0]
click at [198, 177] on div "Rules based" at bounding box center [201, 173] width 59 height 10
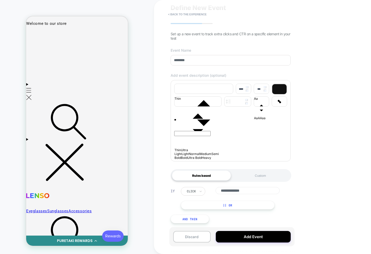
click at [252, 192] on input "**********" at bounding box center [247, 190] width 64 height 7
click at [291, 198] on div "**********" at bounding box center [236, 198] width 111 height 23
click at [260, 192] on input "**********" at bounding box center [247, 190] width 64 height 7
click at [258, 179] on div "Custom" at bounding box center [260, 176] width 59 height 10
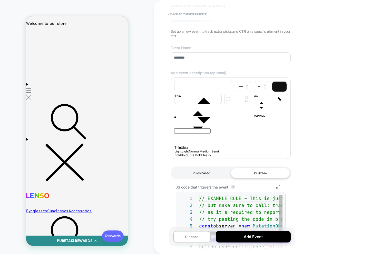
click at [207, 178] on div "Rules based" at bounding box center [201, 173] width 59 height 10
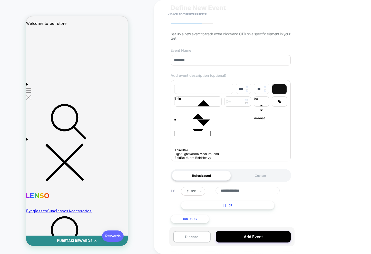
click at [243, 193] on input "**********" at bounding box center [247, 190] width 64 height 7
click at [301, 202] on div "**********" at bounding box center [267, 127] width 226 height 254
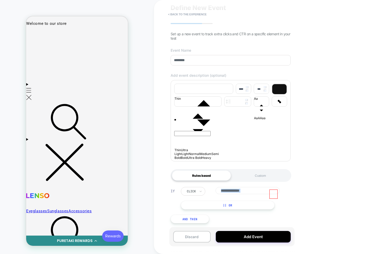
drag, startPoint x: 273, startPoint y: 192, endPoint x: 280, endPoint y: 193, distance: 7.5
click at [271, 188] on div "**********" at bounding box center [247, 190] width 64 height 7
drag, startPoint x: 295, startPoint y: 202, endPoint x: 292, endPoint y: 201, distance: 3.5
click at [294, 201] on div "**********" at bounding box center [232, 127] width 125 height 254
drag, startPoint x: 270, startPoint y: 195, endPoint x: 274, endPoint y: 195, distance: 4.6
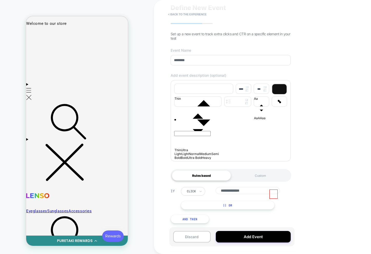
click at [270, 195] on icon at bounding box center [273, 194] width 8 height 8
drag, startPoint x: 274, startPoint y: 195, endPoint x: 281, endPoint y: 198, distance: 7.6
click at [274, 195] on icon at bounding box center [273, 194] width 8 height 8
drag, startPoint x: 263, startPoint y: 190, endPoint x: 268, endPoint y: 191, distance: 5.5
click at [266, 191] on input "**********" at bounding box center [247, 190] width 64 height 7
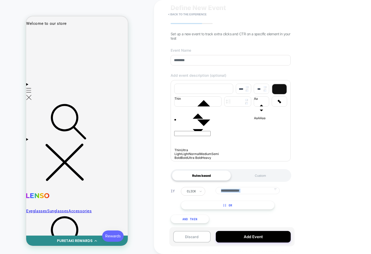
drag, startPoint x: 274, startPoint y: 191, endPoint x: 272, endPoint y: 194, distance: 4.4
click at [272, 194] on div "**********" at bounding box center [247, 190] width 64 height 7
drag, startPoint x: 271, startPoint y: 191, endPoint x: 277, endPoint y: 191, distance: 5.6
click at [272, 191] on input "**********" at bounding box center [247, 190] width 64 height 7
click at [275, 191] on icon at bounding box center [274, 191] width 6 height 6
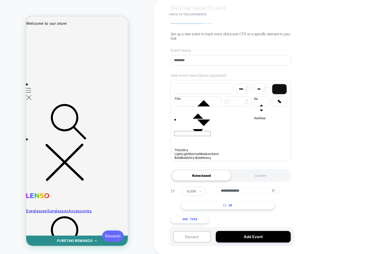
click at [274, 190] on rect at bounding box center [273, 190] width 4 height 2
click at [303, 196] on div "**********" at bounding box center [267, 127] width 226 height 254
drag, startPoint x: 275, startPoint y: 190, endPoint x: 260, endPoint y: 190, distance: 14.9
click at [275, 190] on rect at bounding box center [275, 191] width 4 height 2
click at [260, 190] on input "**********" at bounding box center [247, 190] width 64 height 7
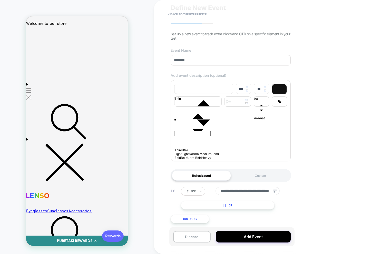
scroll to position [0, 26]
click at [322, 197] on div "**********" at bounding box center [267, 127] width 226 height 254
click at [263, 190] on input "**********" at bounding box center [247, 191] width 64 height 8
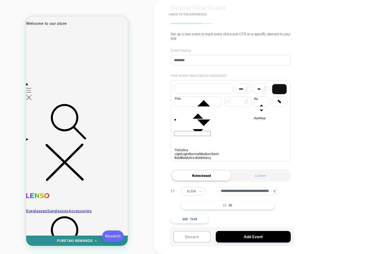
click at [263, 190] on input "**********" at bounding box center [247, 191] width 64 height 8
click at [270, 192] on input "**********" at bounding box center [247, 191] width 64 height 8
click at [271, 191] on icon at bounding box center [275, 193] width 8 height 8
click at [270, 192] on input "**********" at bounding box center [247, 191] width 64 height 8
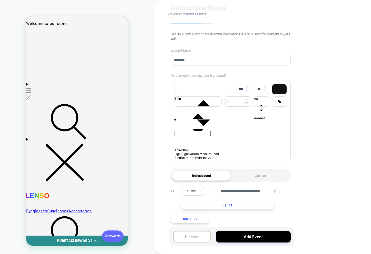
click at [297, 192] on div "**********" at bounding box center [267, 127] width 226 height 254
click at [271, 191] on input "**********" at bounding box center [247, 191] width 64 height 8
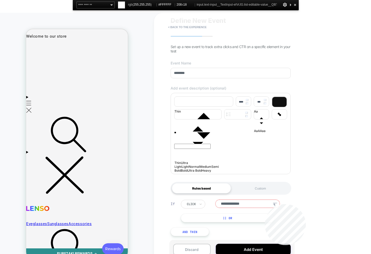
click at [264, 205] on input "**********" at bounding box center [247, 204] width 64 height 8
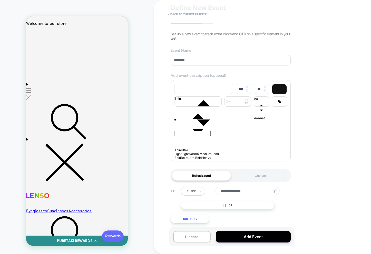
click at [259, 191] on input "**********" at bounding box center [247, 191] width 64 height 8
type input "**********"
click at [272, 191] on icon at bounding box center [275, 193] width 8 height 8
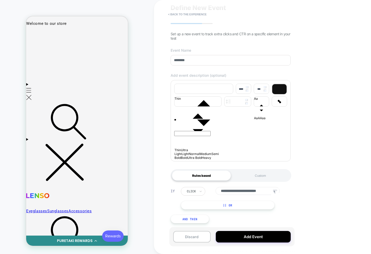
drag, startPoint x: 257, startPoint y: 195, endPoint x: 274, endPoint y: 196, distance: 17.7
click at [258, 195] on input "**********" at bounding box center [247, 191] width 64 height 8
drag, startPoint x: 273, startPoint y: 192, endPoint x: 263, endPoint y: 191, distance: 10.3
click at [262, 191] on div "**********" at bounding box center [247, 191] width 64 height 8
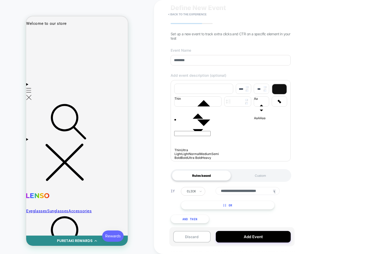
drag, startPoint x: 265, startPoint y: 191, endPoint x: 236, endPoint y: 189, distance: 29.3
click at [236, 189] on input "**********" at bounding box center [247, 191] width 64 height 8
drag, startPoint x: 248, startPoint y: 192, endPoint x: 277, endPoint y: 191, distance: 28.5
click at [292, 192] on div "**********" at bounding box center [236, 198] width 111 height 23
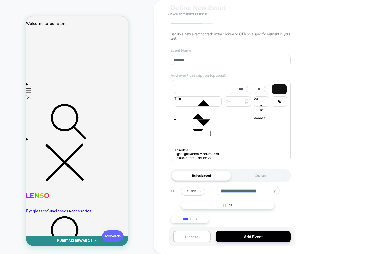
drag, startPoint x: 273, startPoint y: 191, endPoint x: 263, endPoint y: 191, distance: 9.8
click at [263, 191] on div "**********" at bounding box center [247, 191] width 64 height 8
click at [290, 200] on div "**********" at bounding box center [236, 198] width 111 height 23
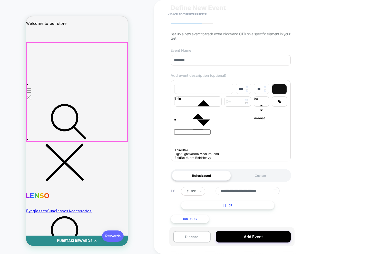
scroll to position [26, 0]
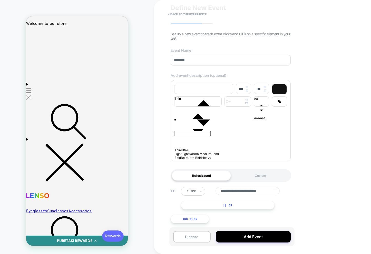
click at [269, 193] on input "**********" at bounding box center [247, 191] width 64 height 8
click at [276, 192] on div at bounding box center [275, 192] width 5 height 5
drag, startPoint x: 271, startPoint y: 191, endPoint x: 279, endPoint y: 192, distance: 7.2
click at [279, 192] on icon at bounding box center [275, 193] width 8 height 8
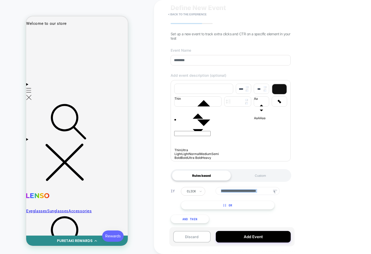
drag, startPoint x: 275, startPoint y: 192, endPoint x: 264, endPoint y: 191, distance: 10.3
click at [264, 191] on div "**********" at bounding box center [247, 191] width 64 height 8
drag, startPoint x: 268, startPoint y: 191, endPoint x: 260, endPoint y: 190, distance: 7.8
click at [338, 191] on div "**********" at bounding box center [267, 127] width 226 height 254
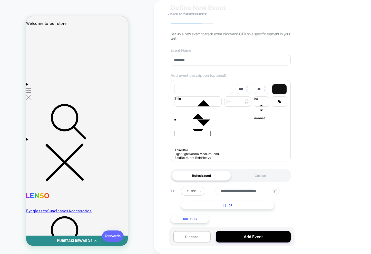
click at [241, 189] on input "**********" at bounding box center [247, 191] width 64 height 8
click at [219, 191] on input "**********" at bounding box center [247, 191] width 64 height 8
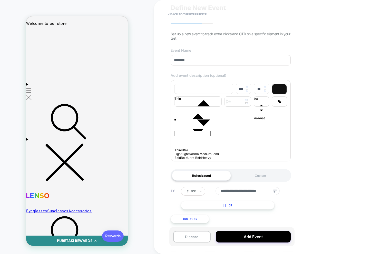
drag, startPoint x: 219, startPoint y: 192, endPoint x: 240, endPoint y: 191, distance: 21.8
click at [240, 191] on input "**********" at bounding box center [247, 191] width 64 height 8
click at [218, 190] on input "**********" at bounding box center [247, 191] width 64 height 8
click at [220, 191] on input "**********" at bounding box center [247, 191] width 64 height 8
drag, startPoint x: 273, startPoint y: 191, endPoint x: 276, endPoint y: 199, distance: 8.3
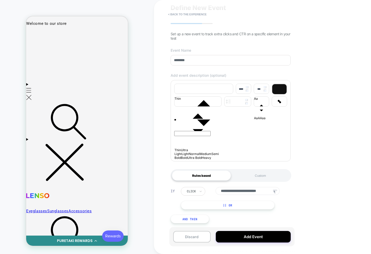
click at [273, 192] on icon at bounding box center [275, 193] width 8 height 8
click at [269, 193] on input "**********" at bounding box center [247, 191] width 64 height 8
click at [269, 192] on input "**********" at bounding box center [247, 191] width 64 height 8
drag, startPoint x: 274, startPoint y: 192, endPoint x: 241, endPoint y: 191, distance: 32.8
click at [287, 192] on div "**********" at bounding box center [234, 191] width 107 height 9
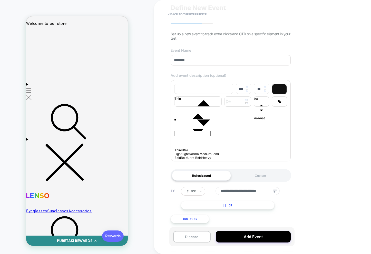
click at [237, 190] on input "**********" at bounding box center [247, 191] width 64 height 8
drag, startPoint x: 297, startPoint y: 201, endPoint x: 287, endPoint y: 198, distance: 10.7
click at [297, 201] on div "**********" at bounding box center [267, 127] width 226 height 254
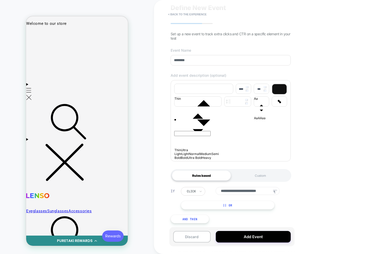
scroll to position [0, 0]
click at [277, 192] on icon at bounding box center [275, 193] width 8 height 8
click at [259, 191] on input "**********" at bounding box center [247, 191] width 64 height 8
click at [224, 189] on input "**********" at bounding box center [247, 191] width 64 height 8
click at [227, 206] on button "|| Or" at bounding box center [228, 205] width 94 height 9
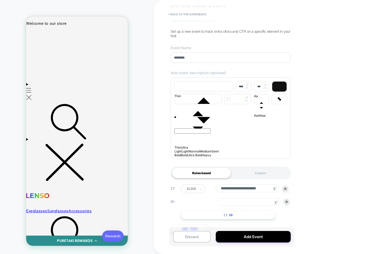
drag, startPoint x: 286, startPoint y: 205, endPoint x: 281, endPoint y: 202, distance: 5.3
click at [286, 203] on img at bounding box center [286, 202] width 2 height 2
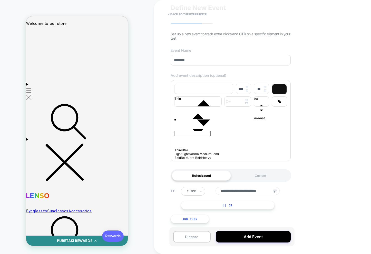
click at [233, 209] on button "|| Or" at bounding box center [228, 205] width 94 height 9
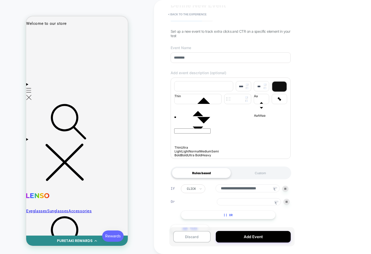
click at [286, 203] on img at bounding box center [286, 202] width 2 height 2
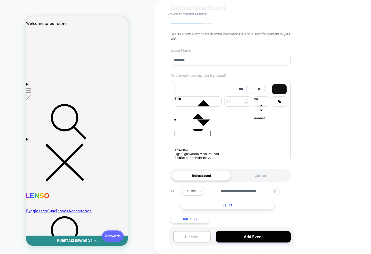
click at [271, 191] on icon at bounding box center [275, 193] width 8 height 8
drag, startPoint x: 276, startPoint y: 191, endPoint x: 268, endPoint y: 189, distance: 8.1
click at [268, 189] on div "**********" at bounding box center [247, 191] width 64 height 8
drag, startPoint x: 273, startPoint y: 191, endPoint x: 196, endPoint y: 148, distance: 87.4
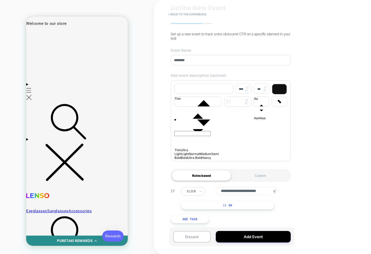
click at [273, 191] on icon at bounding box center [275, 193] width 8 height 8
click at [283, 188] on div "**********" at bounding box center [234, 191] width 107 height 9
drag, startPoint x: 272, startPoint y: 191, endPoint x: 284, endPoint y: 192, distance: 11.6
click at [284, 192] on div "**********" at bounding box center [234, 191] width 107 height 9
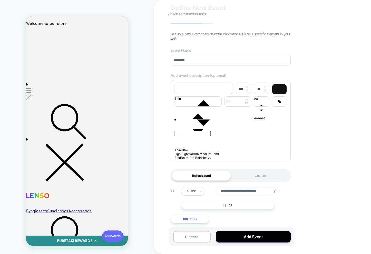
click at [277, 193] on icon at bounding box center [275, 193] width 8 height 8
click at [241, 185] on div "**********" at bounding box center [230, 206] width 125 height 52
click at [241, 177] on div "Custom" at bounding box center [260, 176] width 59 height 10
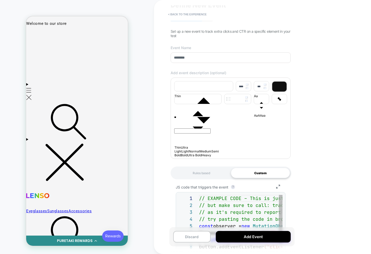
scroll to position [55, 0]
click at [194, 176] on div "Rules based" at bounding box center [201, 173] width 59 height 10
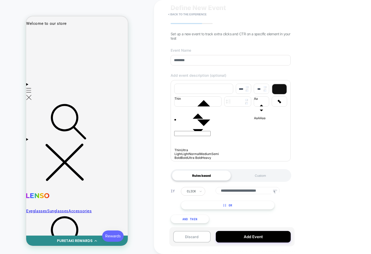
click at [278, 193] on icon at bounding box center [275, 193] width 8 height 8
drag, startPoint x: 274, startPoint y: 191, endPoint x: 188, endPoint y: 157, distance: 93.0
click at [273, 191] on rect at bounding box center [275, 191] width 4 height 2
drag, startPoint x: 273, startPoint y: 190, endPoint x: 301, endPoint y: 195, distance: 28.3
click at [276, 191] on icon at bounding box center [275, 192] width 6 height 6
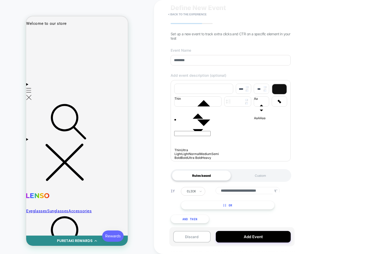
drag, startPoint x: 276, startPoint y: 189, endPoint x: 262, endPoint y: 191, distance: 13.4
click at [262, 191] on div "**********" at bounding box center [247, 190] width 64 height 7
click at [291, 201] on div "**********" at bounding box center [236, 198] width 111 height 23
drag, startPoint x: 272, startPoint y: 191, endPoint x: 277, endPoint y: 196, distance: 6.7
click at [273, 193] on icon at bounding box center [275, 192] width 6 height 6
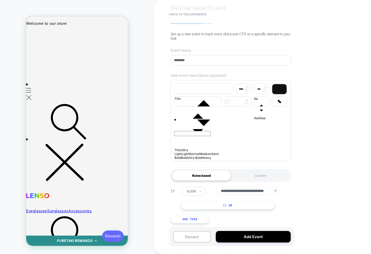
scroll to position [0, 12]
type input "**********"
drag, startPoint x: 284, startPoint y: 199, endPoint x: 278, endPoint y: 196, distance: 7.2
click at [284, 199] on div "**********" at bounding box center [234, 198] width 107 height 23
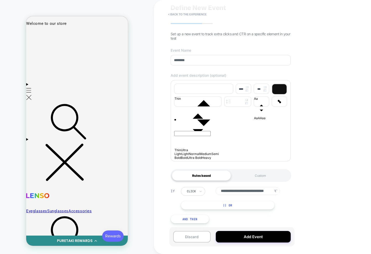
click at [273, 195] on div at bounding box center [275, 192] width 6 height 7
drag, startPoint x: 272, startPoint y: 192, endPoint x: 279, endPoint y: 191, distance: 6.5
click at [279, 191] on div "**********" at bounding box center [247, 191] width 64 height 8
drag, startPoint x: 270, startPoint y: 191, endPoint x: 282, endPoint y: 191, distance: 12.6
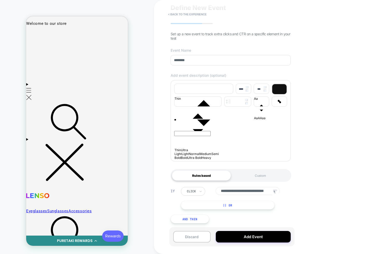
click at [282, 191] on div "**********" at bounding box center [234, 191] width 107 height 9
drag, startPoint x: 270, startPoint y: 192, endPoint x: 264, endPoint y: 191, distance: 6.0
click at [270, 192] on input "**********" at bounding box center [247, 191] width 64 height 8
drag, startPoint x: 280, startPoint y: 192, endPoint x: 298, endPoint y: 191, distance: 18.2
click at [298, 191] on div "**********" at bounding box center [267, 127] width 226 height 254
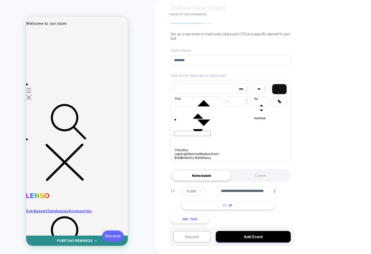
click at [263, 191] on input "**********" at bounding box center [247, 191] width 64 height 8
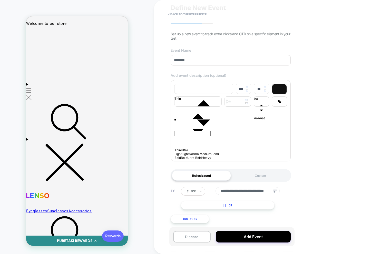
click at [274, 191] on rect at bounding box center [275, 191] width 4 height 2
click at [274, 193] on icon at bounding box center [274, 192] width 2 height 3
click at [274, 193] on icon at bounding box center [275, 193] width 8 height 8
click at [297, 195] on div "**********" at bounding box center [267, 127] width 226 height 254
drag, startPoint x: 271, startPoint y: 194, endPoint x: 279, endPoint y: 197, distance: 8.8
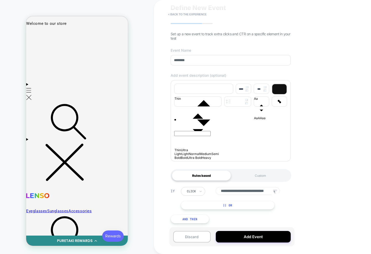
click at [282, 193] on div "**********" at bounding box center [234, 191] width 107 height 9
click at [272, 189] on div at bounding box center [275, 193] width 8 height 9
click at [262, 193] on input "**********" at bounding box center [247, 191] width 64 height 8
click at [270, 192] on input "**********" at bounding box center [247, 191] width 64 height 8
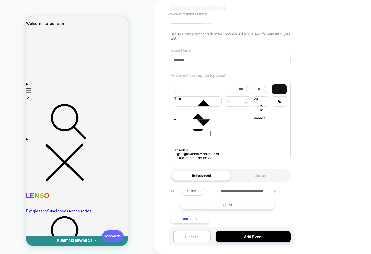
click at [270, 192] on input "**********" at bounding box center [247, 191] width 64 height 8
drag, startPoint x: 270, startPoint y: 192, endPoint x: 279, endPoint y: 193, distance: 8.5
click at [270, 192] on input "**********" at bounding box center [247, 191] width 64 height 8
click at [311, 196] on div "**********" at bounding box center [267, 127] width 226 height 254
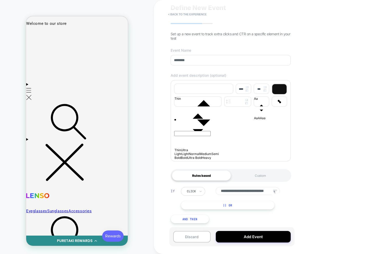
click at [265, 190] on input "**********" at bounding box center [247, 191] width 64 height 8
drag, startPoint x: 272, startPoint y: 191, endPoint x: 278, endPoint y: 206, distance: 16.3
click at [271, 192] on icon at bounding box center [275, 193] width 8 height 8
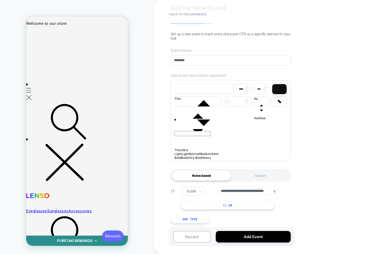
drag, startPoint x: 262, startPoint y: 194, endPoint x: 257, endPoint y: 193, distance: 4.6
click at [262, 194] on input "**********" at bounding box center [247, 191] width 64 height 8
drag, startPoint x: 249, startPoint y: 193, endPoint x: 361, endPoint y: 192, distance: 112.0
click at [361, 192] on div "**********" at bounding box center [267, 127] width 226 height 254
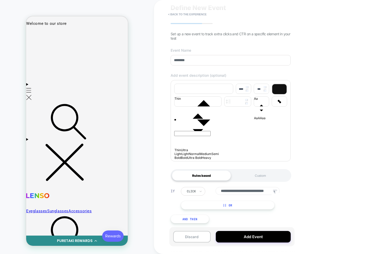
click at [258, 190] on input "**********" at bounding box center [247, 191] width 64 height 8
drag, startPoint x: 246, startPoint y: 190, endPoint x: 233, endPoint y: 194, distance: 14.0
click at [246, 191] on input "**********" at bounding box center [247, 191] width 64 height 8
click at [234, 206] on button "|| Or" at bounding box center [228, 205] width 94 height 9
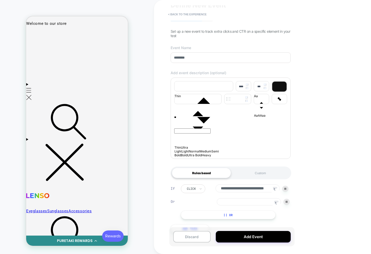
click at [285, 203] on img at bounding box center [286, 202] width 2 height 2
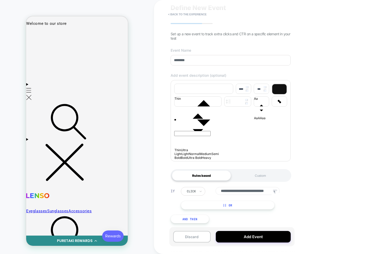
click at [256, 206] on button "|| Or" at bounding box center [228, 205] width 94 height 9
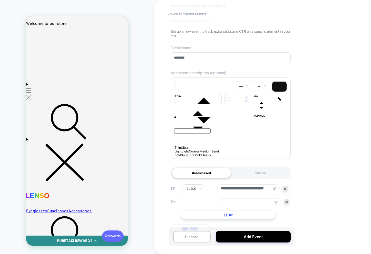
click at [285, 192] on div at bounding box center [285, 189] width 6 height 6
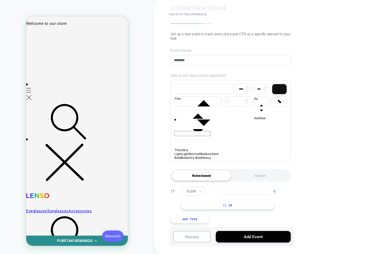
click at [247, 205] on button "|| Or" at bounding box center [228, 205] width 94 height 9
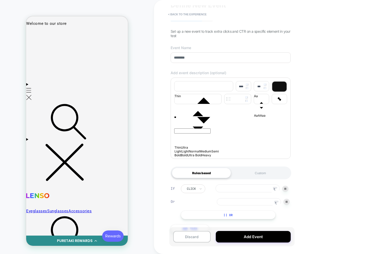
click at [243, 219] on button "|| Or" at bounding box center [228, 215] width 95 height 9
click at [287, 216] on img at bounding box center [286, 214] width 2 height 2
click at [287, 205] on div at bounding box center [286, 202] width 6 height 6
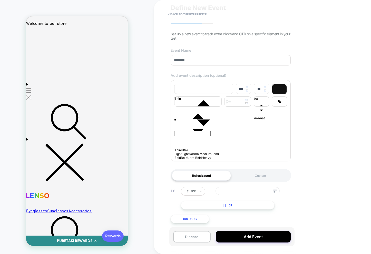
click at [248, 208] on button "|| Or" at bounding box center [228, 205] width 94 height 9
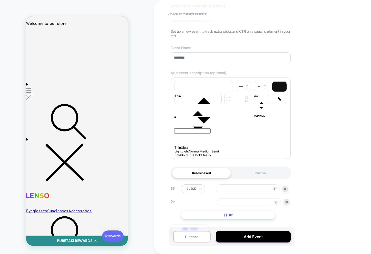
click at [249, 220] on button "|| Or" at bounding box center [228, 215] width 95 height 9
click at [286, 216] on img at bounding box center [286, 214] width 2 height 2
click at [286, 203] on img at bounding box center [286, 202] width 2 height 2
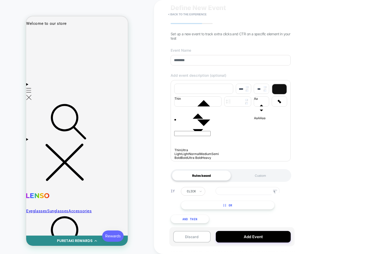
drag, startPoint x: 247, startPoint y: 208, endPoint x: 246, endPoint y: 215, distance: 7.0
click at [247, 208] on button "|| Or" at bounding box center [228, 205] width 94 height 9
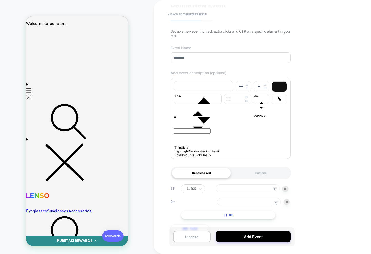
click at [244, 220] on button "|| Or" at bounding box center [228, 215] width 95 height 9
drag, startPoint x: 286, startPoint y: 219, endPoint x: 286, endPoint y: 208, distance: 10.5
click at [286, 216] on img at bounding box center [286, 214] width 2 height 2
click at [285, 203] on img at bounding box center [286, 202] width 2 height 2
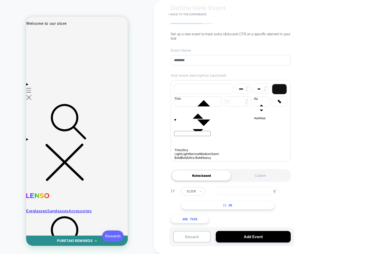
click at [256, 207] on button "|| Or" at bounding box center [228, 205] width 94 height 9
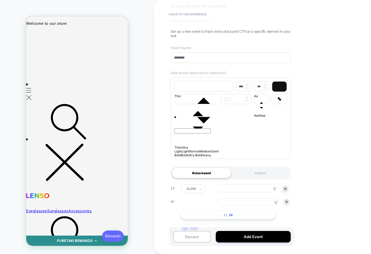
drag, startPoint x: 254, startPoint y: 218, endPoint x: 279, endPoint y: 213, distance: 24.8
click at [254, 218] on button "|| Or" at bounding box center [228, 215] width 95 height 9
drag, startPoint x: 286, startPoint y: 218, endPoint x: 287, endPoint y: 211, distance: 7.5
click at [286, 216] on img at bounding box center [286, 214] width 2 height 2
click at [286, 203] on div at bounding box center [286, 202] width 6 height 6
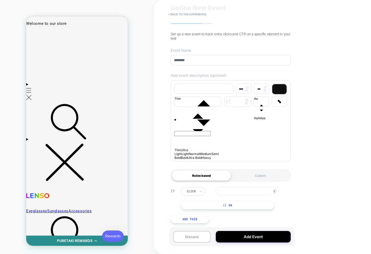
click at [256, 204] on button "|| Or" at bounding box center [228, 205] width 94 height 9
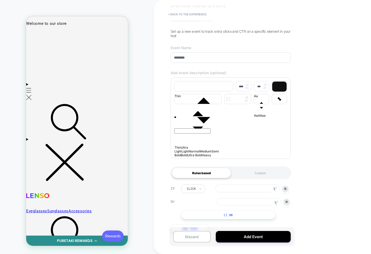
click at [247, 220] on button "|| Or" at bounding box center [228, 215] width 95 height 9
click at [286, 218] on div at bounding box center [286, 214] width 6 height 6
click at [285, 203] on img at bounding box center [286, 202] width 2 height 2
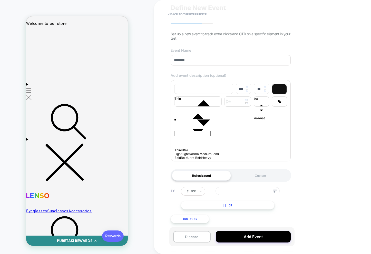
click at [246, 209] on button "|| Or" at bounding box center [228, 205] width 94 height 9
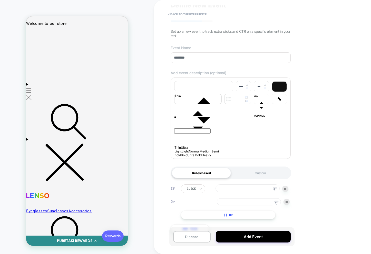
click at [241, 220] on button "|| Or" at bounding box center [228, 215] width 95 height 9
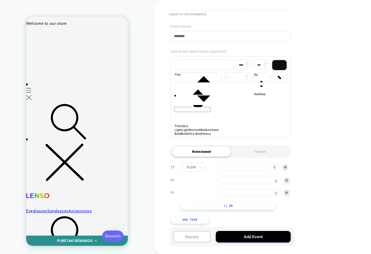
scroll to position [52, 0]
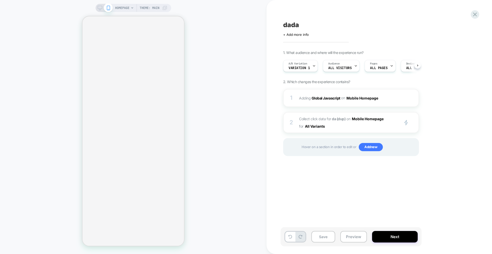
scroll to position [0, 0]
click at [358, 129] on span "Collect click data for da (dup) on Mobile Homepage for All Variants" at bounding box center [348, 122] width 98 height 15
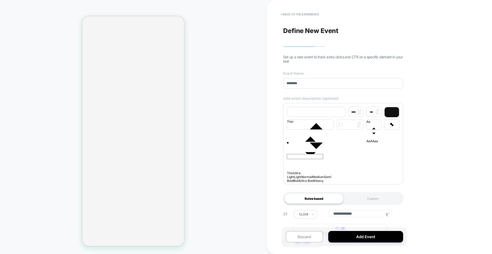
scroll to position [26, 0]
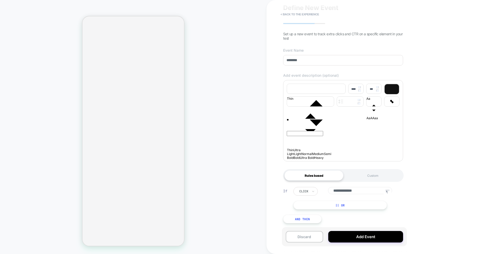
click at [365, 207] on button "|| Or" at bounding box center [340, 205] width 94 height 9
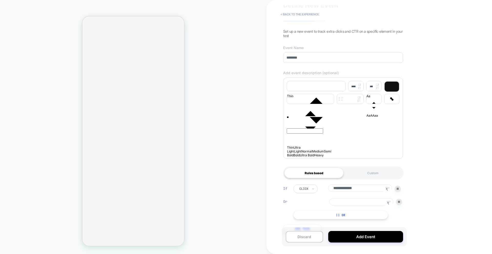
drag, startPoint x: 363, startPoint y: 224, endPoint x: 377, endPoint y: 213, distance: 17.2
click at [363, 224] on div "**********" at bounding box center [343, 209] width 125 height 64
click at [346, 220] on button "|| Or" at bounding box center [340, 215] width 95 height 9
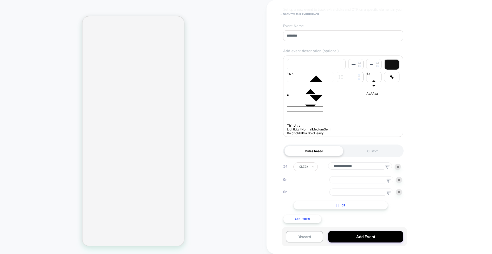
click at [370, 191] on img at bounding box center [399, 192] width 2 height 2
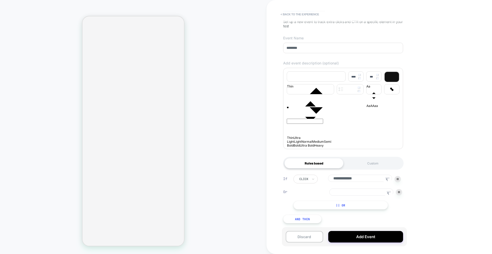
click at [370, 193] on div at bounding box center [399, 192] width 6 height 6
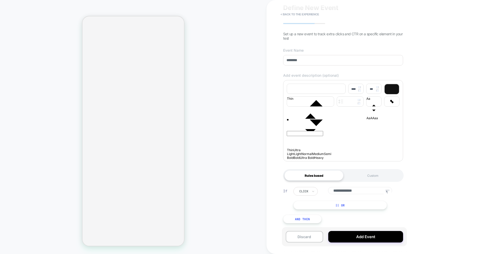
click at [355, 203] on button "|| Or" at bounding box center [340, 205] width 94 height 9
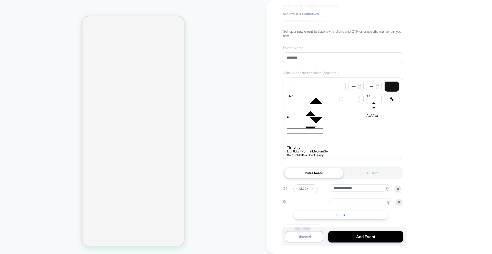
click at [343, 223] on div "**********" at bounding box center [343, 209] width 125 height 64
click at [345, 218] on button "|| Or" at bounding box center [340, 215] width 95 height 9
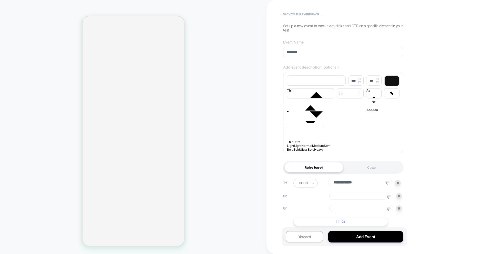
scroll to position [37, 0]
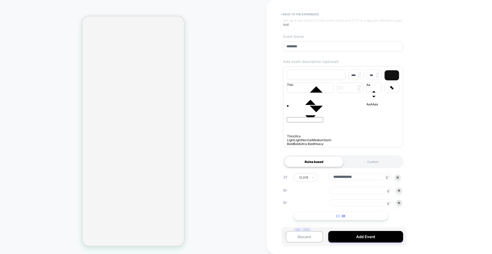
click at [346, 177] on input "**********" at bounding box center [360, 176] width 64 height 7
drag, startPoint x: 399, startPoint y: 206, endPoint x: 399, endPoint y: 203, distance: 2.6
click at [370, 204] on img at bounding box center [399, 203] width 2 height 2
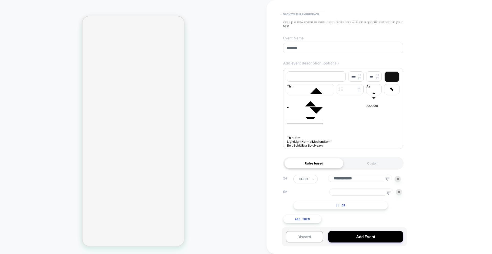
click at [370, 195] on div at bounding box center [399, 192] width 6 height 6
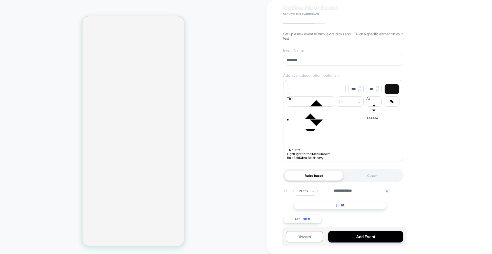
scroll to position [26, 0]
click at [359, 191] on input "**********" at bounding box center [360, 190] width 64 height 7
click at [370, 191] on icon at bounding box center [387, 192] width 2 height 3
click at [361, 190] on input "**********" at bounding box center [360, 190] width 64 height 7
click at [370, 191] on rect at bounding box center [387, 191] width 4 height 2
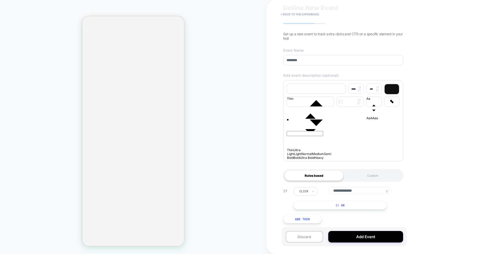
click at [370, 192] on icon at bounding box center [388, 193] width 8 height 8
click at [370, 192] on input "**********" at bounding box center [360, 190] width 64 height 7
click at [370, 192] on icon at bounding box center [388, 193] width 8 height 8
click at [370, 192] on input "**********" at bounding box center [360, 190] width 64 height 7
click at [370, 190] on div "**********" at bounding box center [348, 198] width 111 height 23
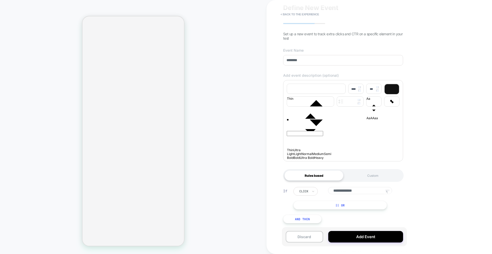
click at [370, 192] on icon at bounding box center [387, 192] width 2 height 3
click at [365, 191] on input "**********" at bounding box center [360, 190] width 64 height 7
drag, startPoint x: 404, startPoint y: 193, endPoint x: 376, endPoint y: 190, distance: 28.9
click at [370, 193] on div "**********" at bounding box center [348, 198] width 111 height 23
click at [364, 189] on input "**********" at bounding box center [360, 190] width 64 height 7
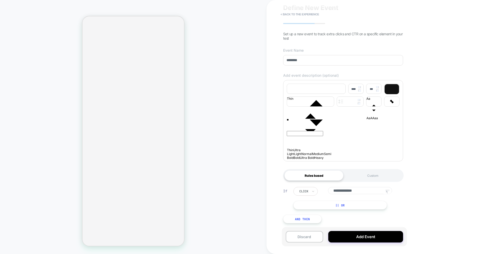
click at [365, 192] on input "**********" at bounding box center [360, 190] width 64 height 7
click at [370, 191] on icon at bounding box center [387, 192] width 2 height 3
click at [370, 191] on rect at bounding box center [387, 191] width 4 height 2
click at [370, 191] on icon at bounding box center [388, 193] width 8 height 8
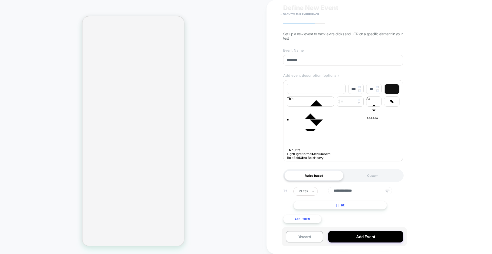
click at [370, 192] on input "**********" at bounding box center [360, 190] width 64 height 7
click at [370, 190] on input "**********" at bounding box center [360, 190] width 64 height 7
click at [370, 192] on icon at bounding box center [388, 193] width 8 height 8
click at [363, 191] on input "**********" at bounding box center [360, 190] width 64 height 7
click at [356, 206] on button "|| Or" at bounding box center [340, 205] width 94 height 9
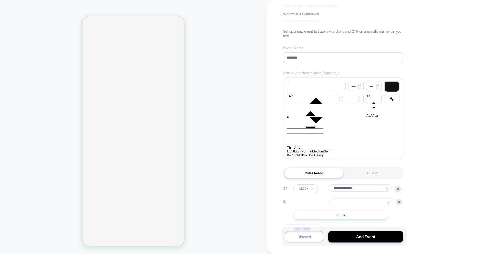
click at [370, 203] on img at bounding box center [399, 202] width 2 height 2
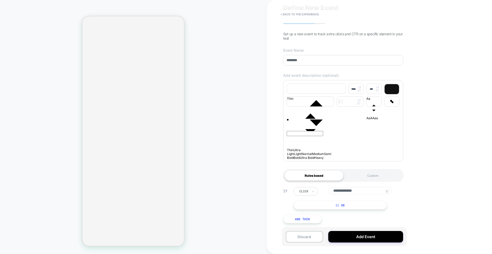
click at [362, 192] on input "**********" at bounding box center [360, 190] width 64 height 7
click at [370, 191] on input "**********" at bounding box center [360, 190] width 64 height 7
click at [370, 192] on icon at bounding box center [388, 193] width 8 height 8
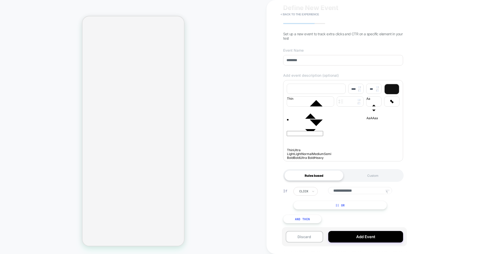
click at [362, 196] on div "**********" at bounding box center [346, 198] width 107 height 23
click at [370, 192] on icon at bounding box center [387, 192] width 2 height 3
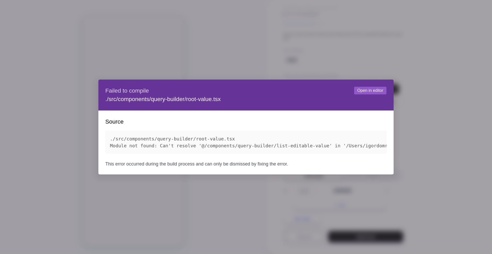
click at [314, 144] on span "./src/components/query-builder/root-value.tsx Module not found: Can't resolve '…" at bounding box center [329, 142] width 439 height 12
click at [227, 197] on div at bounding box center [246, 127] width 492 height 254
drag, startPoint x: 328, startPoint y: 146, endPoint x: 283, endPoint y: 148, distance: 45.2
click at [275, 148] on span "./src/components/query-builder/root-value.tsx Module not found: Can't resolve '…" at bounding box center [329, 142] width 439 height 12
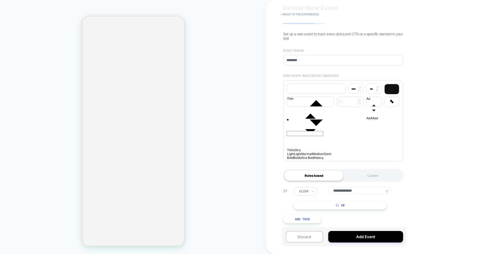
click at [212, 112] on div "HOMEPAGE Theme: MAIN" at bounding box center [133, 127] width 267 height 244
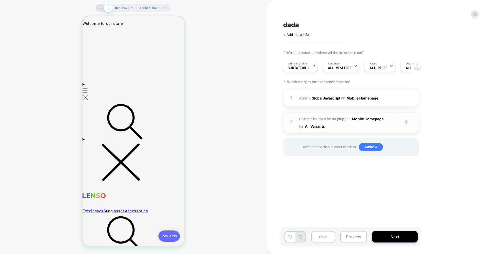
click at [343, 128] on span "Collect click data for da (dup) on Mobile Homepage for All Variants" at bounding box center [348, 122] width 98 height 15
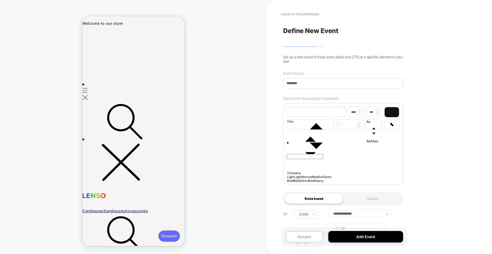
scroll to position [26, 0]
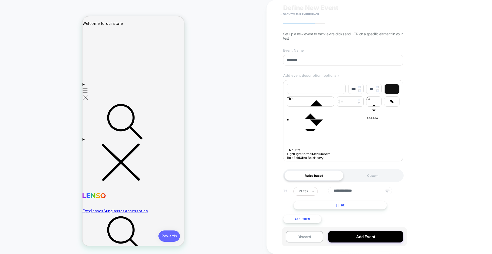
click at [387, 191] on rect at bounding box center [387, 191] width 4 height 2
click at [357, 203] on button "|| Or" at bounding box center [340, 205] width 94 height 9
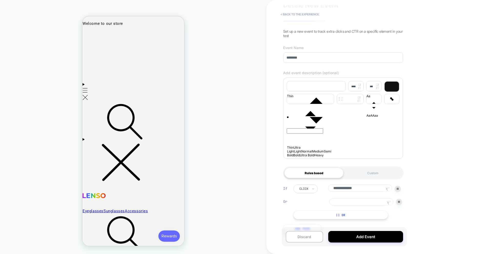
click at [390, 206] on icon at bounding box center [389, 204] width 8 height 8
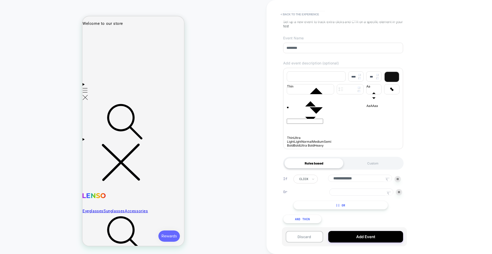
click at [305, 219] on button "And Then" at bounding box center [302, 219] width 38 height 9
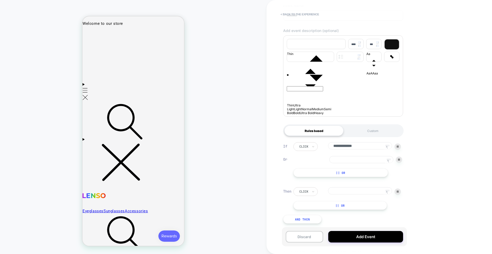
scroll to position [72, 0]
click at [386, 192] on icon at bounding box center [387, 192] width 2 height 3
click at [396, 192] on div at bounding box center [398, 192] width 6 height 6
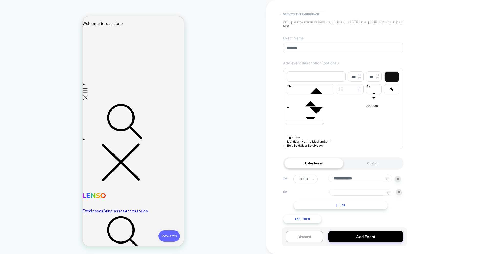
click at [401, 191] on div at bounding box center [399, 192] width 6 height 6
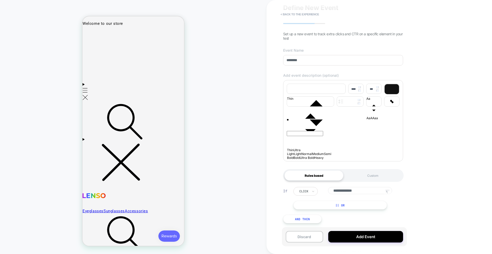
scroll to position [26, 0]
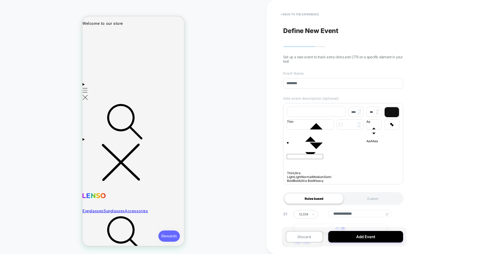
click at [337, 169] on div "**" at bounding box center [343, 159] width 113 height 41
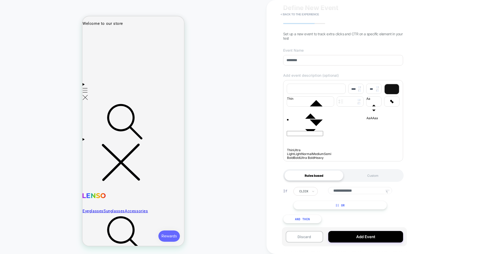
click at [370, 207] on button "|| Or" at bounding box center [340, 205] width 94 height 9
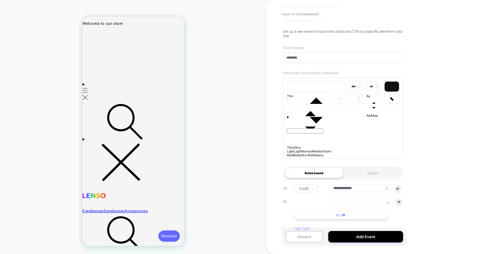
click at [387, 191] on icon at bounding box center [387, 189] width 2 height 3
click at [390, 206] on icon at bounding box center [389, 204] width 8 height 8
click at [387, 193] on icon at bounding box center [388, 190] width 8 height 8
click at [389, 203] on rect at bounding box center [389, 202] width 4 height 2
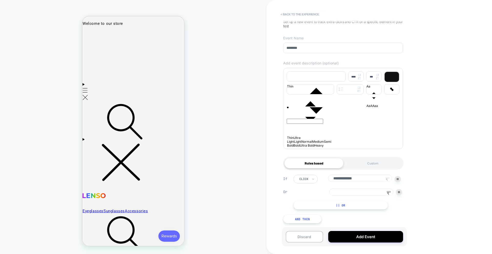
click at [301, 216] on button "And Then" at bounding box center [302, 219] width 38 height 9
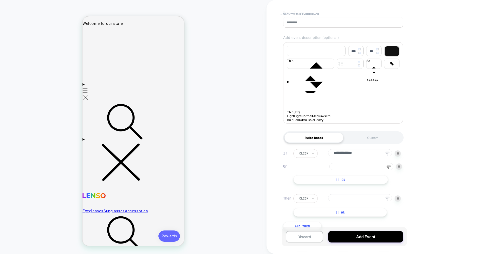
scroll to position [72, 0]
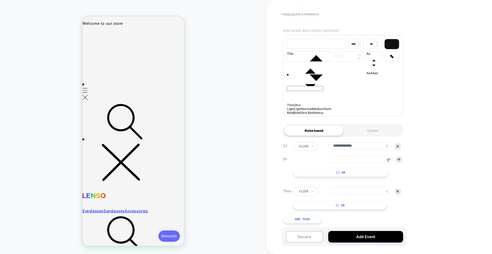
click at [387, 191] on rect at bounding box center [387, 191] width 4 height 2
click at [389, 159] on rect at bounding box center [389, 160] width 4 height 2
click at [387, 147] on icon at bounding box center [388, 148] width 8 height 8
click at [389, 160] on icon at bounding box center [388, 160] width 2 height 3
click at [388, 192] on icon at bounding box center [388, 193] width 8 height 8
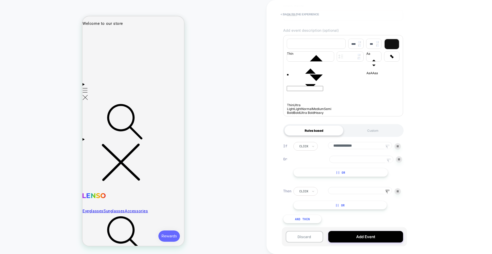
click at [399, 159] on img at bounding box center [399, 160] width 2 height 2
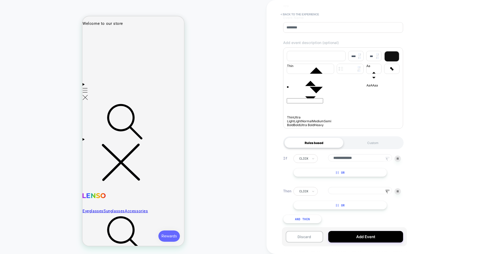
scroll to position [58, 0]
click at [388, 159] on icon at bounding box center [388, 160] width 8 height 8
click at [390, 192] on icon at bounding box center [388, 193] width 8 height 8
click at [389, 160] on icon at bounding box center [388, 160] width 8 height 8
click at [396, 194] on div "click" at bounding box center [346, 191] width 107 height 9
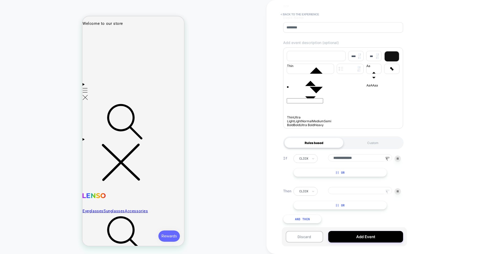
click at [398, 191] on img at bounding box center [398, 192] width 2 height 2
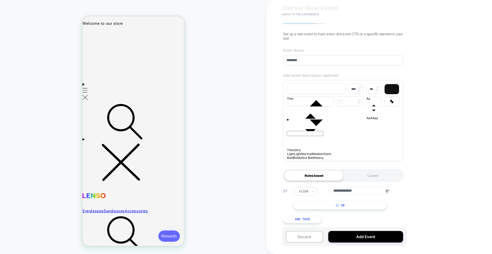
click at [295, 16] on button "< back to the experience" at bounding box center [300, 14] width 44 height 8
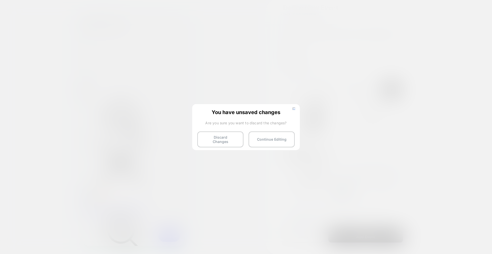
click at [222, 138] on button "Discard Changes" at bounding box center [220, 140] width 46 height 16
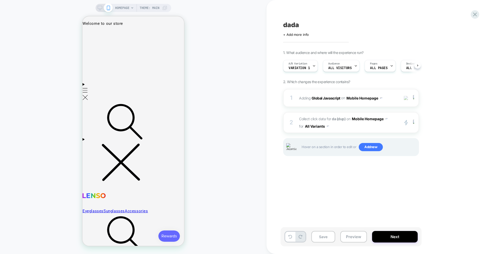
scroll to position [0, 0]
click at [343, 129] on span "Collect click data for da (dup) on Mobile Homepage for All Variants" at bounding box center [348, 122] width 98 height 15
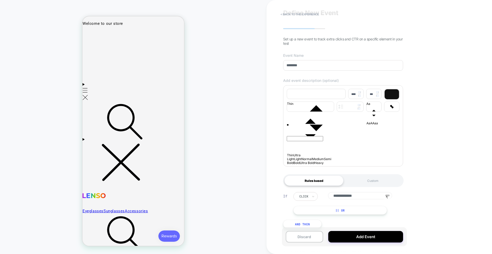
scroll to position [26, 0]
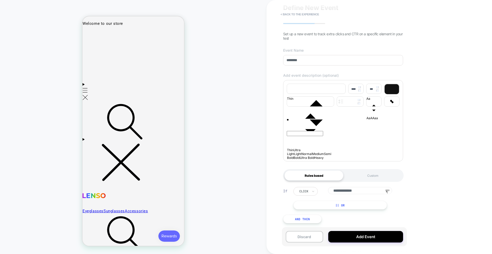
click at [389, 190] on rect at bounding box center [387, 191] width 4 height 2
click at [369, 191] on input "**********" at bounding box center [360, 190] width 64 height 7
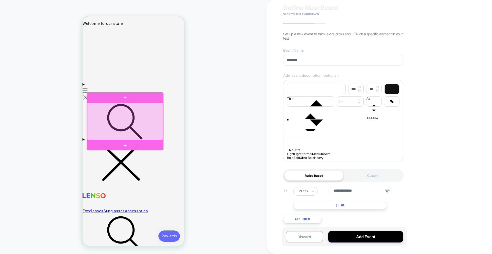
click at [127, 114] on div at bounding box center [125, 121] width 76 height 37
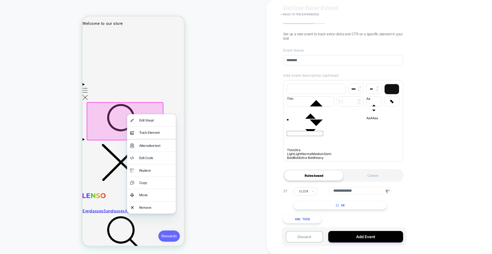
click at [225, 115] on div "HOMEPAGE Theme: MAIN" at bounding box center [133, 127] width 267 height 244
click at [211, 110] on div "HOMEPAGE Theme: MAIN" at bounding box center [133, 127] width 267 height 244
click at [134, 107] on div at bounding box center [125, 121] width 77 height 38
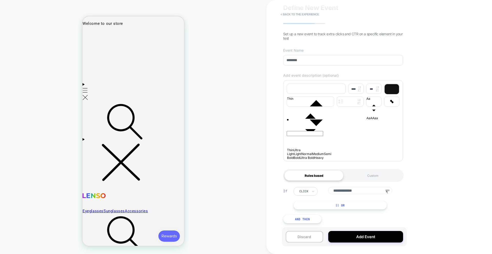
click at [373, 203] on button "|| Or" at bounding box center [340, 205] width 94 height 9
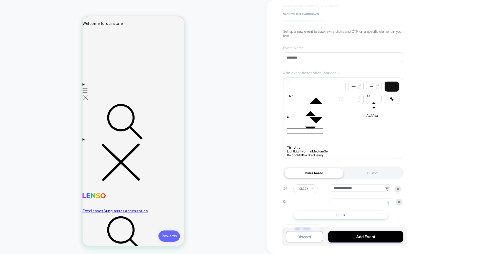
click at [389, 203] on rect at bounding box center [389, 202] width 4 height 2
click at [341, 226] on div "**********" at bounding box center [343, 209] width 125 height 64
click at [339, 220] on button "|| Or" at bounding box center [340, 215] width 95 height 9
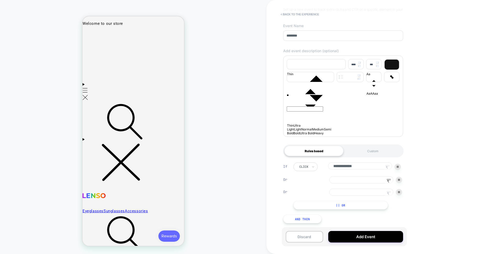
click at [399, 192] on img at bounding box center [399, 192] width 2 height 2
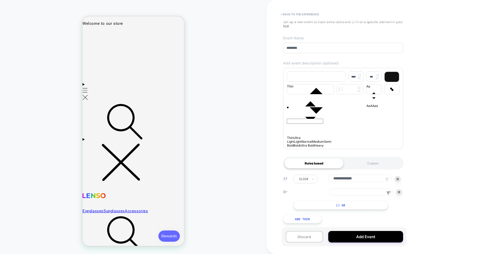
scroll to position [39, 0]
click at [293, 222] on button "And Then" at bounding box center [302, 219] width 38 height 9
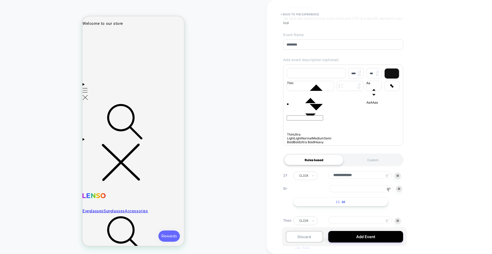
scroll to position [72, 0]
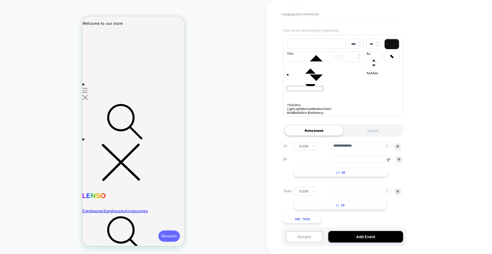
click at [387, 192] on icon at bounding box center [387, 192] width 2 height 3
click at [396, 159] on div at bounding box center [399, 160] width 6 height 6
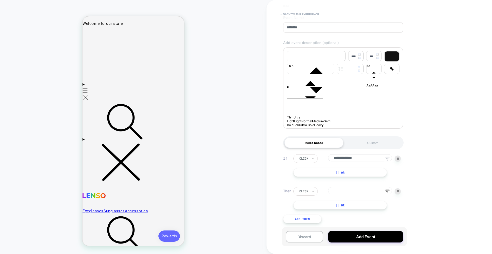
scroll to position [58, 0]
click at [299, 219] on button "And Then" at bounding box center [302, 219] width 38 height 9
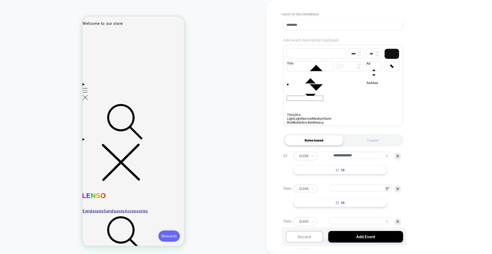
click at [399, 224] on div at bounding box center [398, 222] width 6 height 6
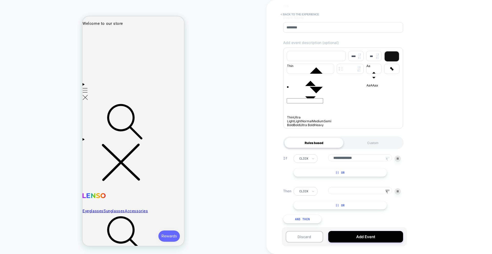
click at [384, 190] on icon at bounding box center [388, 193] width 8 height 8
click at [309, 220] on button "And Then" at bounding box center [302, 219] width 38 height 9
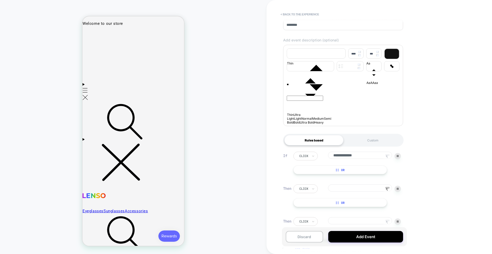
click at [356, 205] on button "|| Or" at bounding box center [340, 203] width 94 height 9
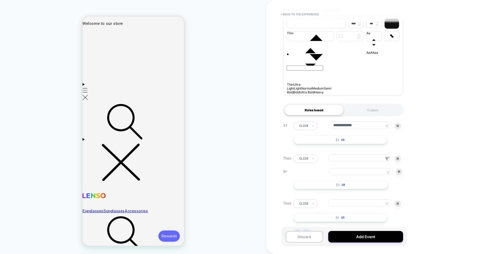
scroll to position [104, 0]
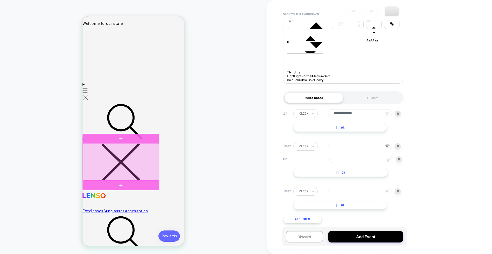
click at [111, 163] on div at bounding box center [121, 162] width 76 height 37
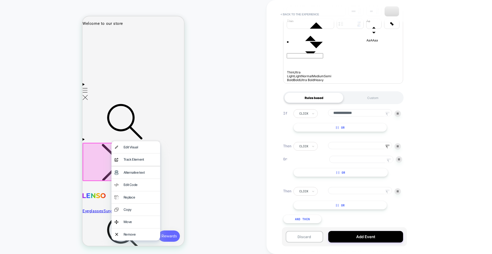
click at [353, 148] on input at bounding box center [360, 145] width 64 height 7
type input "*"
click at [351, 156] on input at bounding box center [361, 159] width 64 height 7
type input "*"
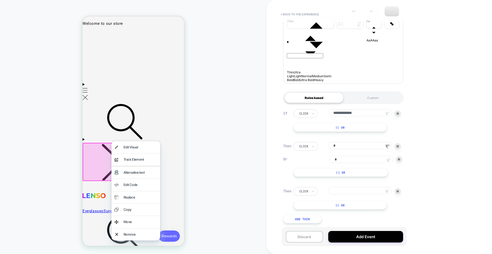
click at [293, 145] on div "Then click * Or * || Or" at bounding box center [343, 159] width 120 height 35
click at [297, 146] on div "click" at bounding box center [305, 146] width 24 height 9
drag, startPoint x: 356, startPoint y: 147, endPoint x: 317, endPoint y: 140, distance: 39.5
click at [314, 140] on div "**********" at bounding box center [343, 167] width 125 height 130
type input "**********"
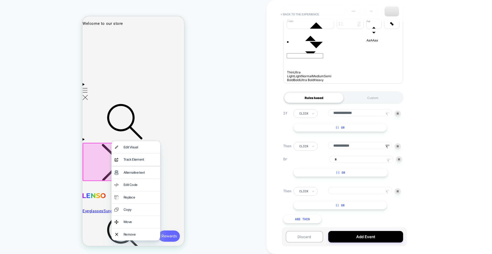
click at [309, 143] on div "click" at bounding box center [305, 146] width 24 height 9
click at [308, 166] on div "hover" at bounding box center [315, 168] width 33 height 8
click at [390, 159] on icon at bounding box center [389, 161] width 8 height 8
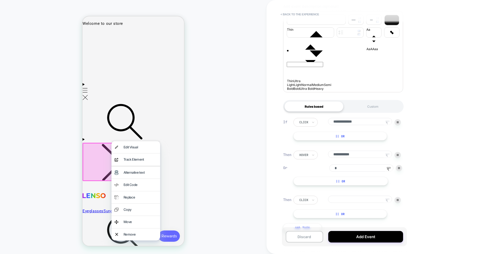
scroll to position [91, 0]
click at [387, 203] on icon at bounding box center [387, 201] width 2 height 3
click at [203, 160] on div "HOMEPAGE Theme: MAIN" at bounding box center [133, 127] width 267 height 244
drag, startPoint x: 162, startPoint y: 115, endPoint x: 165, endPoint y: 116, distance: 3.4
click at [162, 115] on icon "Search" at bounding box center [125, 122] width 77 height 38
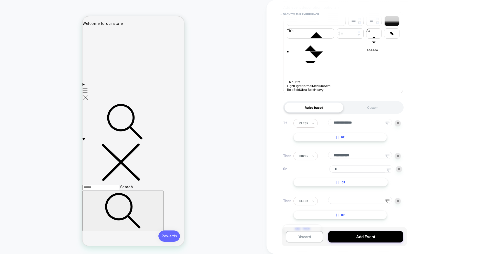
drag, startPoint x: 392, startPoint y: 173, endPoint x: 389, endPoint y: 165, distance: 8.8
click at [392, 173] on icon at bounding box center [389, 171] width 8 height 8
click at [387, 157] on icon at bounding box center [388, 157] width 8 height 8
click at [387, 170] on rect at bounding box center [389, 169] width 4 height 2
click at [388, 206] on icon at bounding box center [388, 202] width 8 height 8
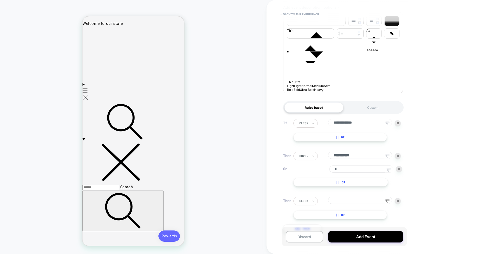
drag, startPoint x: 390, startPoint y: 170, endPoint x: 389, endPoint y: 164, distance: 6.7
click at [389, 170] on icon at bounding box center [389, 171] width 8 height 8
drag, startPoint x: 389, startPoint y: 161, endPoint x: 388, endPoint y: 163, distance: 2.6
click at [389, 161] on icon at bounding box center [388, 157] width 8 height 8
click at [388, 172] on icon at bounding box center [388, 170] width 2 height 3
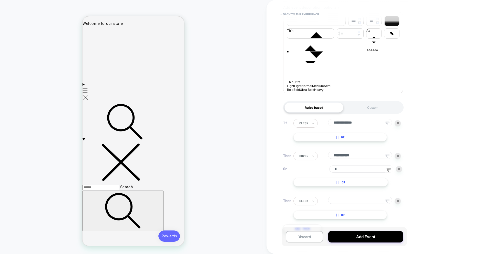
click at [387, 206] on icon at bounding box center [388, 202] width 8 height 8
click at [389, 175] on icon at bounding box center [389, 171] width 8 height 8
click at [387, 156] on icon at bounding box center [388, 157] width 8 height 8
drag, startPoint x: 387, startPoint y: 172, endPoint x: 388, endPoint y: 178, distance: 5.9
click at [388, 172] on icon at bounding box center [388, 170] width 2 height 3
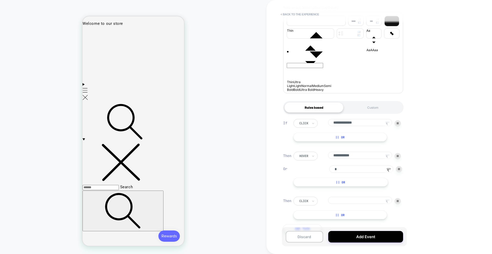
click at [387, 203] on icon at bounding box center [387, 201] width 2 height 3
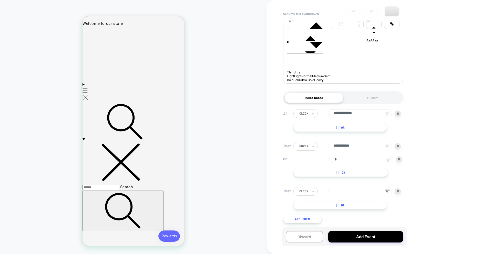
click at [389, 159] on rect at bounding box center [389, 160] width 4 height 2
click at [387, 147] on icon at bounding box center [387, 147] width 2 height 3
click at [386, 162] on icon at bounding box center [389, 161] width 8 height 8
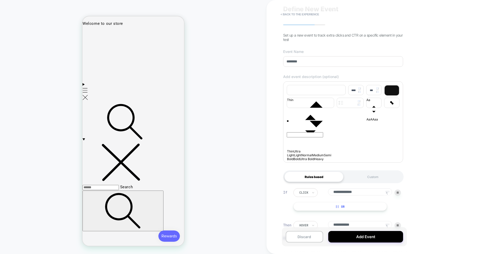
scroll to position [0, 0]
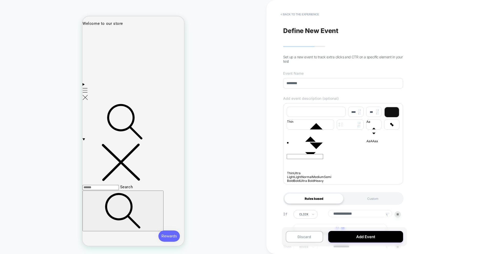
click at [322, 146] on div "**" at bounding box center [343, 144] width 113 height 5
type input "****"
click at [329, 157] on div "**" at bounding box center [343, 159] width 113 height 41
click at [329, 146] on div "**" at bounding box center [343, 144] width 113 height 5
drag, startPoint x: 329, startPoint y: 156, endPoint x: 325, endPoint y: 157, distance: 4.2
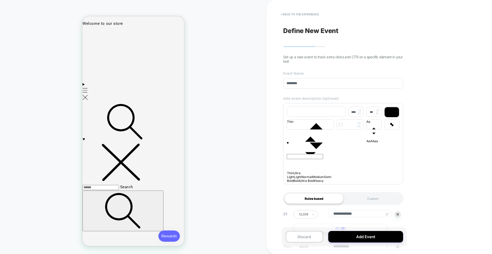
click at [329, 146] on div "**" at bounding box center [343, 144] width 113 height 5
click at [296, 81] on input "********" at bounding box center [343, 83] width 120 height 11
drag, startPoint x: 314, startPoint y: 160, endPoint x: 308, endPoint y: 156, distance: 7.9
click at [314, 160] on div "**" at bounding box center [343, 159] width 113 height 41
click at [300, 146] on div "**" at bounding box center [343, 144] width 113 height 5
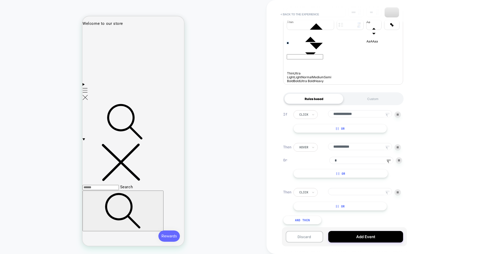
scroll to position [104, 0]
drag, startPoint x: 332, startPoint y: 154, endPoint x: 291, endPoint y: 147, distance: 41.6
click at [290, 147] on div "**********" at bounding box center [343, 159] width 120 height 35
click at [390, 149] on icon at bounding box center [388, 148] width 8 height 8
click at [387, 158] on icon at bounding box center [389, 161] width 8 height 8
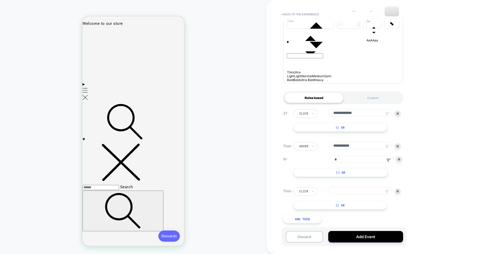
click at [387, 149] on icon at bounding box center [388, 148] width 8 height 8
drag, startPoint x: 387, startPoint y: 111, endPoint x: 387, endPoint y: 115, distance: 4.4
click at [387, 111] on icon at bounding box center [388, 115] width 8 height 8
click at [391, 161] on icon at bounding box center [389, 161] width 8 height 8
click at [426, 180] on div "**********" at bounding box center [380, 127] width 226 height 254
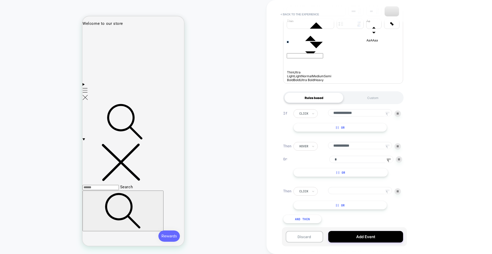
drag, startPoint x: 388, startPoint y: 146, endPoint x: 390, endPoint y: 128, distance: 18.8
click at [388, 146] on rect at bounding box center [387, 146] width 4 height 2
click at [388, 162] on icon at bounding box center [389, 161] width 8 height 8
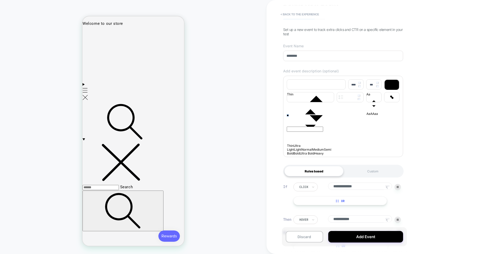
scroll to position [0, 0]
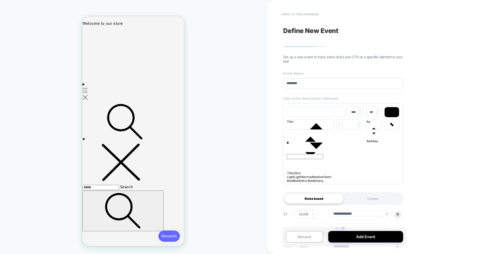
click at [295, 15] on button "< back to the experience" at bounding box center [300, 14] width 44 height 8
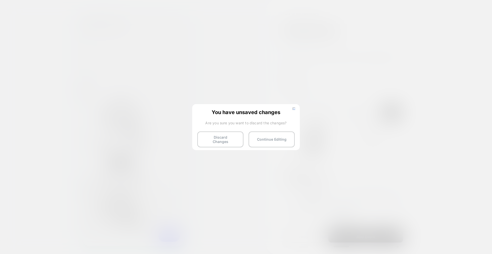
click at [215, 130] on div "You have unsaved changes Are you sure you want to discard the changes? Discard …" at bounding box center [246, 126] width 108 height 45
drag, startPoint x: 218, startPoint y: 136, endPoint x: 224, endPoint y: 137, distance: 6.7
click at [218, 136] on button "Discard Changes" at bounding box center [220, 140] width 46 height 16
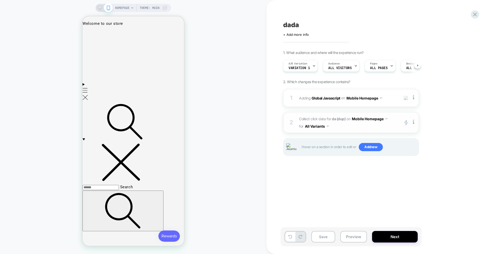
scroll to position [0, 0]
click at [363, 128] on span "Collect click data for da (dup) on Mobile Homepage for All Variants" at bounding box center [348, 122] width 98 height 15
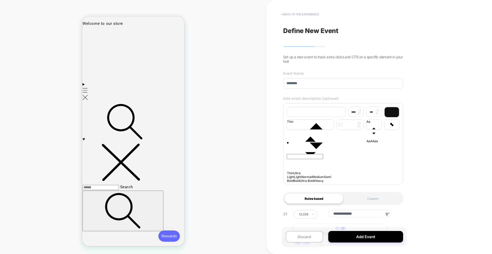
click at [298, 16] on button "< back to the experience" at bounding box center [300, 14] width 44 height 8
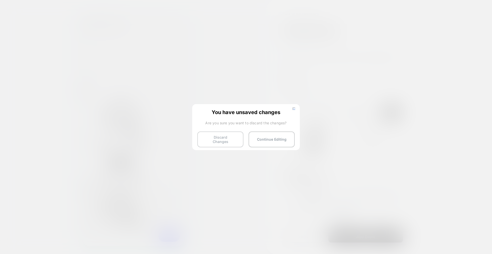
drag, startPoint x: 224, startPoint y: 136, endPoint x: 228, endPoint y: 137, distance: 3.4
click at [224, 136] on button "Discard Changes" at bounding box center [220, 140] width 46 height 16
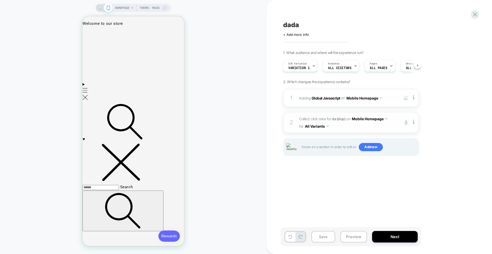
click at [348, 128] on span "Collect click data for da (dup) on Mobile Homepage for All Variants" at bounding box center [348, 122] width 98 height 15
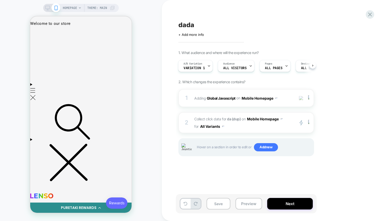
scroll to position [0, 0]
click at [252, 126] on span "Collect click data for da (dup) on Mobile Homepage for All Variants" at bounding box center [244, 122] width 98 height 15
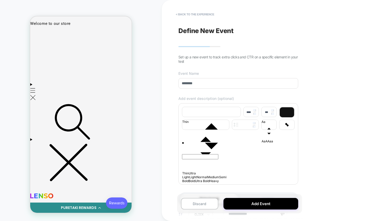
scroll to position [59, 0]
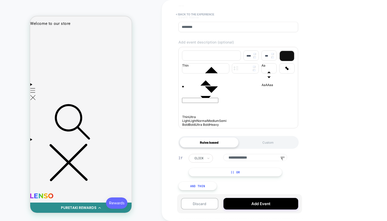
click at [233, 172] on button "|| Or" at bounding box center [236, 172] width 94 height 9
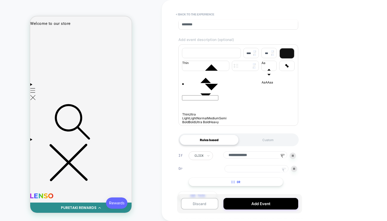
scroll to position [72, 0]
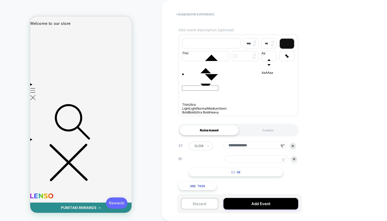
click at [285, 158] on rect at bounding box center [284, 159] width 4 height 2
click at [284, 158] on rect at bounding box center [284, 159] width 4 height 2
click at [284, 145] on rect at bounding box center [283, 145] width 4 height 2
click at [283, 159] on icon at bounding box center [284, 160] width 2 height 3
click at [274, 156] on input at bounding box center [257, 159] width 64 height 7
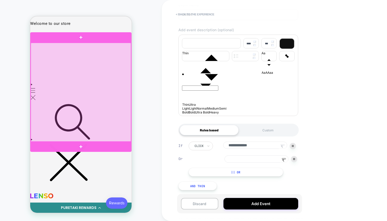
click at [79, 118] on div at bounding box center [81, 92] width 100 height 99
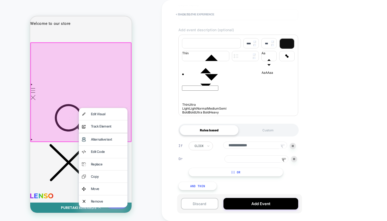
click at [236, 159] on input at bounding box center [257, 159] width 64 height 7
click at [282, 145] on icon at bounding box center [283, 147] width 8 height 8
click at [274, 157] on input at bounding box center [257, 159] width 64 height 7
click at [146, 111] on div "HOMEPAGE Theme: MAIN" at bounding box center [81, 110] width 162 height 211
click at [100, 84] on div at bounding box center [80, 92] width 101 height 100
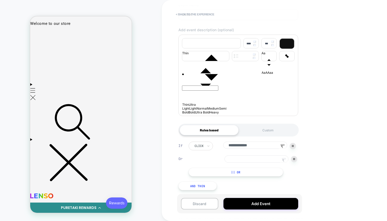
click at [286, 158] on rect at bounding box center [284, 159] width 4 height 2
click at [281, 142] on input "**********" at bounding box center [255, 145] width 64 height 7
click at [281, 143] on icon at bounding box center [283, 147] width 8 height 8
click at [197, 14] on button "< back to the experience" at bounding box center [195, 14] width 44 height 8
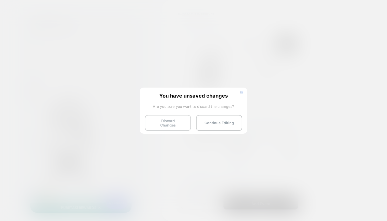
click at [178, 123] on button "Discard Changes" at bounding box center [168, 123] width 46 height 16
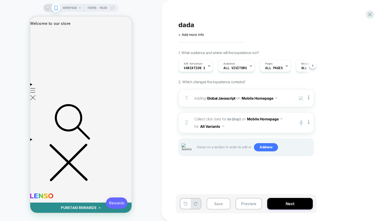
scroll to position [0, 0]
click at [115, 35] on div at bounding box center [114, 34] width 4 height 4
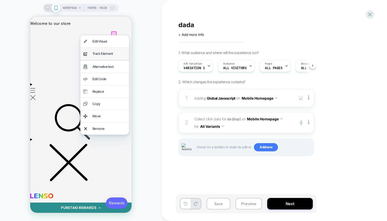
click at [107, 52] on div "Track Element" at bounding box center [110, 54] width 34 height 6
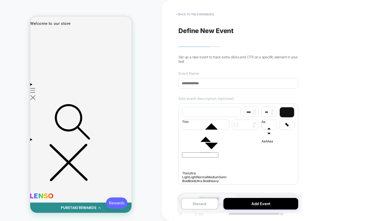
click at [206, 83] on input at bounding box center [239, 83] width 120 height 11
type input "****"
click at [202, 145] on div at bounding box center [238, 143] width 113 height 3
type input "****"
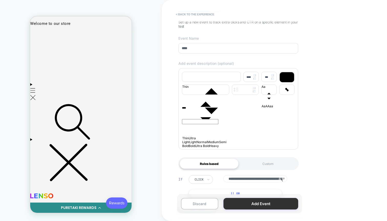
click at [262, 204] on button "Add Event" at bounding box center [261, 204] width 75 height 12
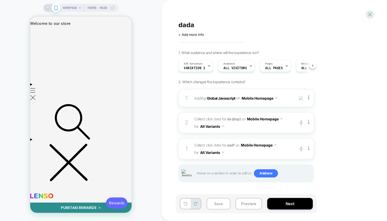
scroll to position [0, 0]
click at [112, 31] on div at bounding box center [118, 34] width 18 height 10
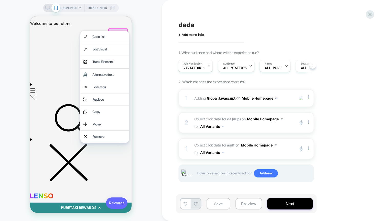
click at [163, 33] on div "dada Click to edit experience details + Add more info 1. What audience and wher…" at bounding box center [275, 110] width 226 height 221
click at [162, 54] on div "HOMEPAGE Theme: MAIN" at bounding box center [81, 110] width 162 height 211
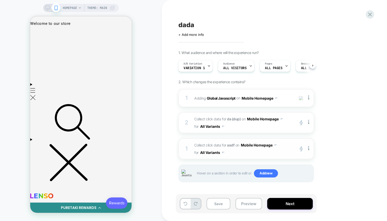
click at [283, 152] on span "Collect click data for asdf on Mobile Homepage for All Variants" at bounding box center [244, 148] width 98 height 15
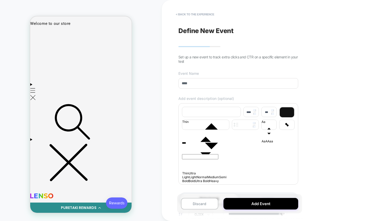
scroll to position [59, 0]
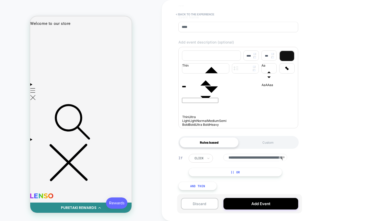
click at [281, 160] on icon at bounding box center [283, 159] width 8 height 8
click at [284, 157] on rect at bounding box center [283, 158] width 4 height 2
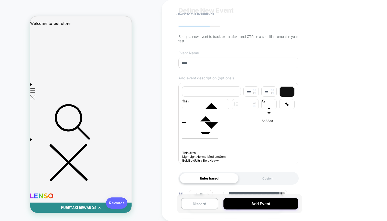
scroll to position [0, 0]
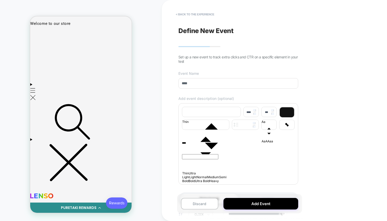
click at [257, 88] on input "****" at bounding box center [239, 83] width 120 height 11
click at [229, 146] on div "****" at bounding box center [238, 144] width 113 height 5
type input "****"
click at [204, 10] on div "**********" at bounding box center [238, 110] width 125 height 211
click at [195, 16] on button "< back to the experience" at bounding box center [195, 14] width 44 height 8
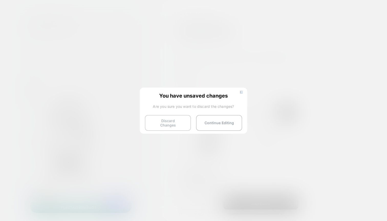
click at [161, 126] on button "Discard Changes" at bounding box center [168, 123] width 46 height 16
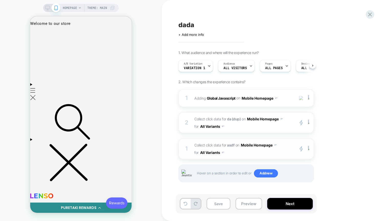
scroll to position [0, 0]
click at [311, 97] on div at bounding box center [310, 98] width 8 height 6
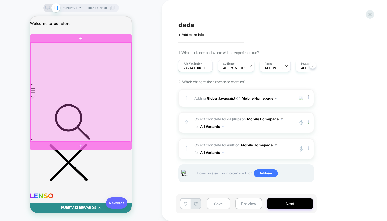
click at [101, 80] on div at bounding box center [81, 92] width 100 height 99
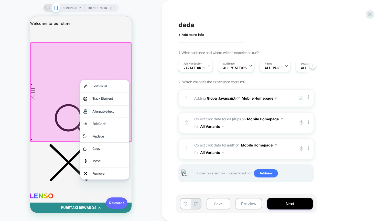
click at [166, 130] on div "dada Click to edit experience details + Add more info 1. What audience and wher…" at bounding box center [275, 110] width 226 height 221
click at [166, 125] on div "dada Click to edit experience details + Add more info 1. What audience and wher…" at bounding box center [275, 110] width 226 height 221
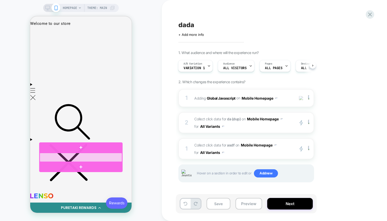
click at [78, 157] on div at bounding box center [81, 157] width 83 height 9
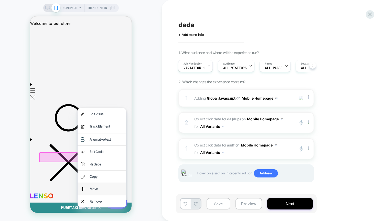
click at [94, 188] on div "Move" at bounding box center [107, 189] width 34 height 6
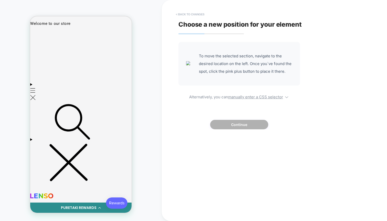
click at [195, 15] on button "< Back to changes" at bounding box center [190, 14] width 34 height 8
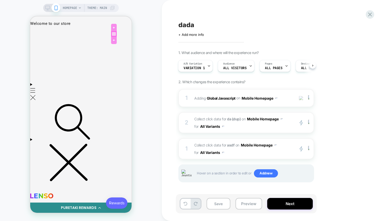
click at [113, 34] on div at bounding box center [114, 34] width 4 height 4
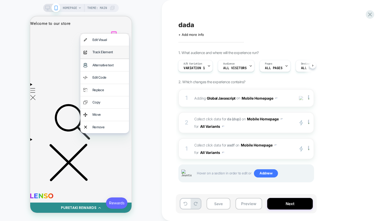
click at [107, 53] on div "Track Element" at bounding box center [110, 52] width 34 height 6
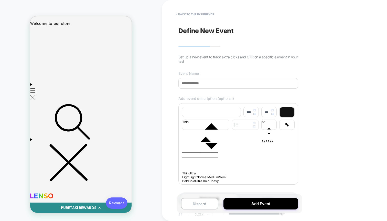
scroll to position [59, 0]
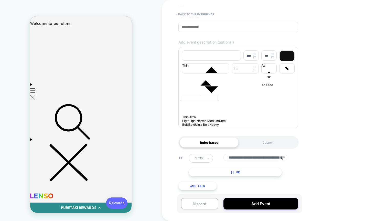
drag, startPoint x: 264, startPoint y: 158, endPoint x: 187, endPoint y: 158, distance: 77.4
click at [187, 158] on div "**********" at bounding box center [239, 165] width 120 height 23
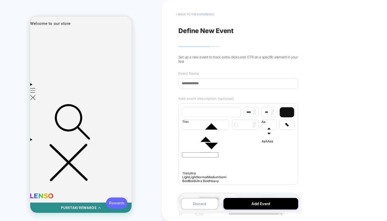
click at [201, 15] on button "< back to the experience" at bounding box center [195, 14] width 44 height 8
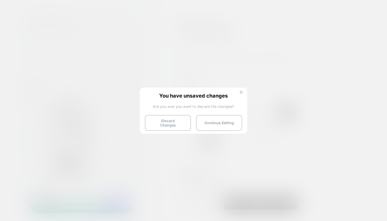
click at [242, 89] on div "You have unsaved changes Are you sure you want to discard the changes? Discard …" at bounding box center [194, 110] width 108 height 45
click at [242, 91] on img at bounding box center [241, 92] width 3 height 3
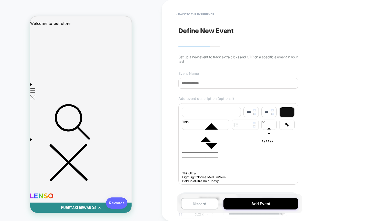
scroll to position [59, 0]
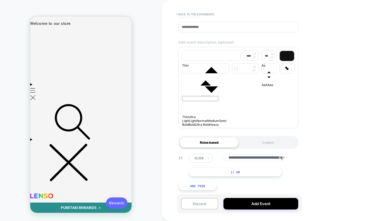
click at [285, 158] on icon at bounding box center [283, 159] width 8 height 8
click at [284, 158] on rect at bounding box center [283, 158] width 4 height 2
